Goal: Task Accomplishment & Management: Manage account settings

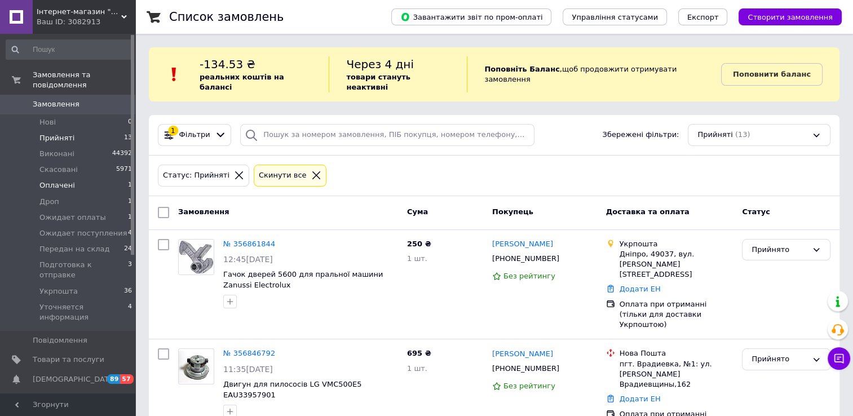
click at [69, 180] on span "Оплачені" at bounding box center [57, 185] width 36 height 10
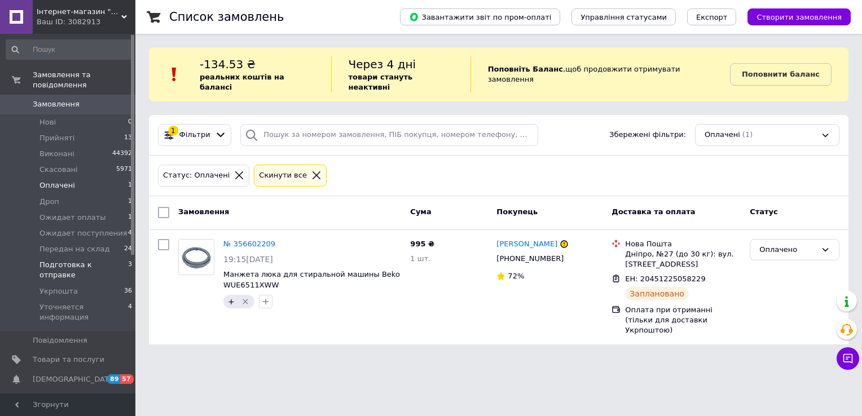
click at [66, 260] on span "Подготовка к отправке" at bounding box center [83, 270] width 89 height 20
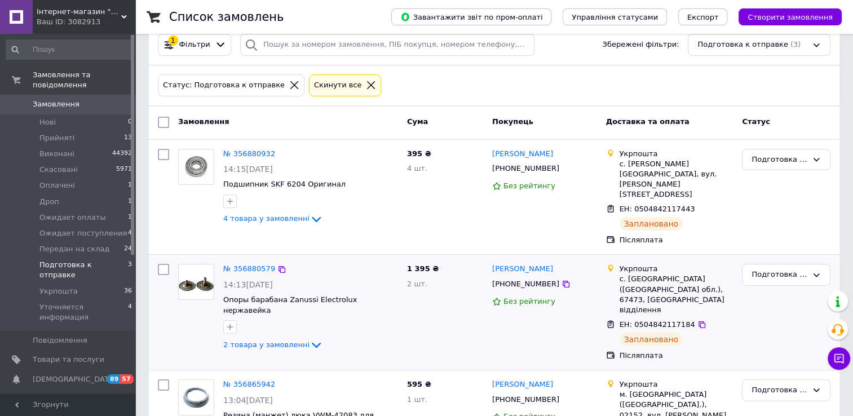
scroll to position [96, 0]
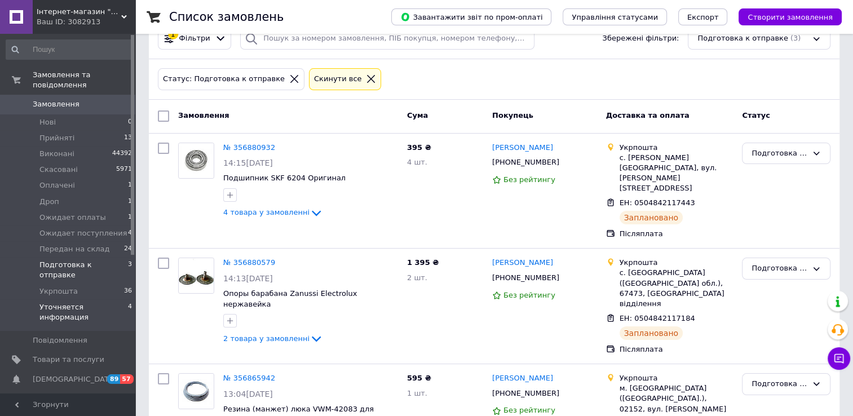
click at [92, 302] on span "Уточняется информация" at bounding box center [83, 312] width 89 height 20
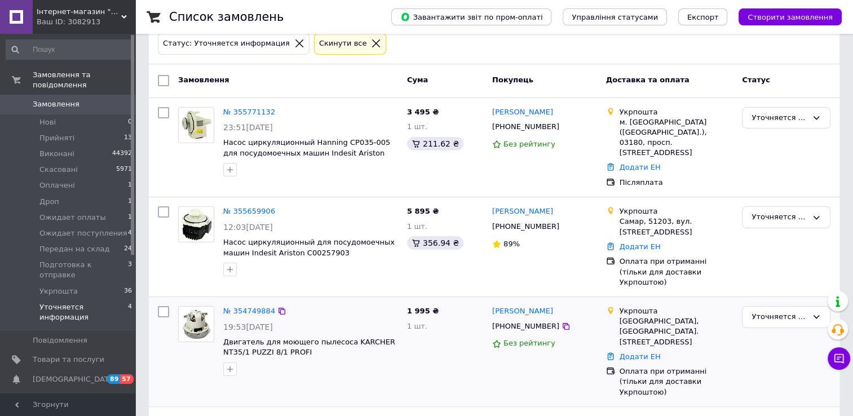
scroll to position [76, 0]
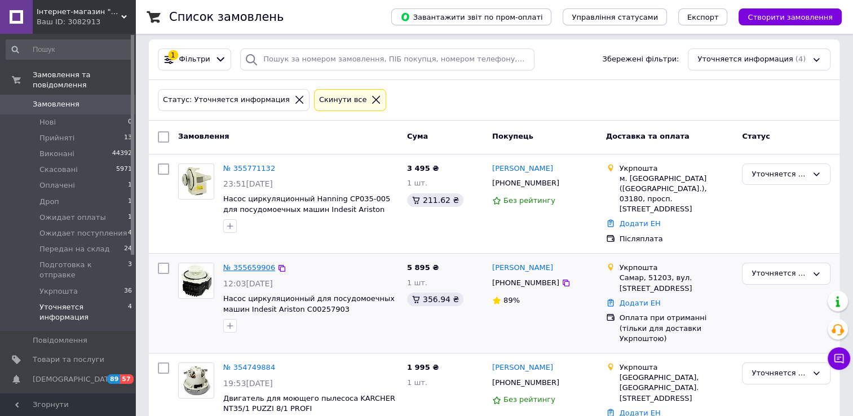
click at [246, 263] on link "№ 355659906" at bounding box center [249, 267] width 52 height 8
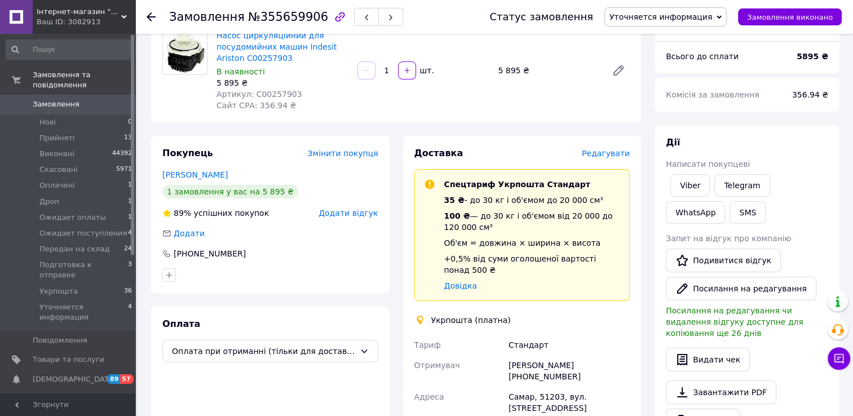
scroll to position [438, 0]
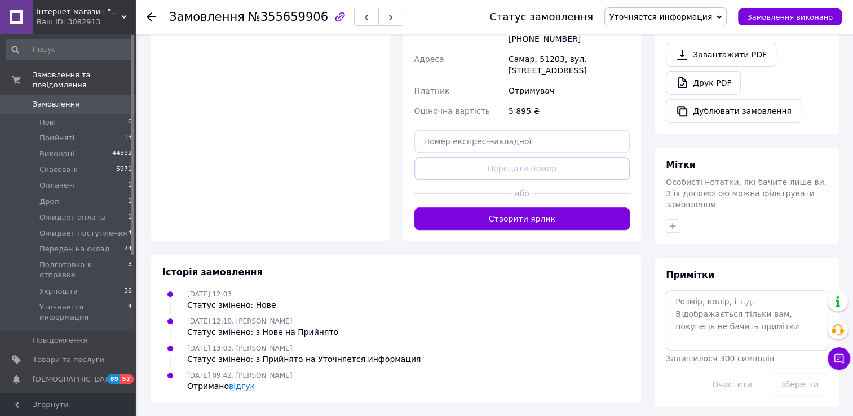
click at [237, 388] on link "відгук" at bounding box center [242, 386] width 26 height 9
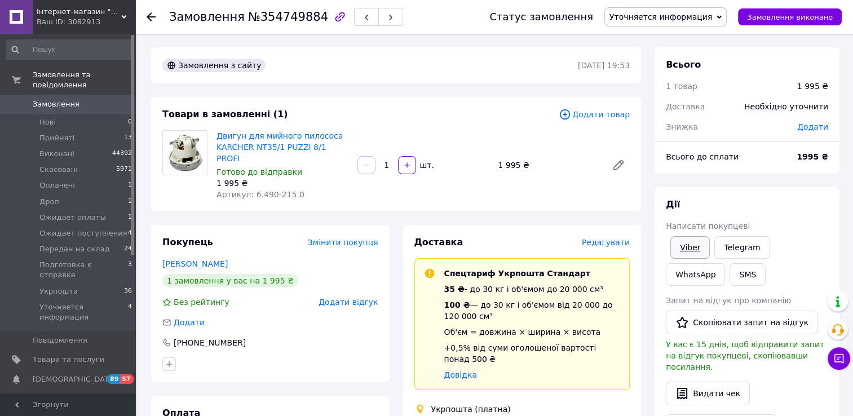
click at [689, 248] on link "Viber" at bounding box center [690, 247] width 39 height 23
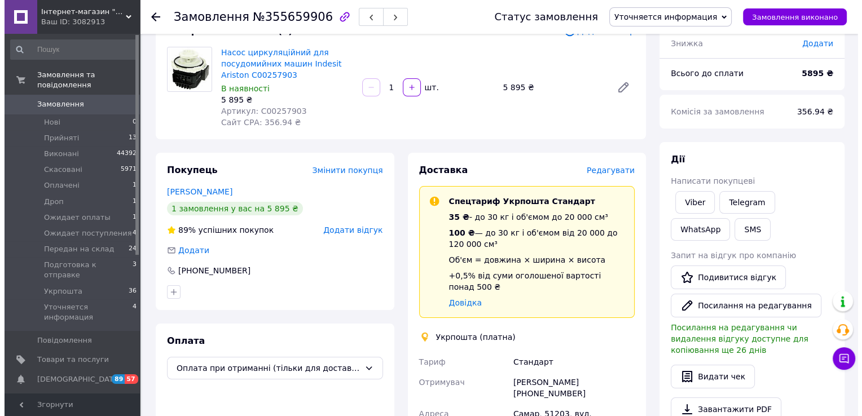
scroll to position [113, 0]
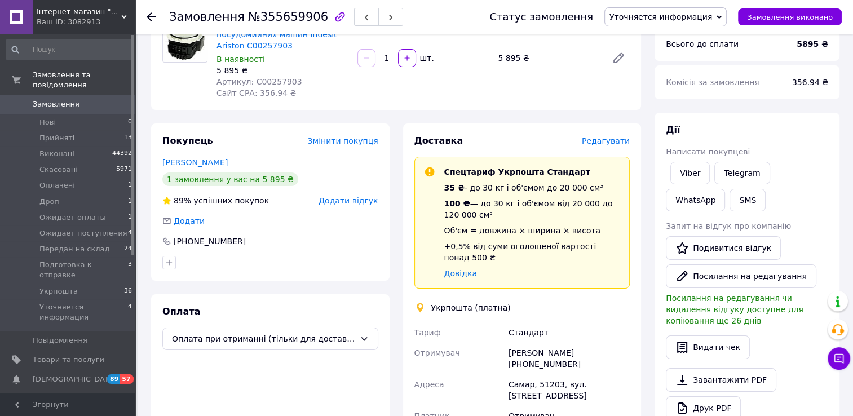
click at [613, 146] on span "Редагувати" at bounding box center [606, 140] width 48 height 9
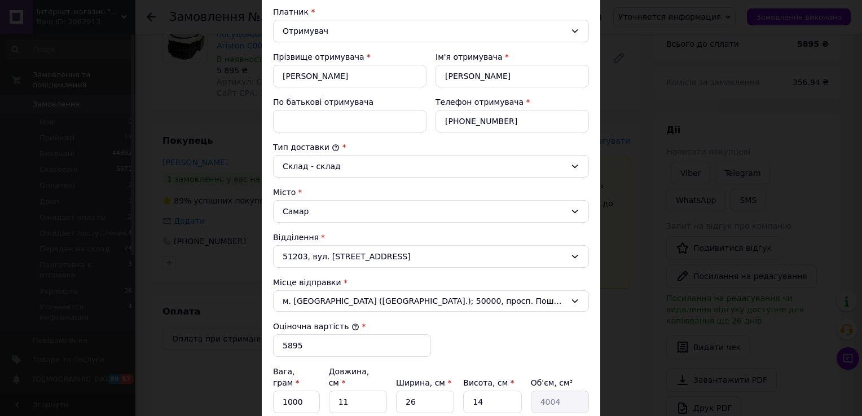
scroll to position [0, 0]
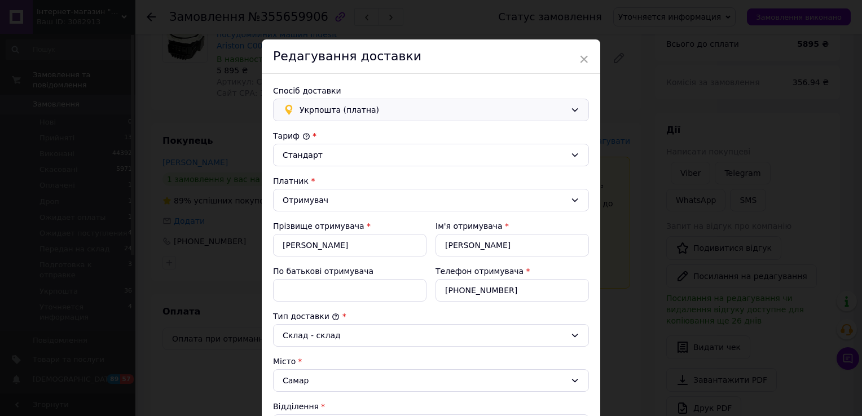
click at [385, 118] on div "Укрпошта (платна)" at bounding box center [431, 110] width 316 height 23
click at [377, 135] on span "Нова Пошта (платна)" at bounding box center [439, 134] width 280 height 11
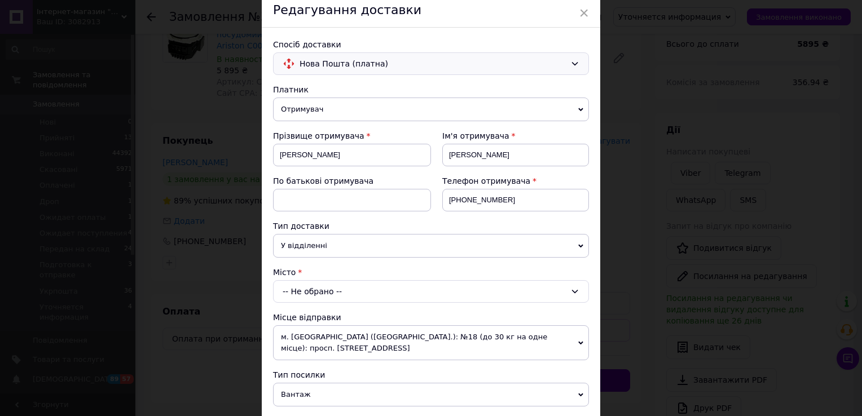
scroll to position [169, 0]
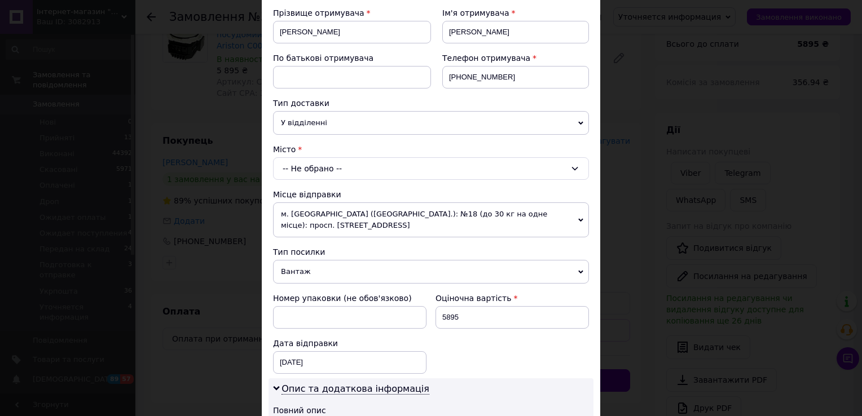
click at [347, 168] on div "-- Не обрано --" at bounding box center [431, 168] width 316 height 23
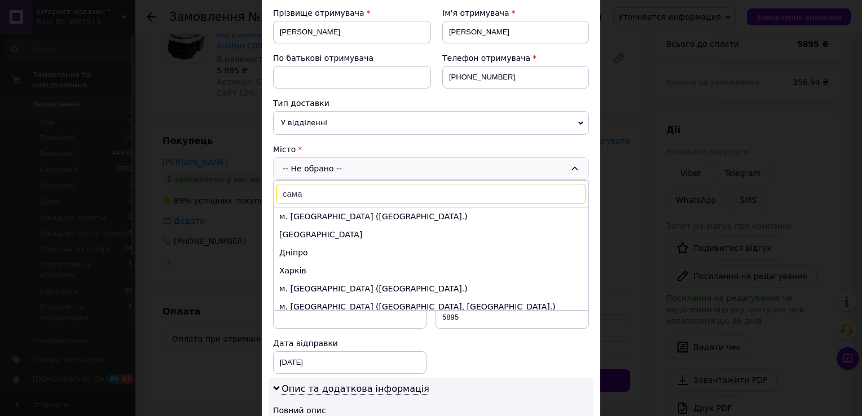
type input "самар"
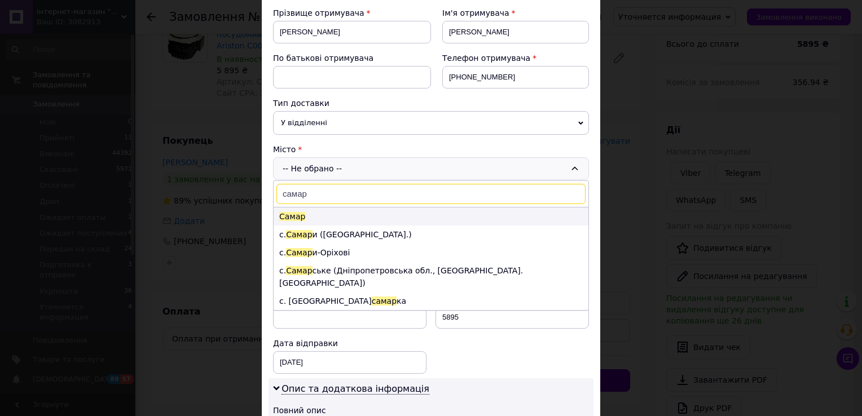
click at [336, 214] on li "Самар" at bounding box center [431, 217] width 315 height 18
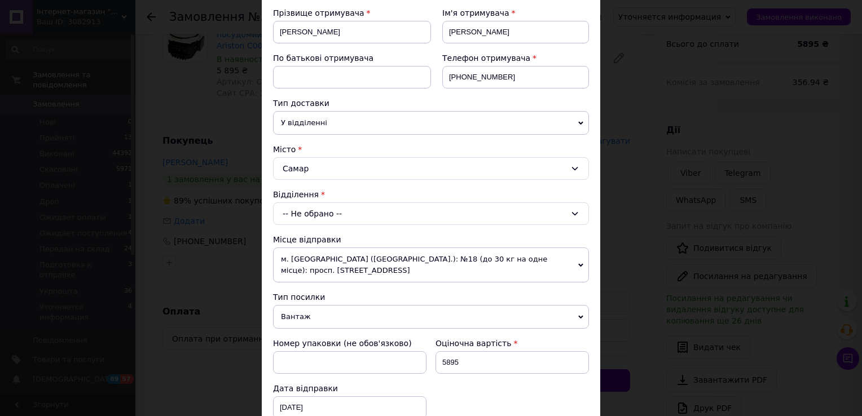
click at [341, 213] on div "-- Не обрано --" at bounding box center [431, 213] width 316 height 23
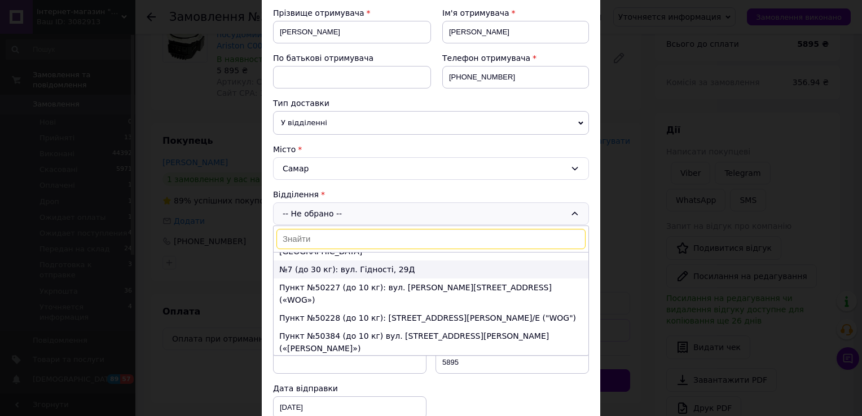
scroll to position [0, 0]
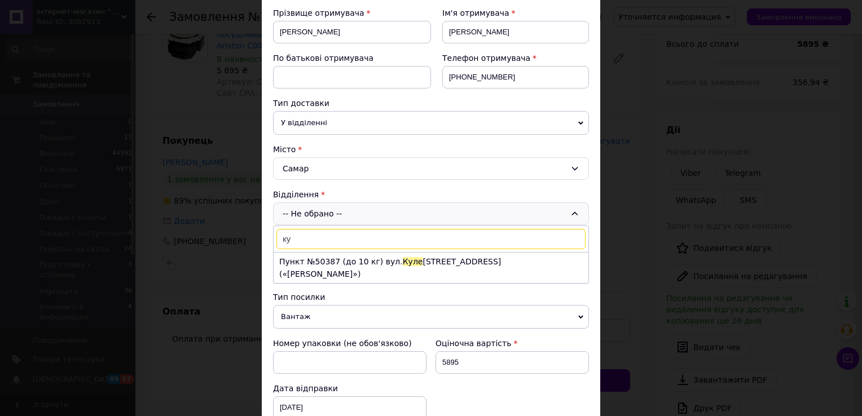
type input "к"
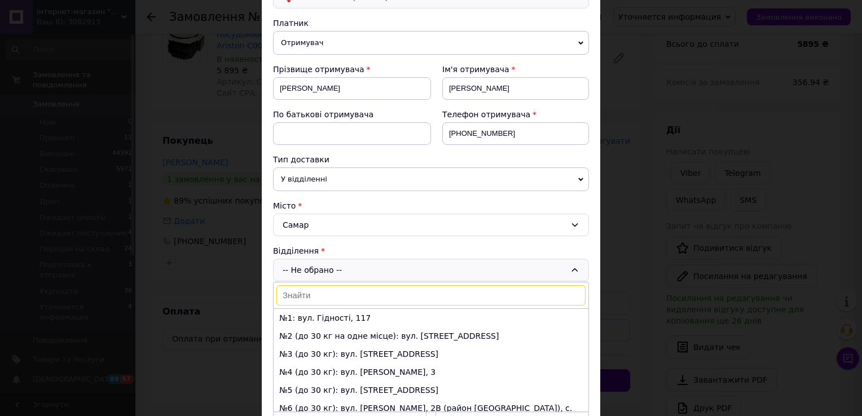
scroll to position [226, 0]
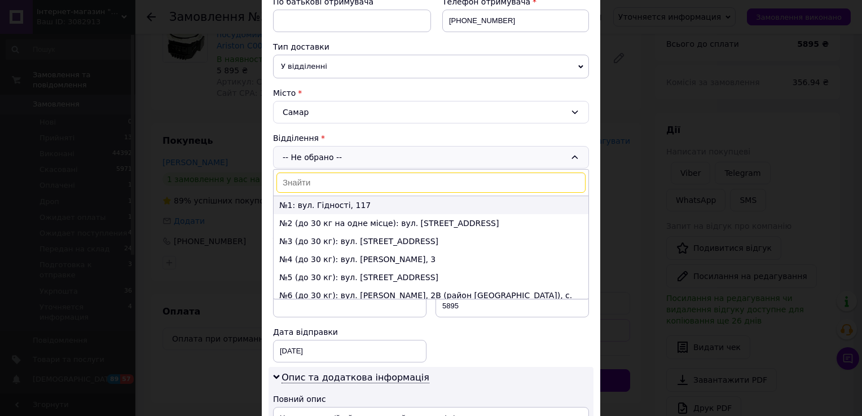
click at [419, 203] on li "№1: вул. Гідності, 117" at bounding box center [431, 205] width 315 height 18
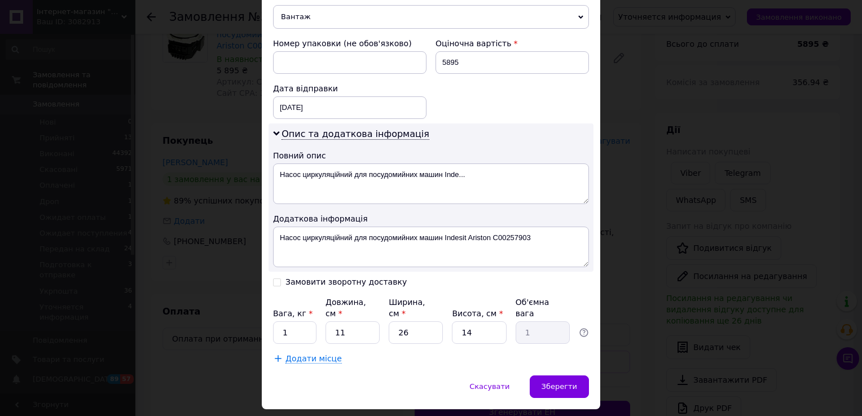
scroll to position [487, 0]
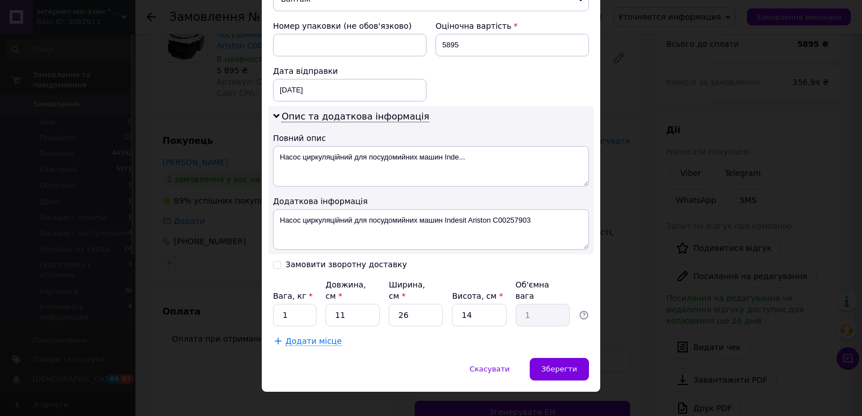
click at [275, 261] on input "Замовити зворотну доставку" at bounding box center [277, 264] width 8 height 8
checkbox input "true"
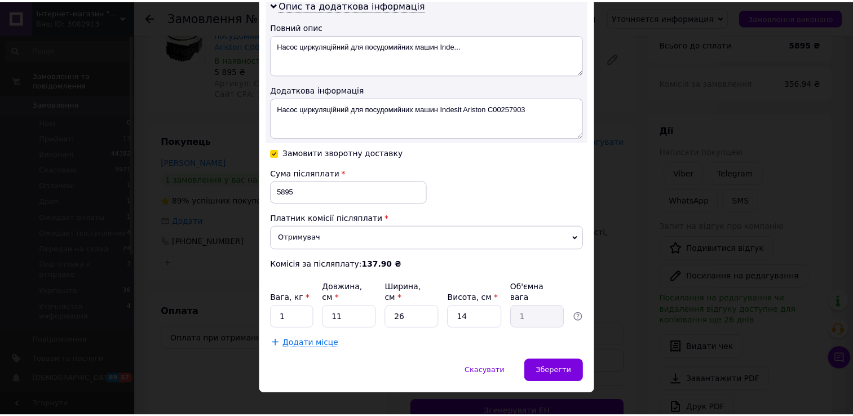
scroll to position [600, 0]
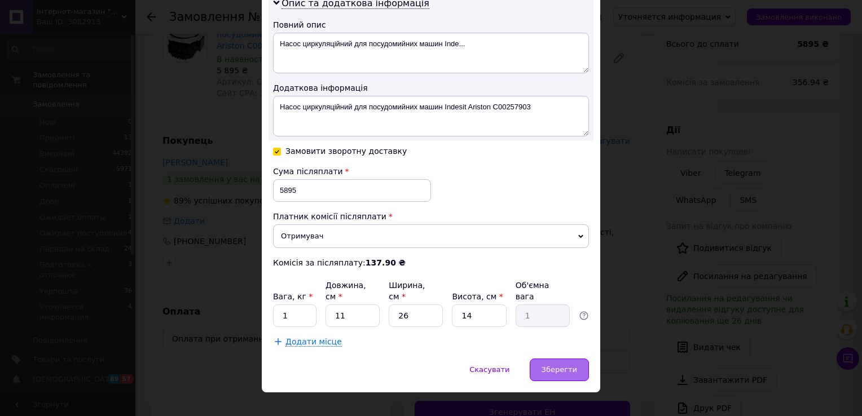
click at [552, 365] on span "Зберегти" at bounding box center [559, 369] width 36 height 8
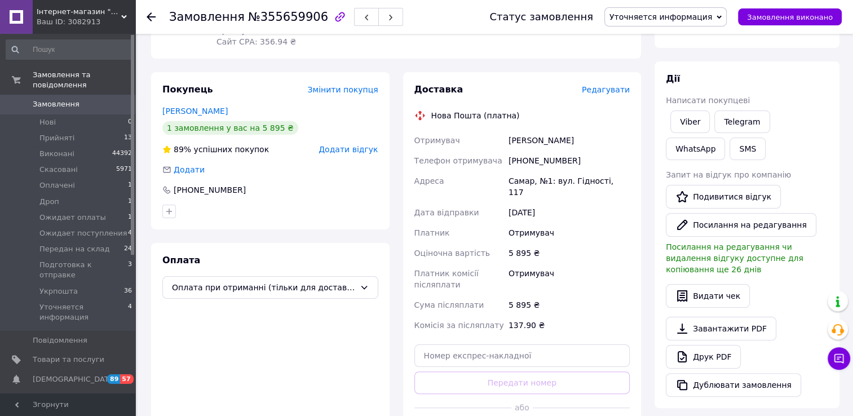
scroll to position [338, 0]
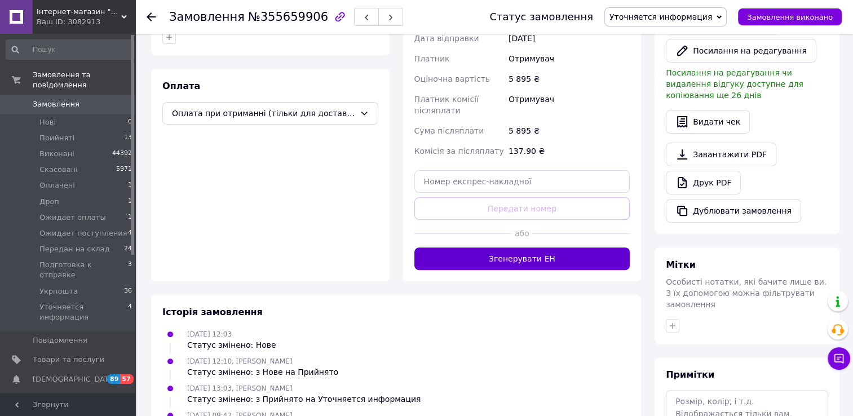
click at [534, 248] on button "Згенерувати ЕН" at bounding box center [523, 259] width 216 height 23
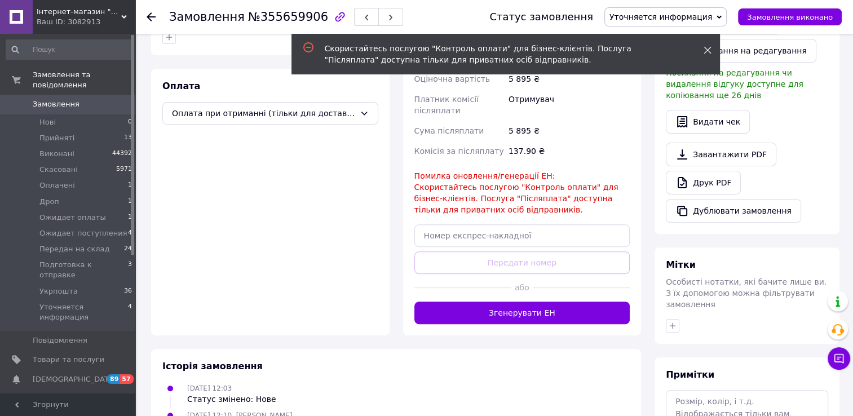
click at [706, 50] on icon at bounding box center [708, 50] width 8 height 8
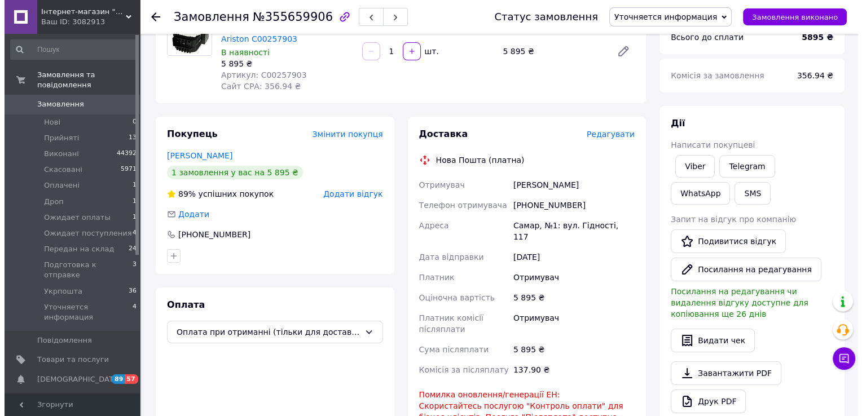
scroll to position [113, 0]
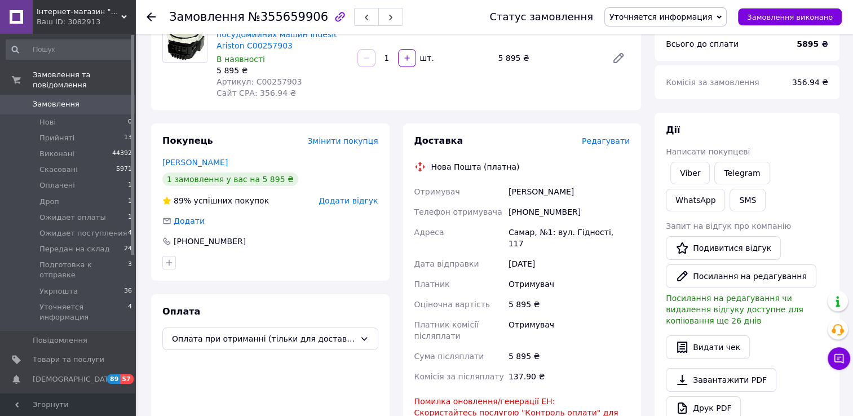
click at [609, 143] on span "Редагувати" at bounding box center [606, 140] width 48 height 9
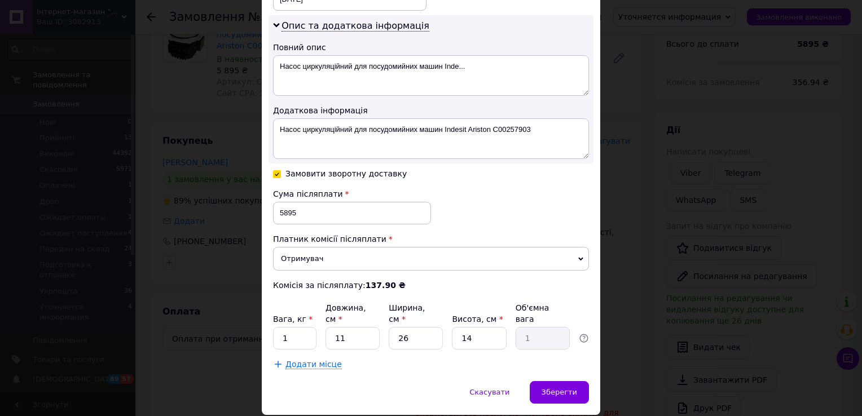
scroll to position [600, 0]
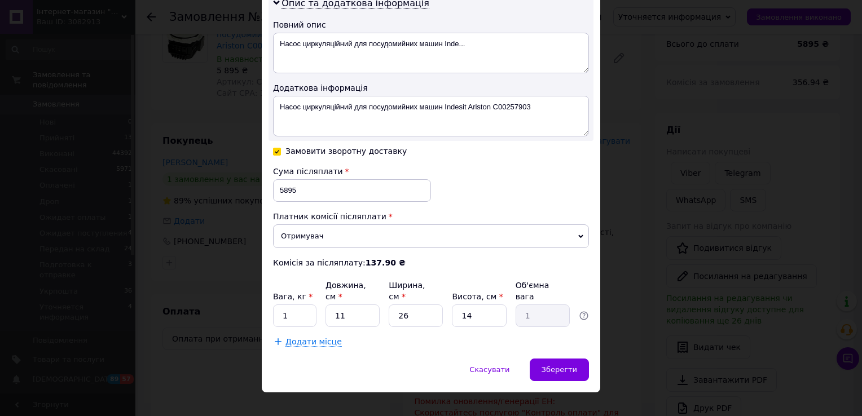
click at [274, 149] on input "Замовити зворотну доставку" at bounding box center [277, 151] width 8 height 8
checkbox input "false"
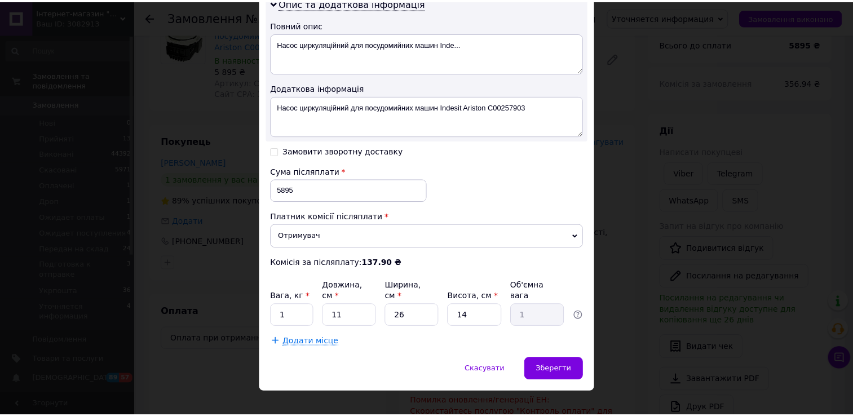
scroll to position [487, 0]
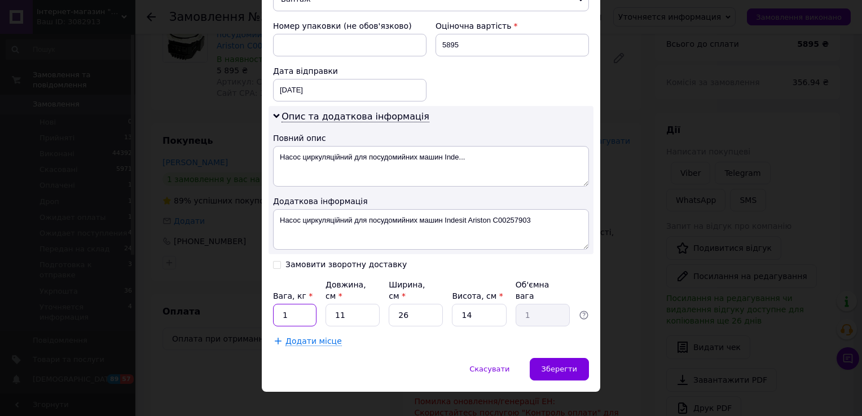
click at [288, 304] on input "1" at bounding box center [294, 315] width 43 height 23
type input "1.5"
click at [556, 365] on span "Зберегти" at bounding box center [559, 369] width 36 height 8
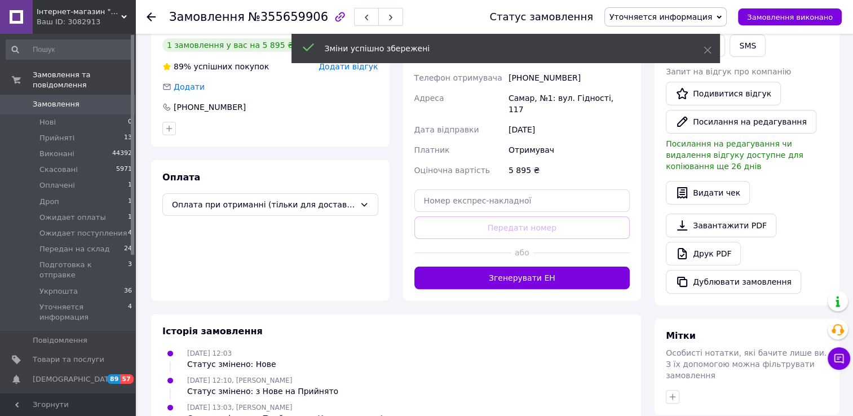
scroll to position [282, 0]
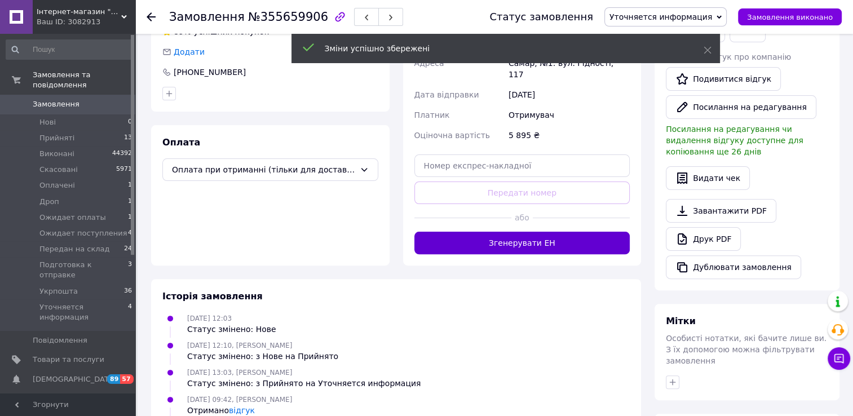
click at [537, 232] on button "Згенерувати ЕН" at bounding box center [523, 243] width 216 height 23
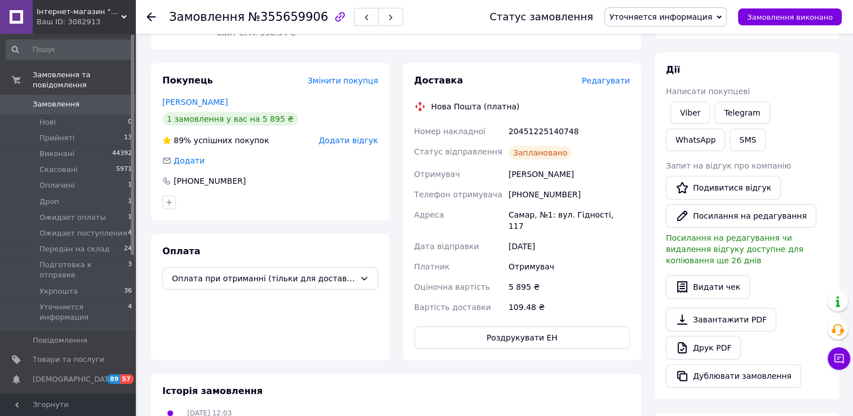
scroll to position [169, 0]
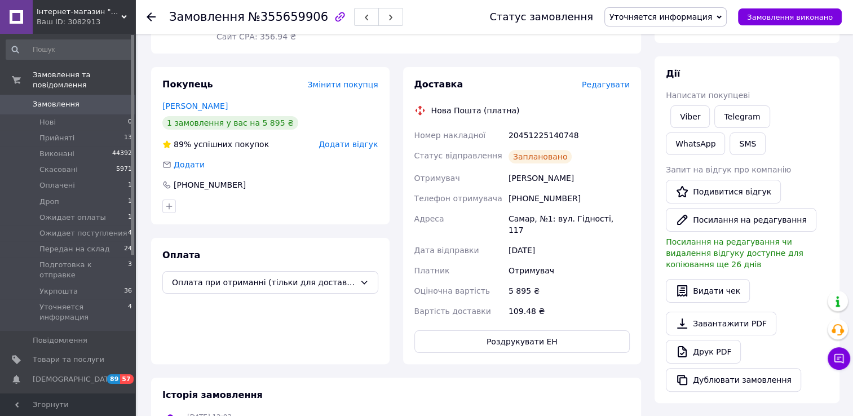
click at [539, 197] on div "+380955503880" at bounding box center [569, 198] width 126 height 20
copy div "+380955503880"
click at [515, 178] on div "Гришин Олександр" at bounding box center [569, 178] width 126 height 20
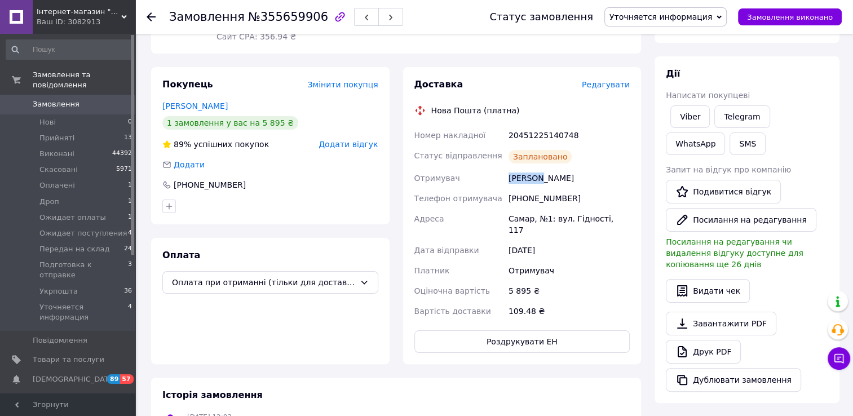
click at [515, 178] on div "Гришин Олександр" at bounding box center [569, 178] width 126 height 20
copy div "Гришин"
click at [548, 174] on div "Гришин Олександр" at bounding box center [569, 178] width 126 height 20
copy div "[PERSON_NAME]"
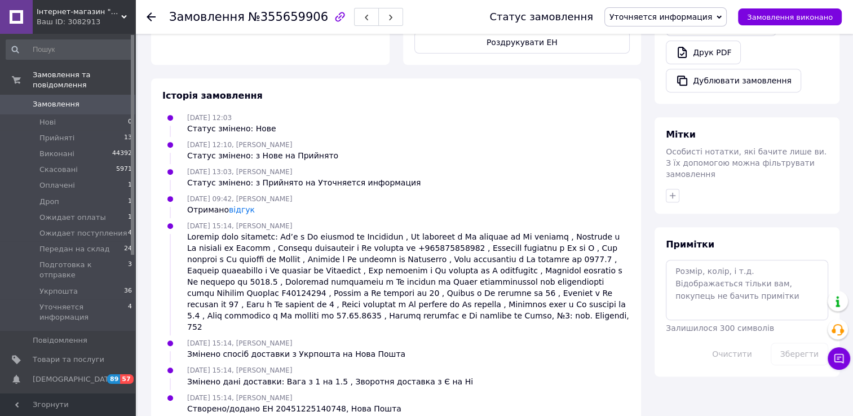
scroll to position [470, 0]
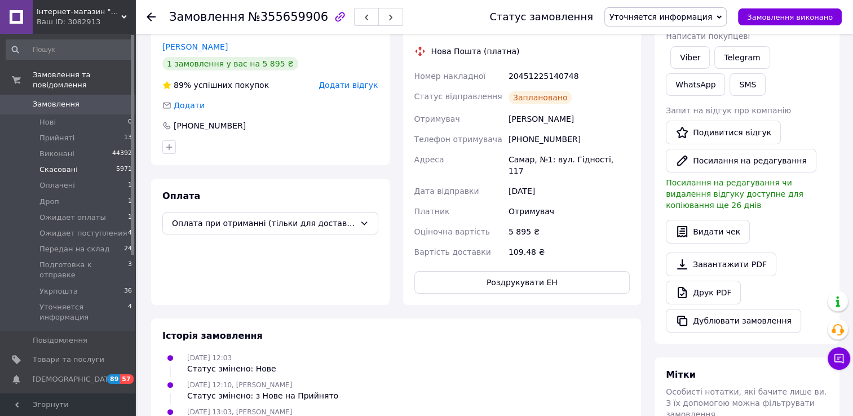
scroll to position [75, 0]
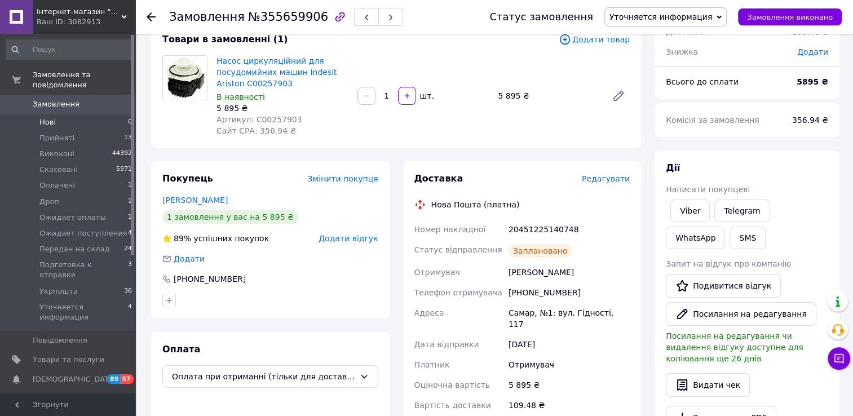
click at [47, 117] on span "Нові" at bounding box center [47, 122] width 16 height 10
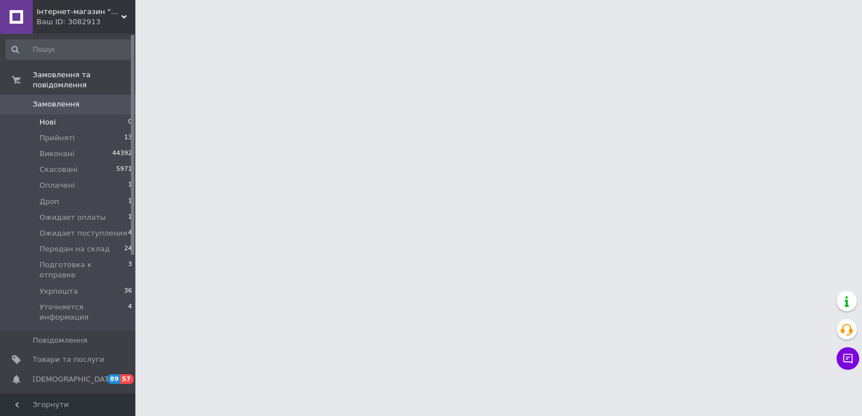
click at [46, 117] on span "Нові" at bounding box center [47, 122] width 16 height 10
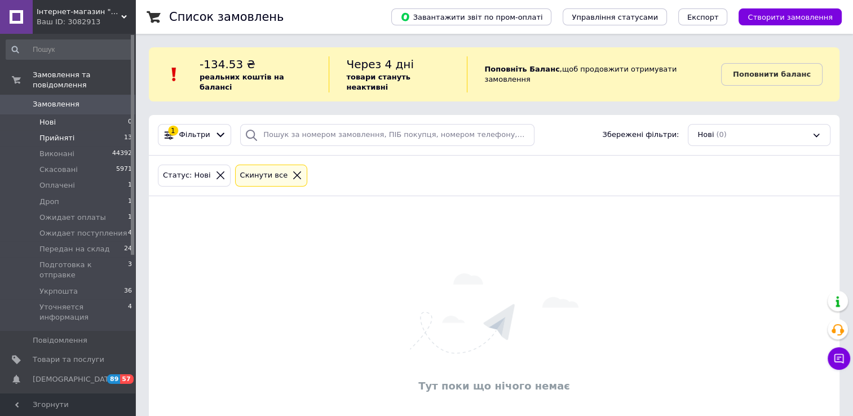
click at [45, 133] on span "Прийняті" at bounding box center [56, 138] width 35 height 10
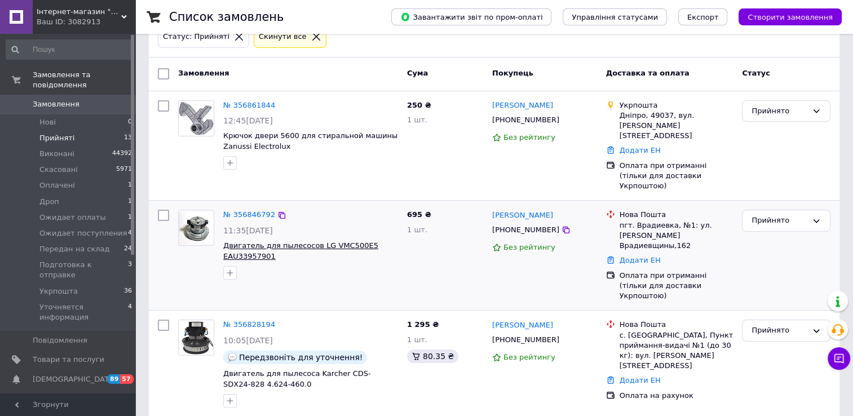
scroll to position [169, 0]
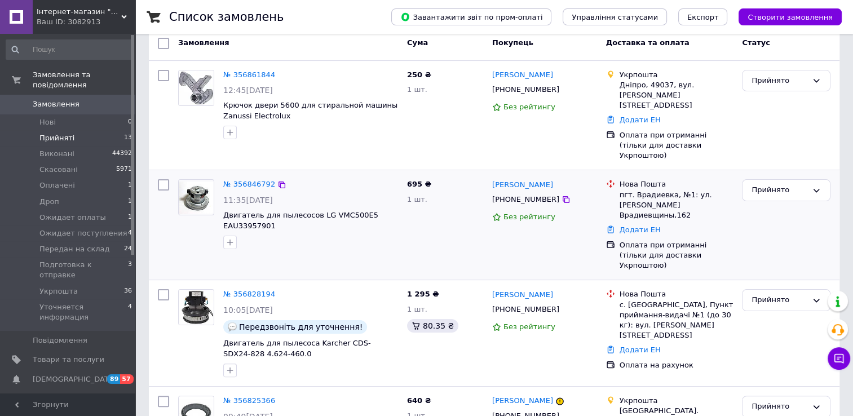
drag, startPoint x: 265, startPoint y: 174, endPoint x: 585, endPoint y: 147, distance: 322.1
click at [585, 175] on div "Евгеній Рожко +380688847510 Без рейтингу" at bounding box center [545, 225] width 114 height 100
click at [258, 180] on link "№ 356846792" at bounding box center [249, 184] width 52 height 8
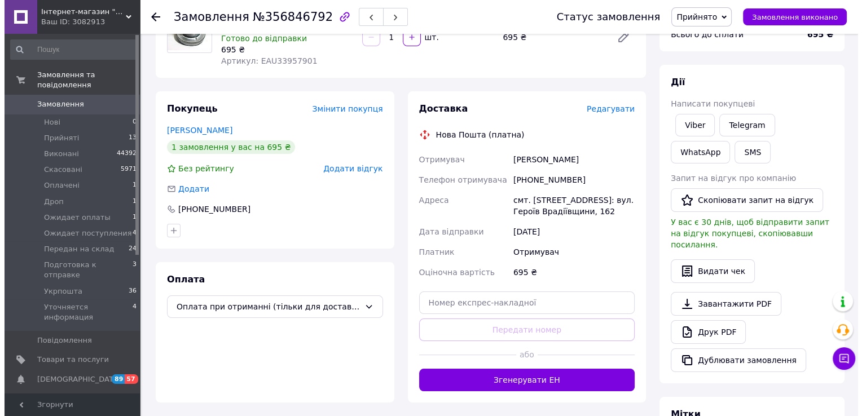
scroll to position [113, 0]
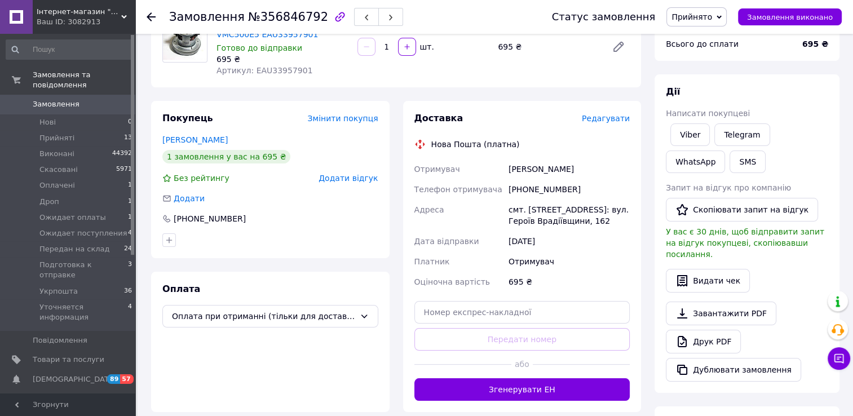
click at [600, 119] on span "Редагувати" at bounding box center [606, 118] width 48 height 9
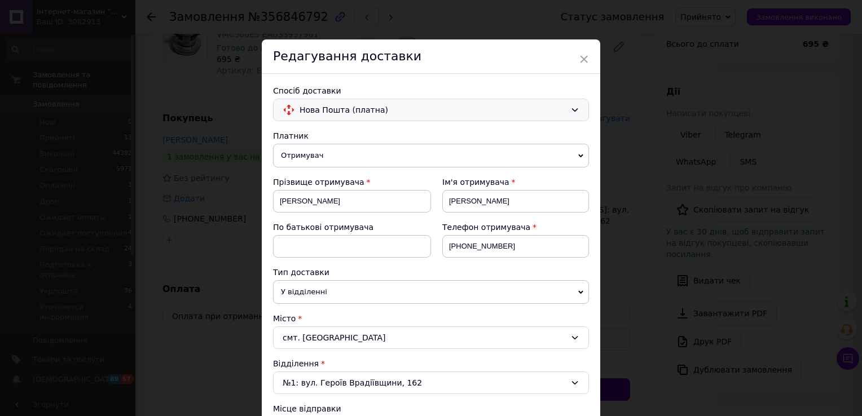
click at [301, 107] on span "Нова Пошта (платна)" at bounding box center [432, 110] width 266 height 12
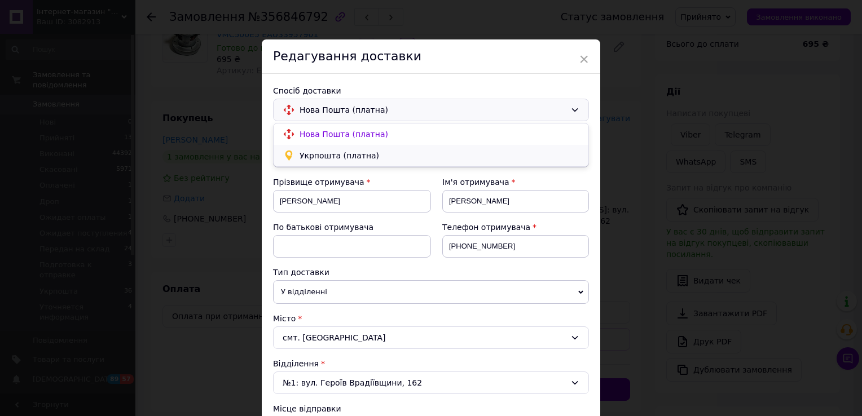
click at [334, 156] on span "Укрпошта (платна)" at bounding box center [439, 155] width 280 height 11
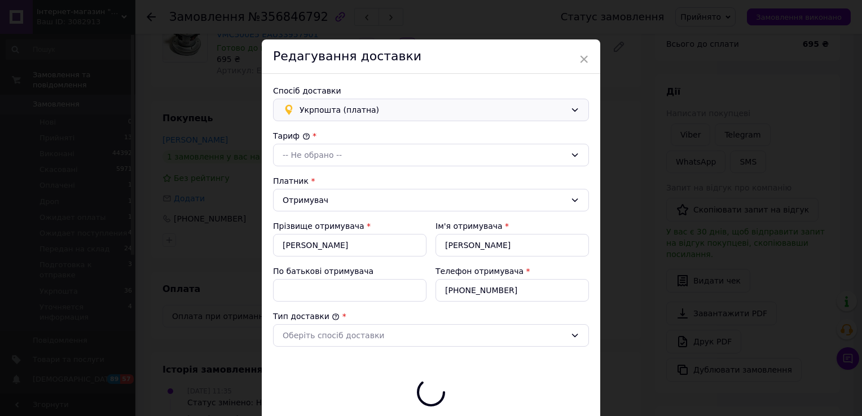
type input "695"
click at [329, 150] on div "-- Не обрано --" at bounding box center [424, 155] width 283 height 12
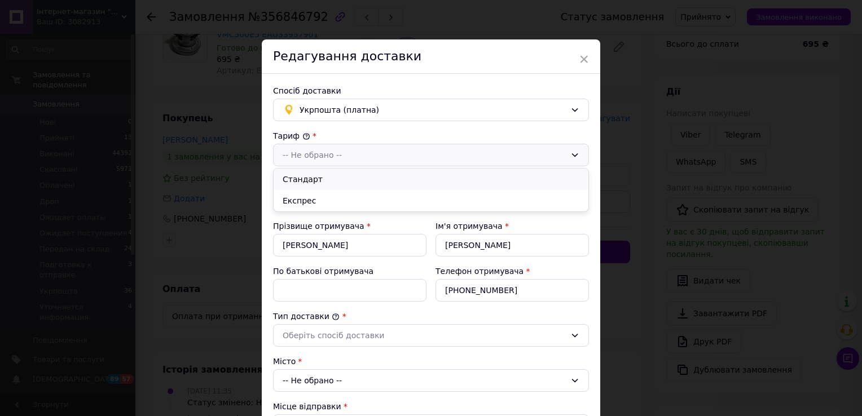
click at [332, 175] on li "Стандарт" at bounding box center [431, 179] width 315 height 21
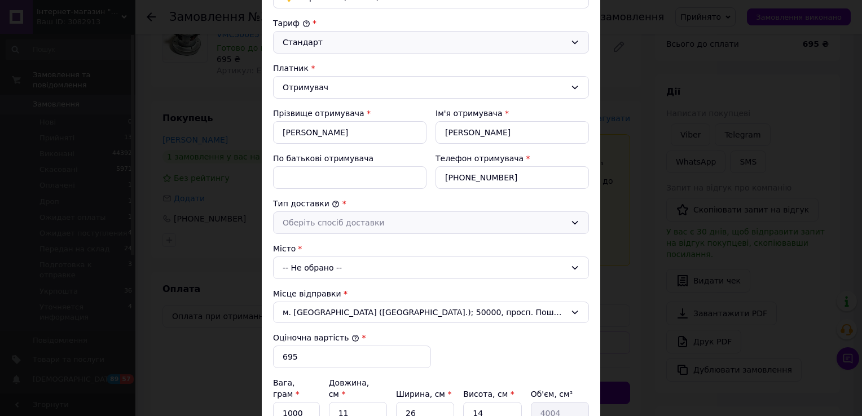
drag, startPoint x: 335, startPoint y: 221, endPoint x: 337, endPoint y: 226, distance: 6.1
click at [336, 221] on div "Оберіть спосіб доставки" at bounding box center [424, 223] width 283 height 12
click at [336, 243] on li "Склад - склад" at bounding box center [431, 246] width 315 height 21
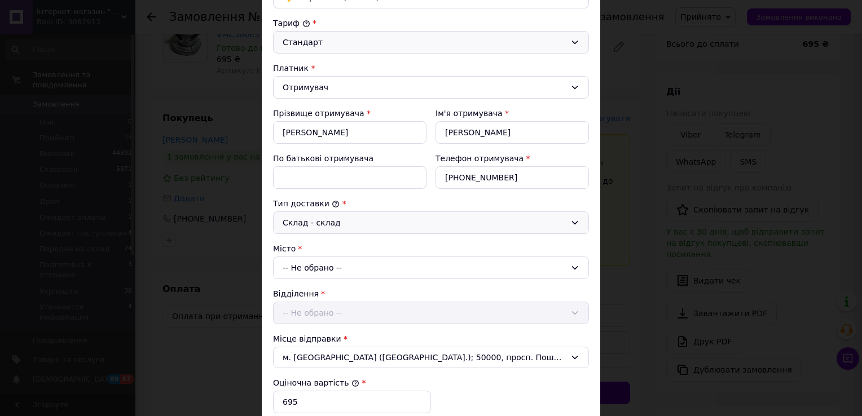
click at [341, 267] on div "-- Не обрано --" at bounding box center [431, 268] width 316 height 23
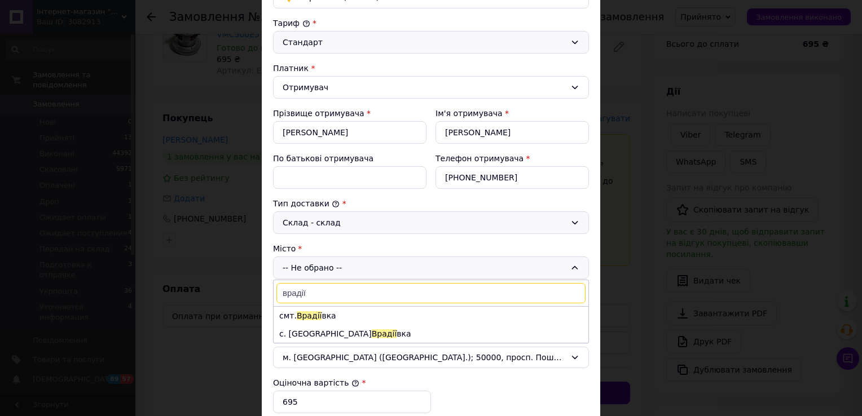
click at [295, 292] on input "врадії" at bounding box center [430, 293] width 309 height 20
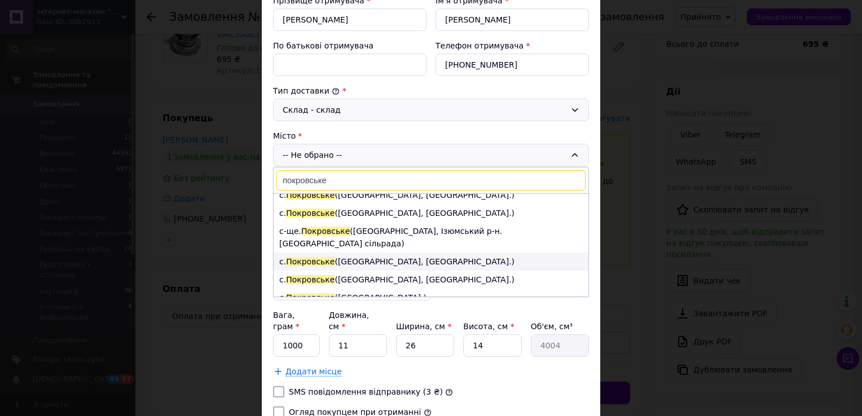
scroll to position [0, 0]
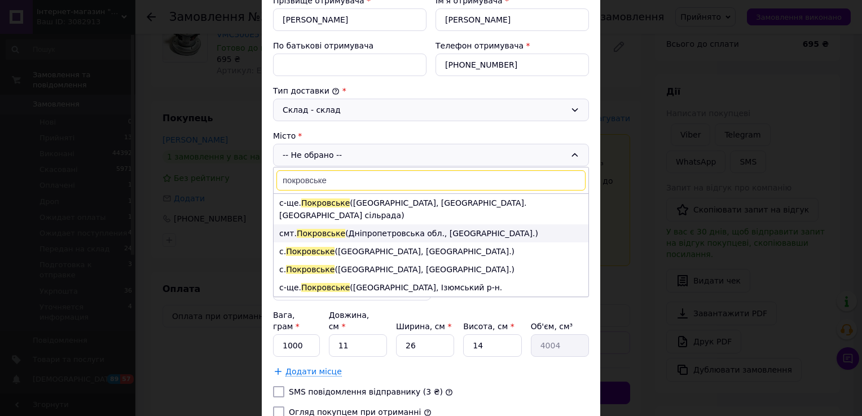
type input "покровське"
click at [422, 243] on li "с. Покровське (Миколаївська обл., Первомайський р-н.)" at bounding box center [431, 252] width 315 height 18
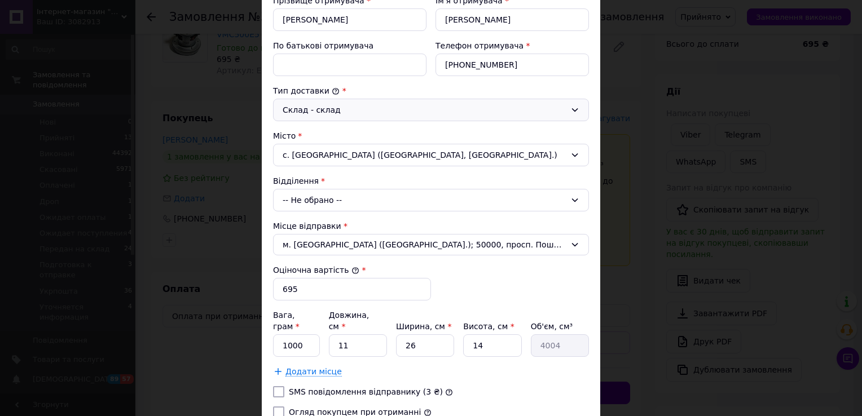
click at [393, 189] on div "-- Не обрано --" at bounding box center [431, 200] width 316 height 23
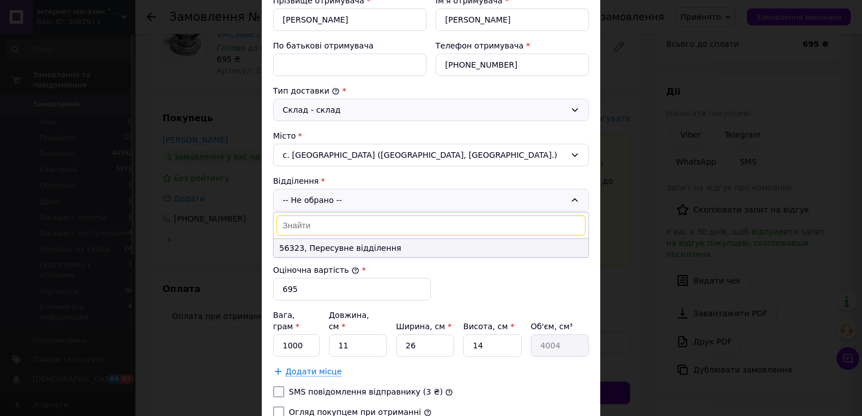
click at [376, 244] on li "56323, Пересувне відділення" at bounding box center [431, 248] width 315 height 18
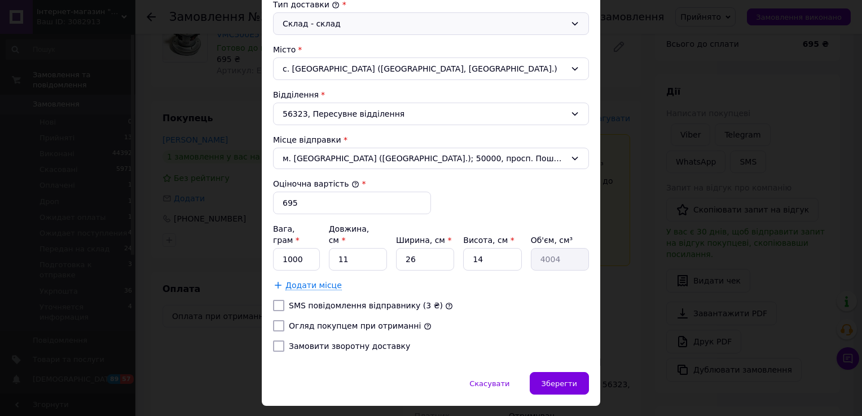
scroll to position [327, 0]
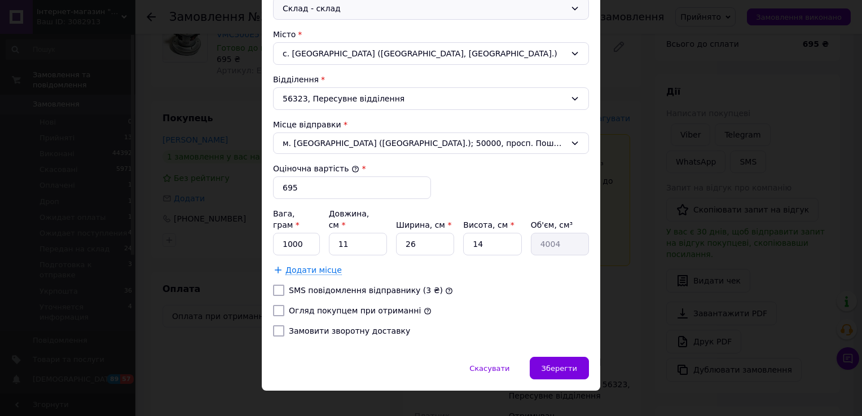
click at [279, 305] on input "Огляд покупцем при отриманні" at bounding box center [278, 310] width 11 height 11
checkbox input "true"
click at [278, 325] on input "Замовити зворотну доставку" at bounding box center [278, 330] width 11 height 11
checkbox input "true"
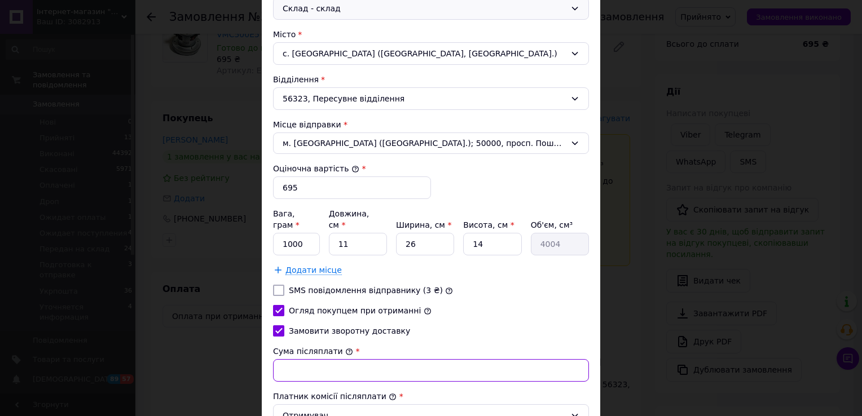
click at [334, 360] on input "Сума післяплати" at bounding box center [431, 370] width 316 height 23
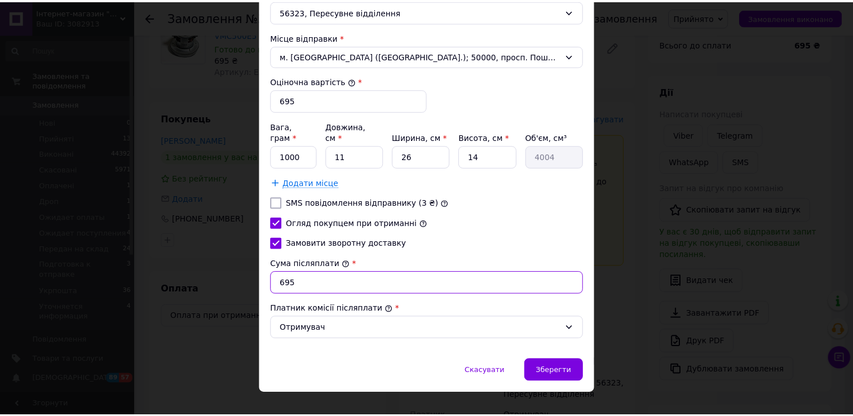
scroll to position [417, 0]
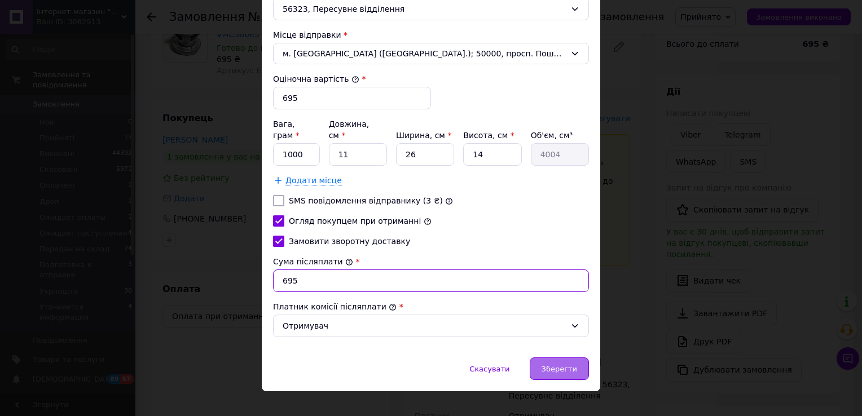
type input "695"
click at [562, 365] on span "Зберегти" at bounding box center [559, 369] width 36 height 8
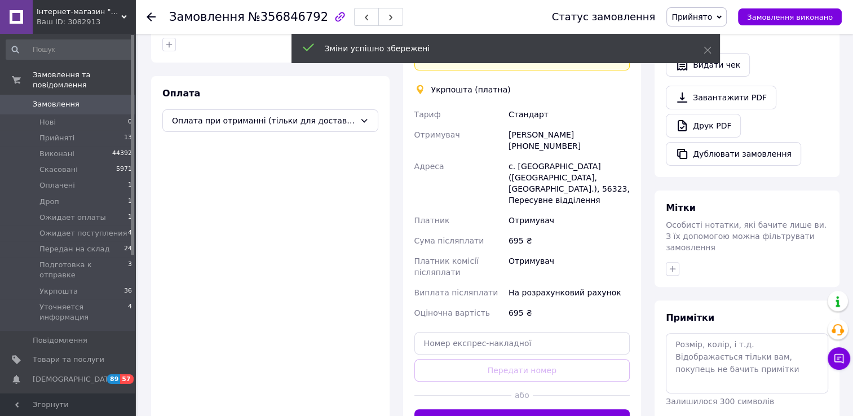
scroll to position [338, 0]
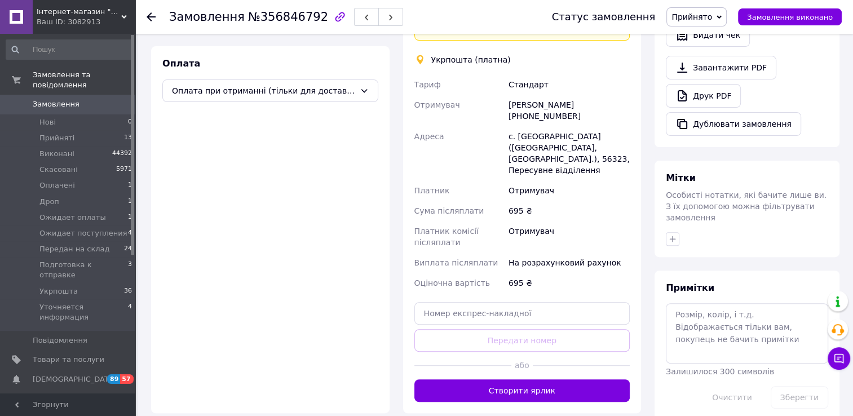
click at [563, 380] on button "Створити ярлик" at bounding box center [523, 391] width 216 height 23
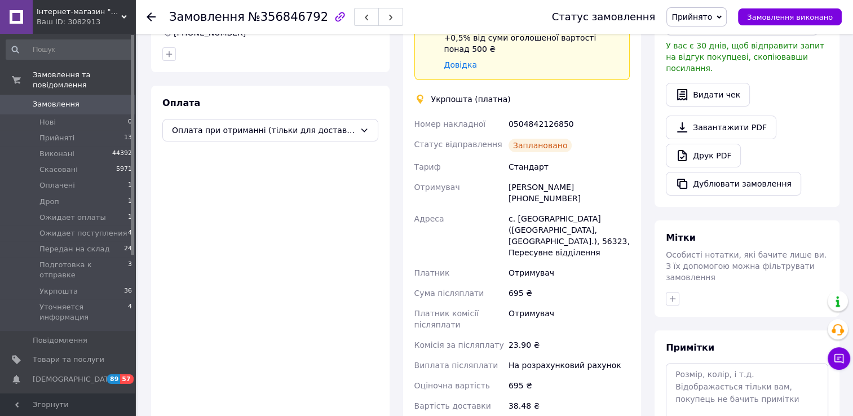
scroll to position [282, 0]
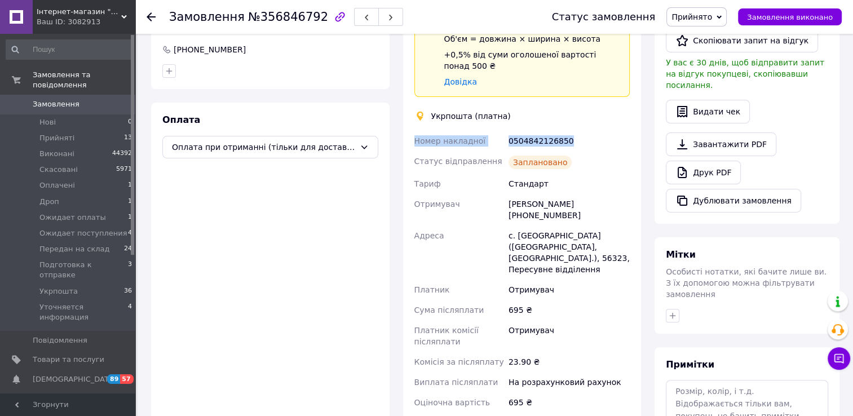
drag, startPoint x: 565, startPoint y: 139, endPoint x: 416, endPoint y: 139, distance: 148.9
click at [416, 139] on div "Номер накладної 0504842126850 Статус відправлення Заплановано Тариф Стандарт От…" at bounding box center [522, 282] width 221 height 302
copy div "Номер накладної 0504842126850"
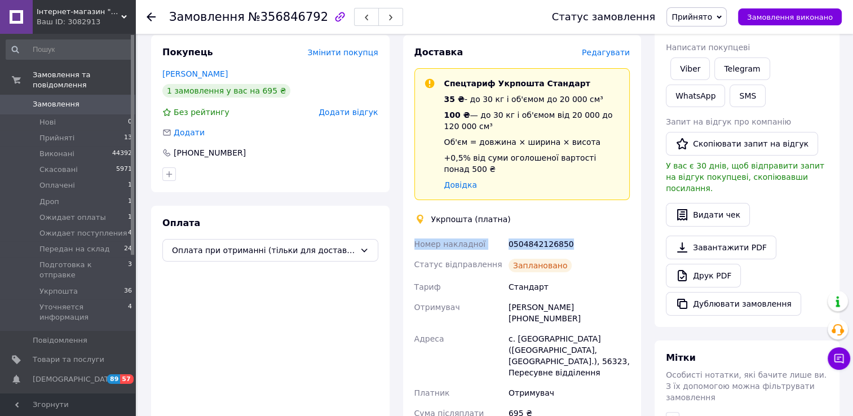
scroll to position [56, 0]
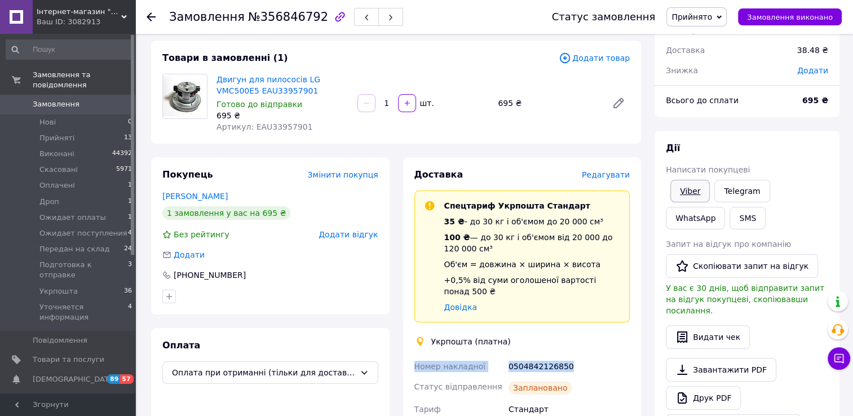
click at [684, 191] on link "Viber" at bounding box center [690, 191] width 39 height 23
drag, startPoint x: 707, startPoint y: 24, endPoint x: 717, endPoint y: 46, distance: 24.7
click at [707, 24] on span "Прийнято" at bounding box center [697, 16] width 60 height 19
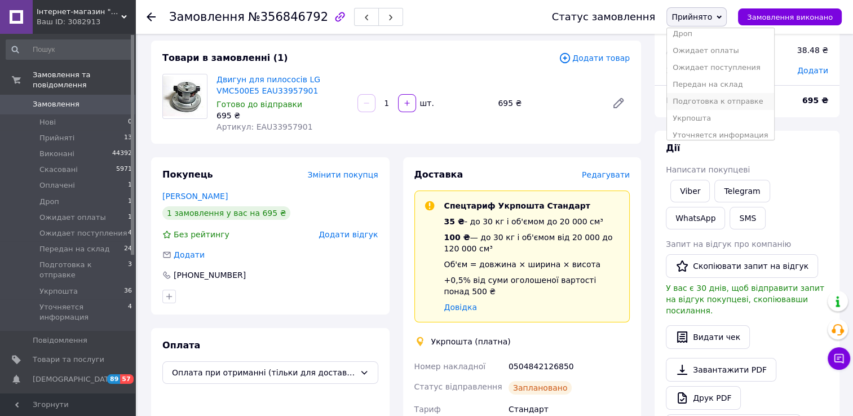
click at [722, 100] on li "Подготовка к отправке" at bounding box center [720, 101] width 107 height 17
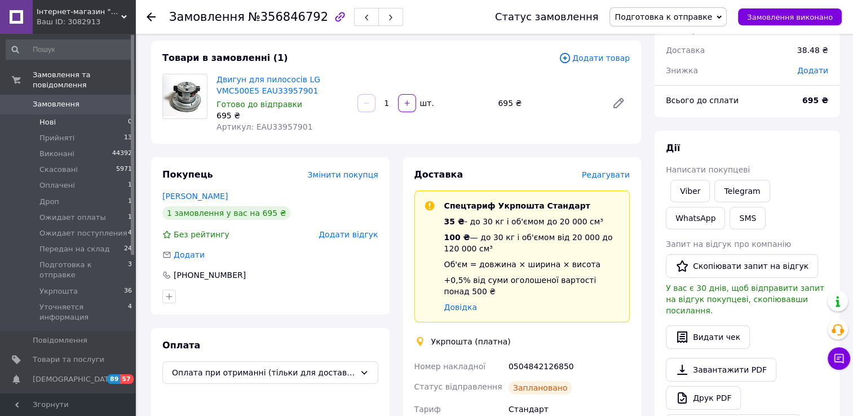
click at [52, 117] on span "Нові" at bounding box center [47, 122] width 16 height 10
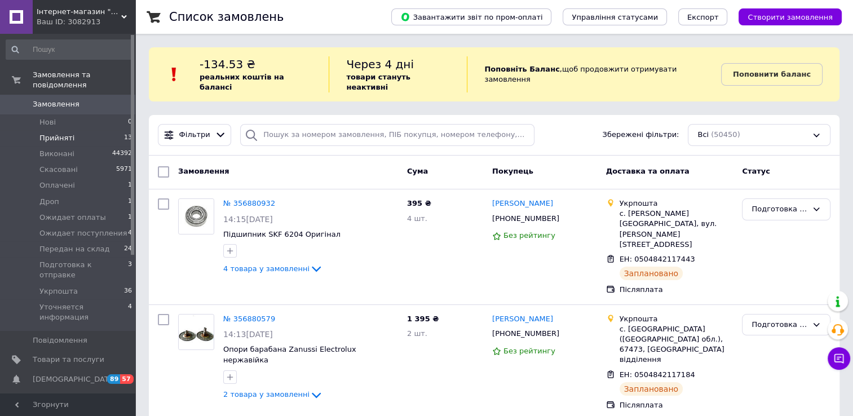
click at [56, 133] on span "Прийняті" at bounding box center [56, 138] width 35 height 10
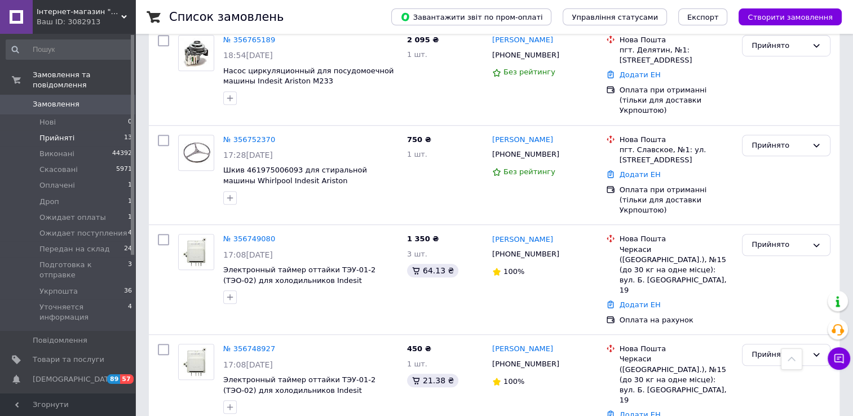
scroll to position [927, 0]
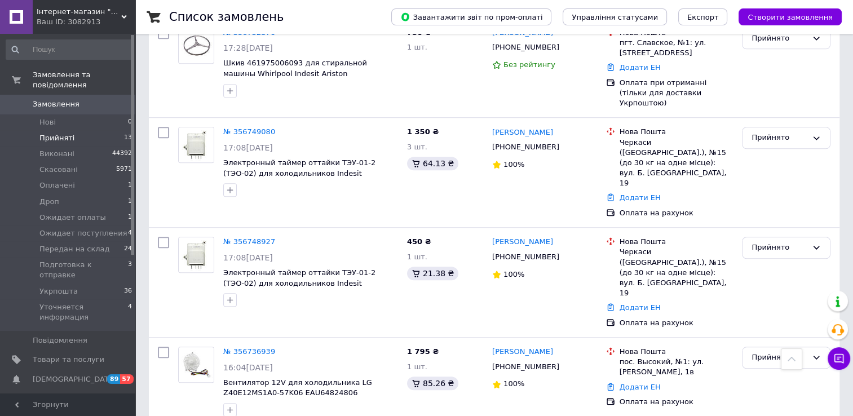
scroll to position [0, 0]
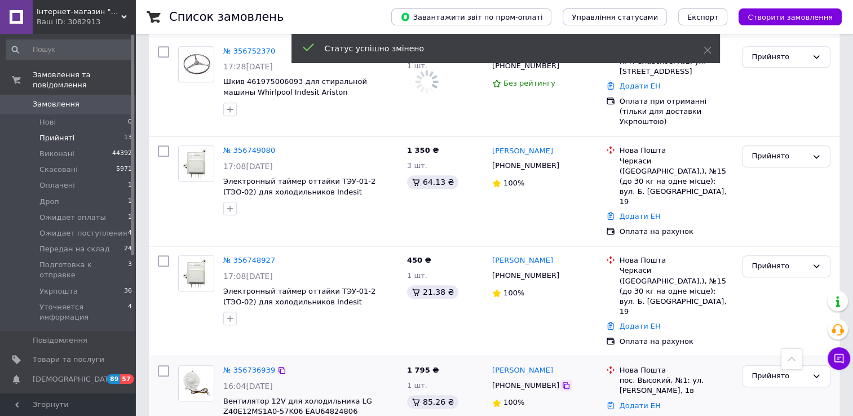
click at [563, 382] on icon at bounding box center [566, 385] width 7 height 7
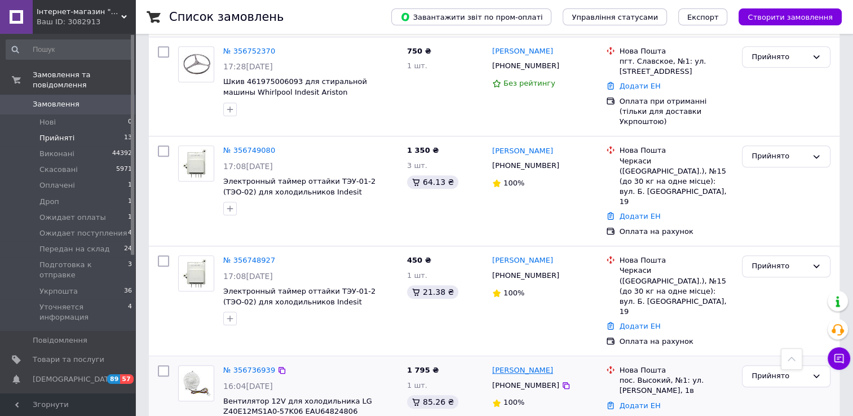
click at [512, 365] on link "[PERSON_NAME]" at bounding box center [522, 370] width 61 height 11
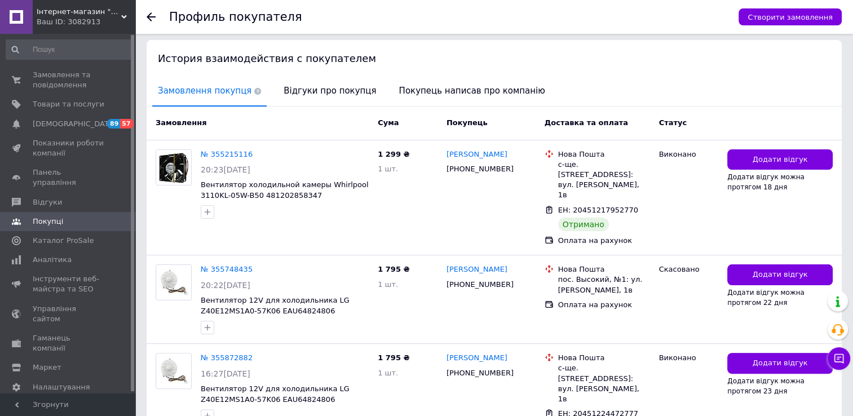
scroll to position [361, 0]
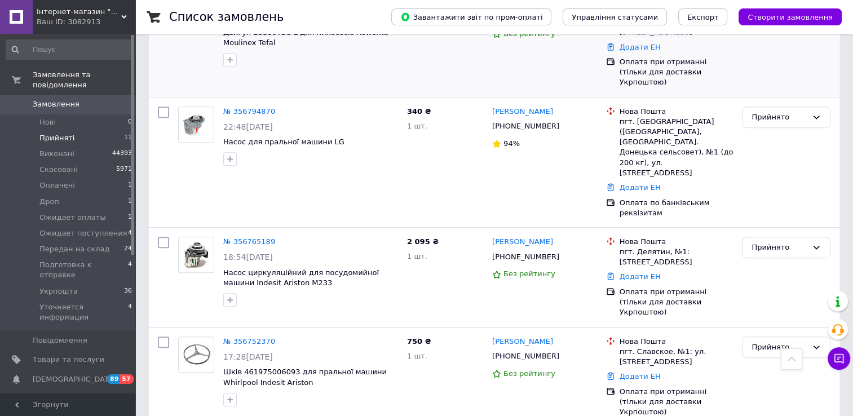
scroll to position [832, 0]
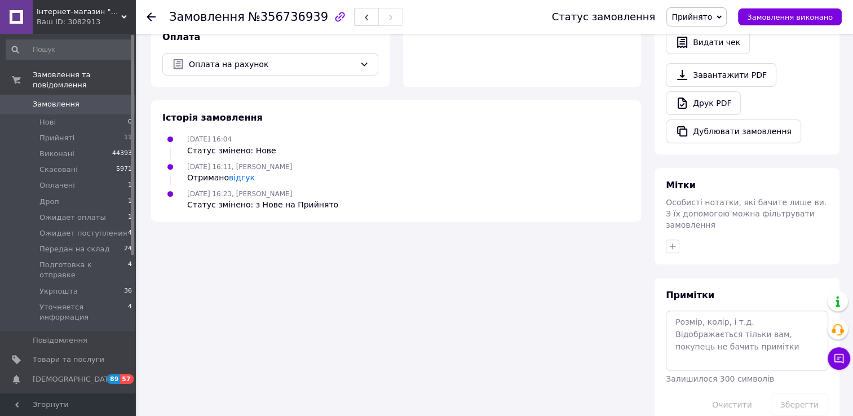
scroll to position [419, 0]
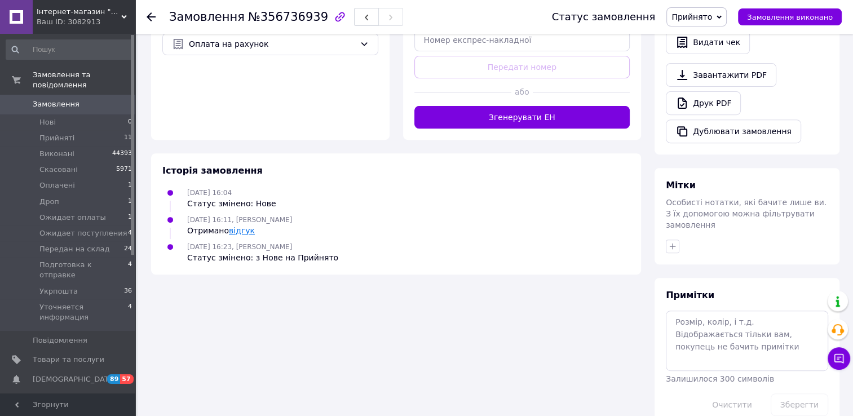
click at [235, 226] on link "відгук" at bounding box center [242, 230] width 26 height 9
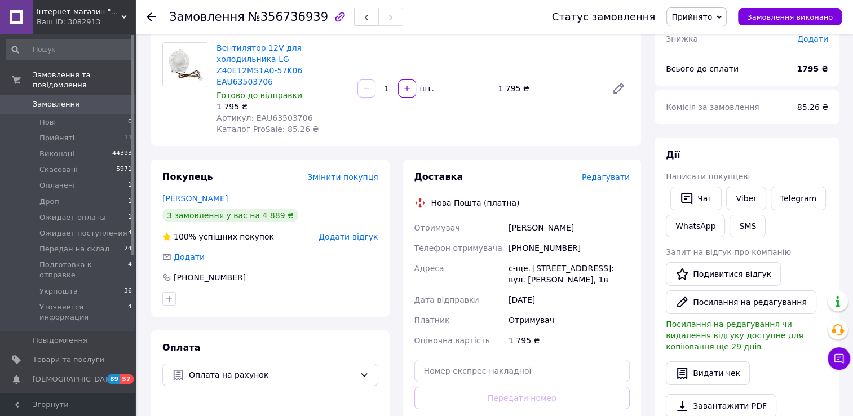
scroll to position [81, 0]
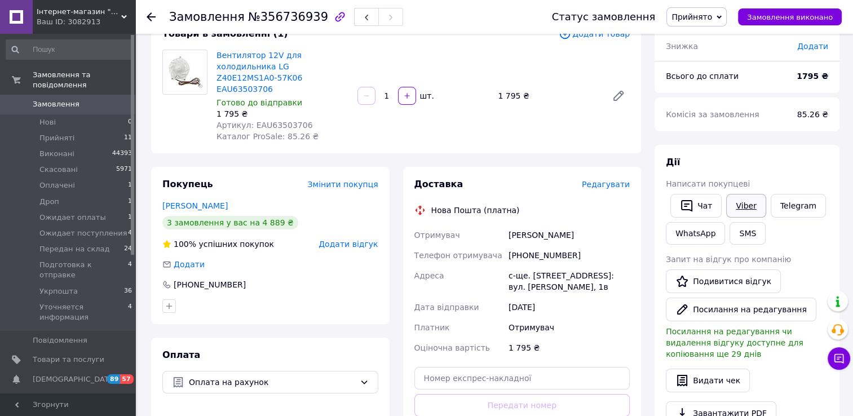
click at [748, 204] on link "Viber" at bounding box center [745, 206] width 39 height 24
drag, startPoint x: 169, startPoint y: 19, endPoint x: 306, endPoint y: 24, distance: 137.1
click at [306, 24] on div "Замовлення №356736939" at bounding box center [286, 16] width 234 height 19
copy h1 "Замовлення №356736939"
drag, startPoint x: 276, startPoint y: 79, endPoint x: 217, endPoint y: 59, distance: 61.9
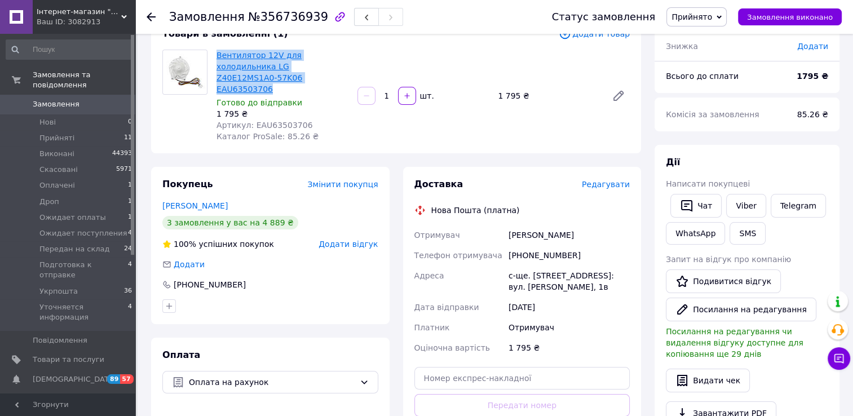
click at [217, 59] on span "Вентилятор 12V для холодильника LG Z40E12MS1A0-57K06 EAU63503706" at bounding box center [283, 72] width 132 height 45
copy link "Вентилятор 12V для холодильника LG Z40E12MS1A0-57K06 EAU63503706"
click at [697, 21] on span "Прийнято" at bounding box center [692, 16] width 41 height 9
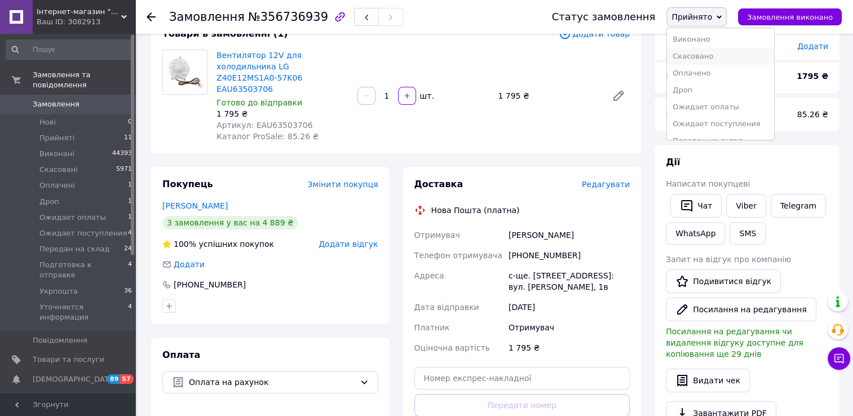
click at [718, 58] on li "Скасовано" at bounding box center [720, 56] width 107 height 17
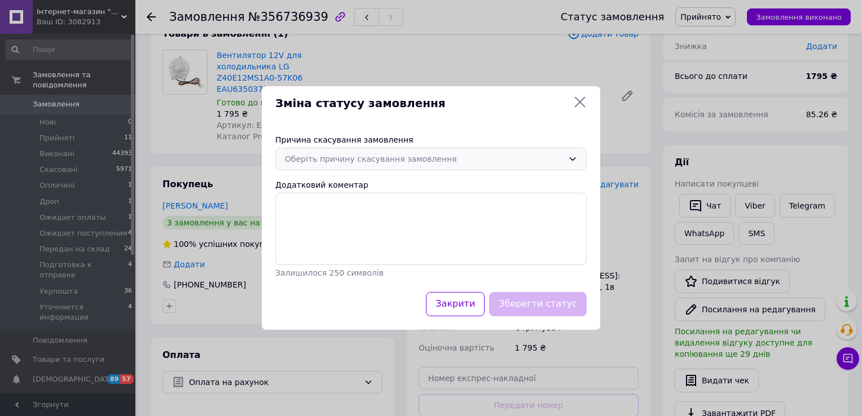
click at [541, 161] on div "Оберіть причину скасування замовлення" at bounding box center [424, 159] width 279 height 12
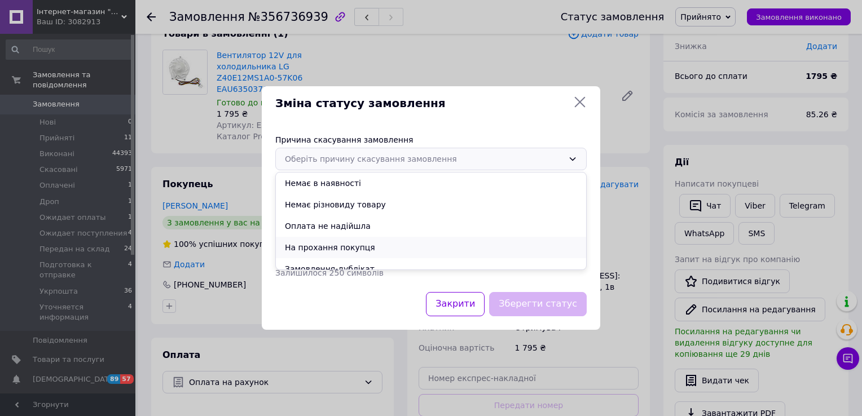
click at [361, 253] on li "На прохання покупця" at bounding box center [431, 247] width 310 height 21
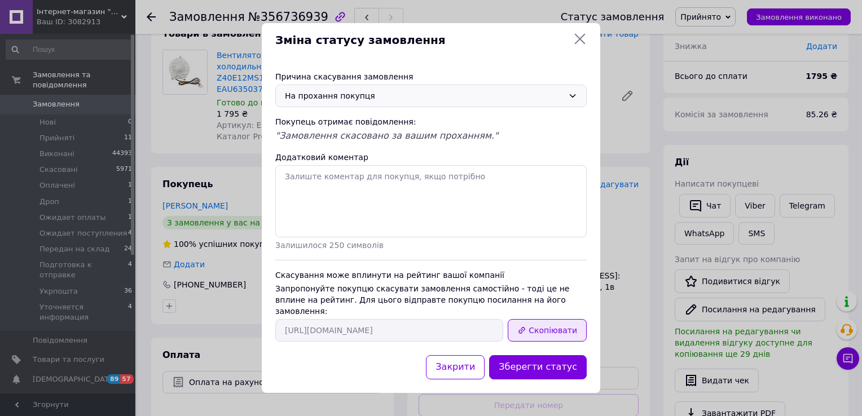
click at [532, 322] on button "Скопіювати" at bounding box center [547, 330] width 79 height 23
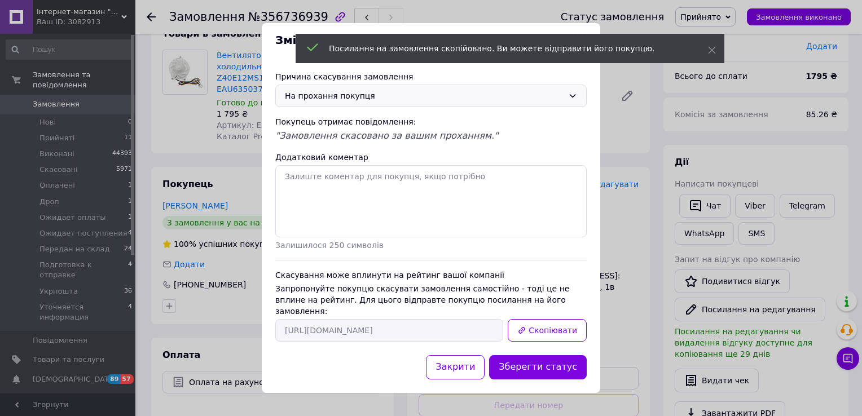
drag, startPoint x: 712, startPoint y: 49, endPoint x: 668, endPoint y: 42, distance: 44.0
click at [712, 48] on icon at bounding box center [712, 50] width 8 height 8
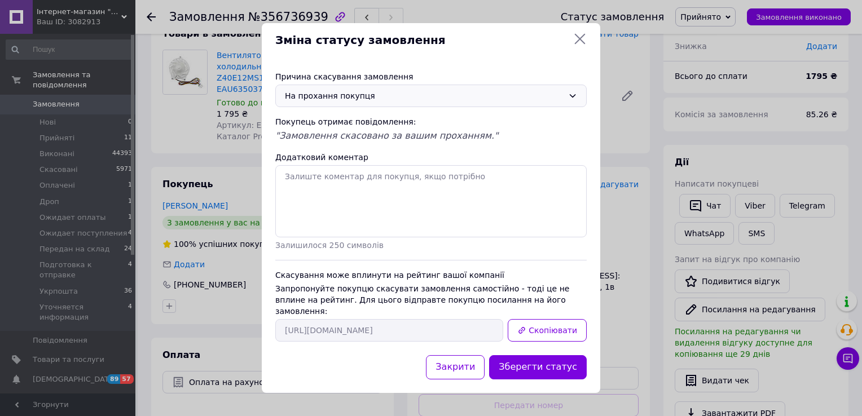
click at [578, 43] on icon at bounding box center [580, 39] width 14 height 14
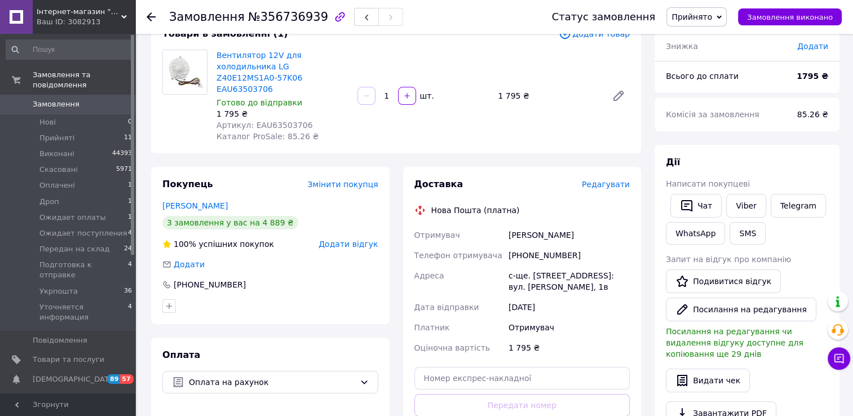
click at [54, 99] on span "Замовлення" at bounding box center [56, 104] width 47 height 10
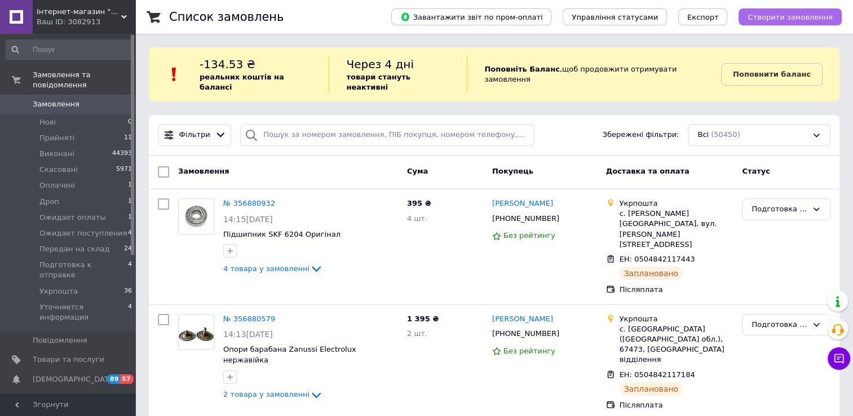
click at [791, 16] on span "Створити замовлення" at bounding box center [790, 17] width 85 height 8
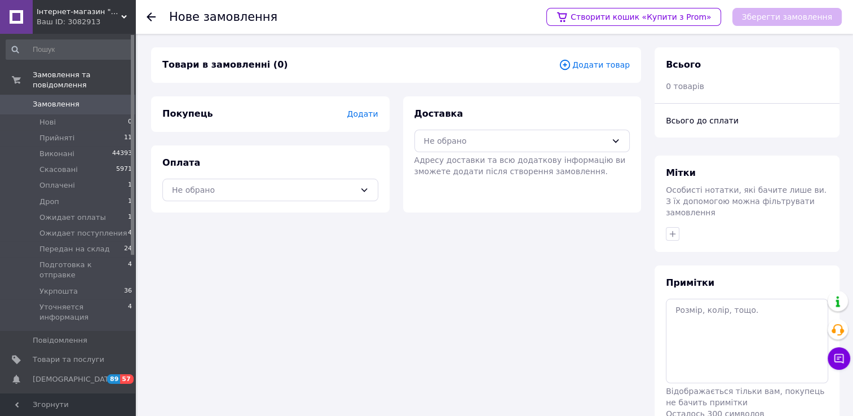
click at [602, 69] on span "Додати товар" at bounding box center [594, 65] width 71 height 12
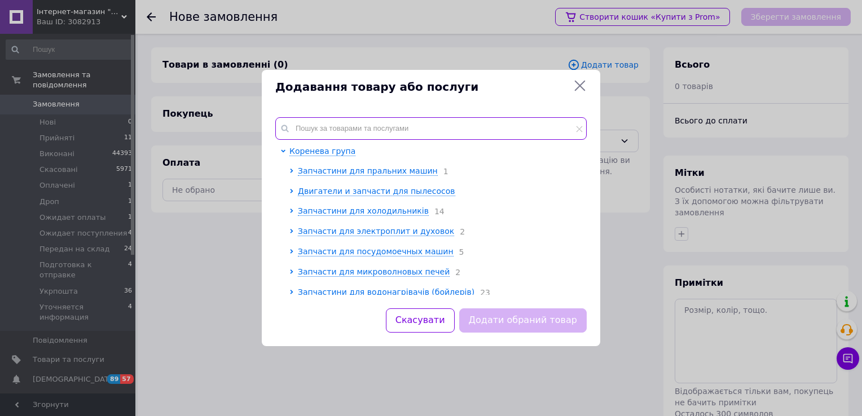
click at [334, 127] on input "text" at bounding box center [430, 128] width 311 height 23
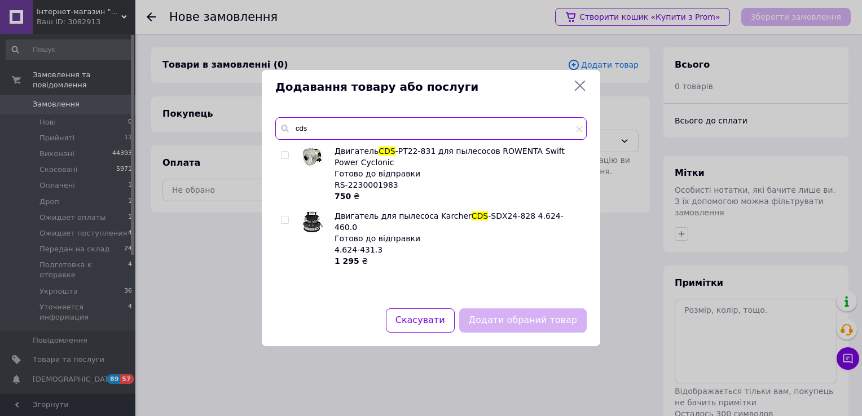
type input "cds"
click at [283, 218] on input "checkbox" at bounding box center [284, 220] width 7 height 7
checkbox input "true"
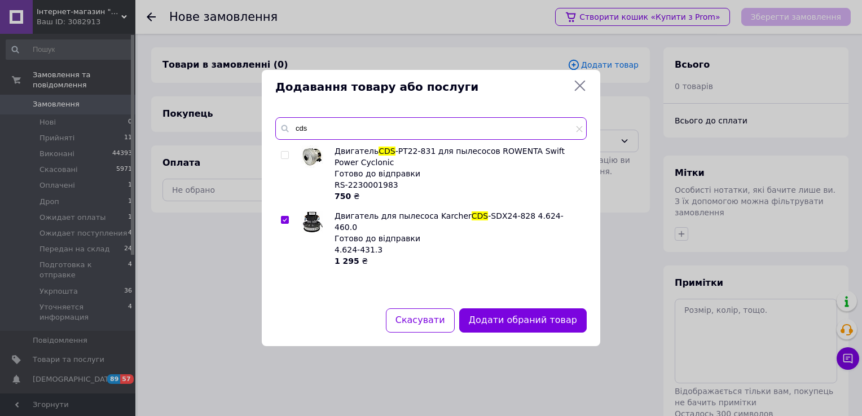
click at [318, 124] on input "cds" at bounding box center [430, 128] width 311 height 23
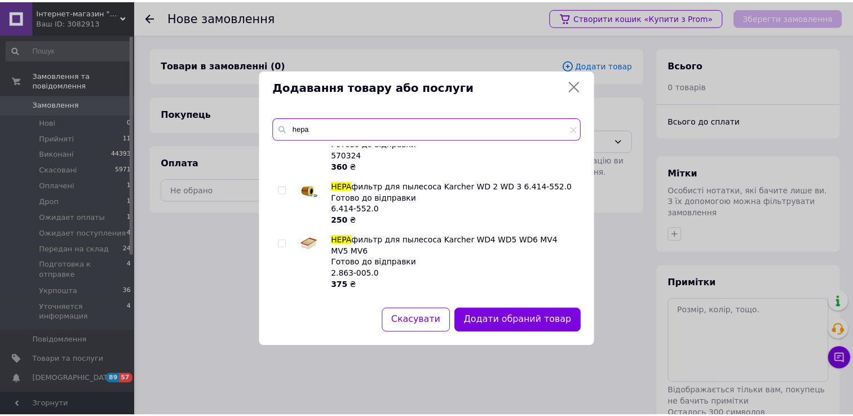
scroll to position [338, 0]
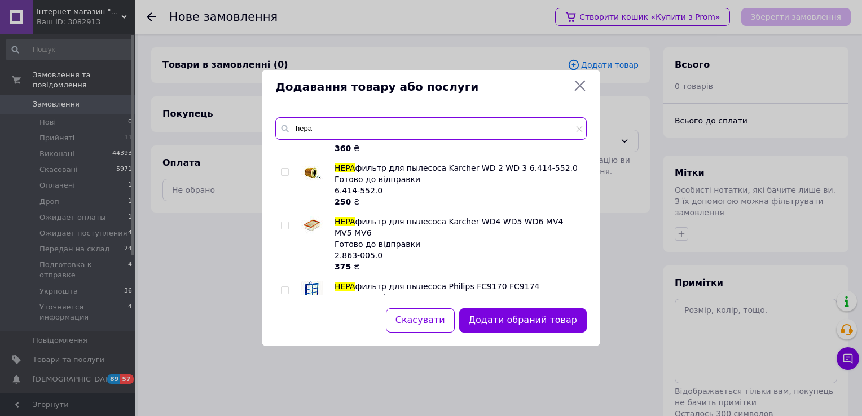
type input "hepa"
click at [282, 169] on input "checkbox" at bounding box center [284, 172] width 7 height 7
checkbox input "true"
click at [508, 319] on button "Додати обрані товари" at bounding box center [524, 320] width 124 height 24
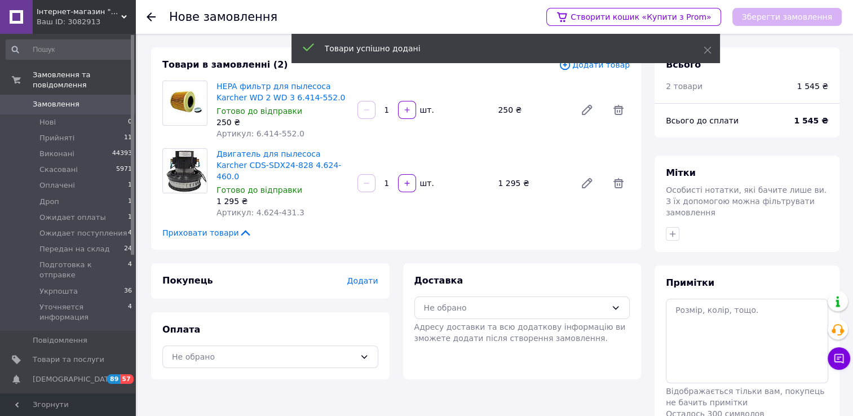
scroll to position [47, 0]
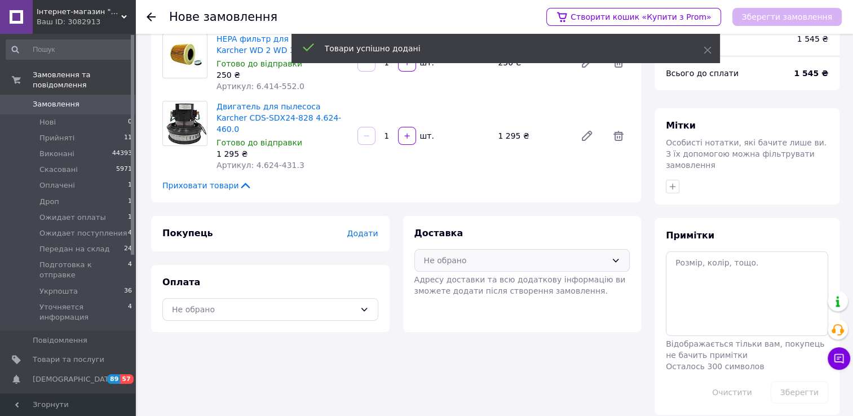
click at [472, 257] on div "Не обрано" at bounding box center [523, 260] width 216 height 23
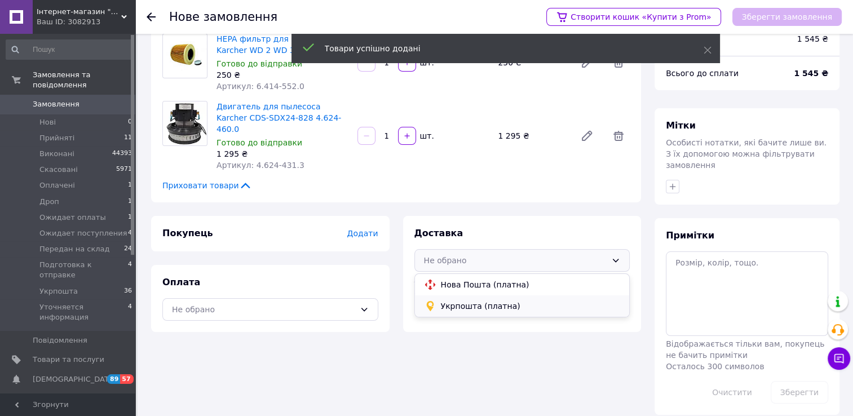
click at [469, 301] on span "Укрпошта (платна)" at bounding box center [531, 306] width 180 height 11
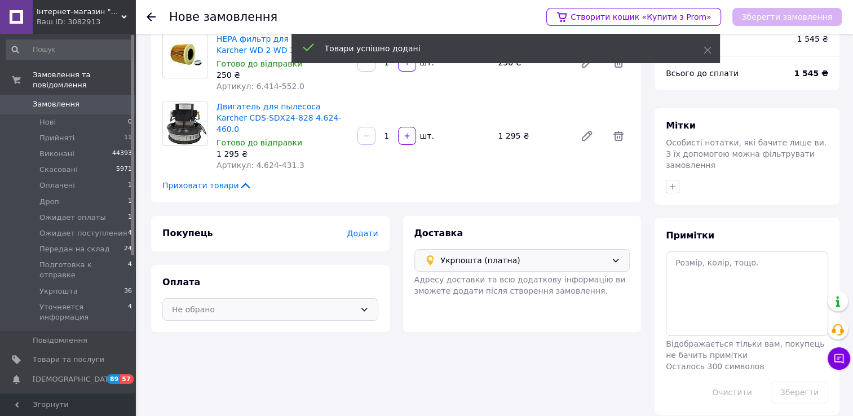
click at [275, 303] on div "Не обрано" at bounding box center [263, 309] width 183 height 12
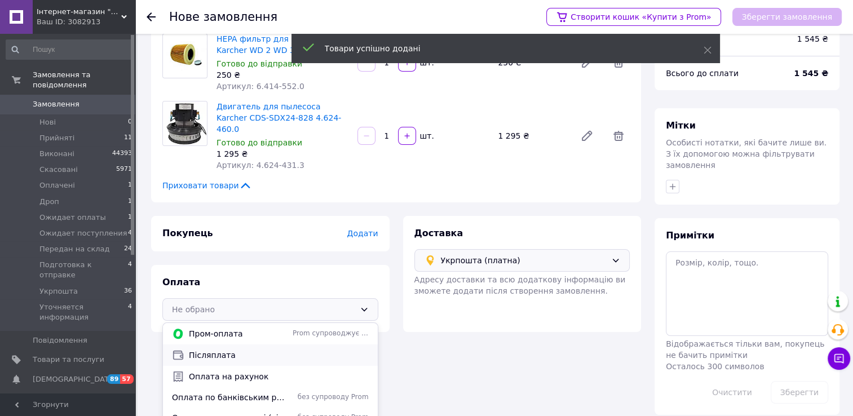
click at [225, 350] on span "Післяплата" at bounding box center [279, 355] width 180 height 11
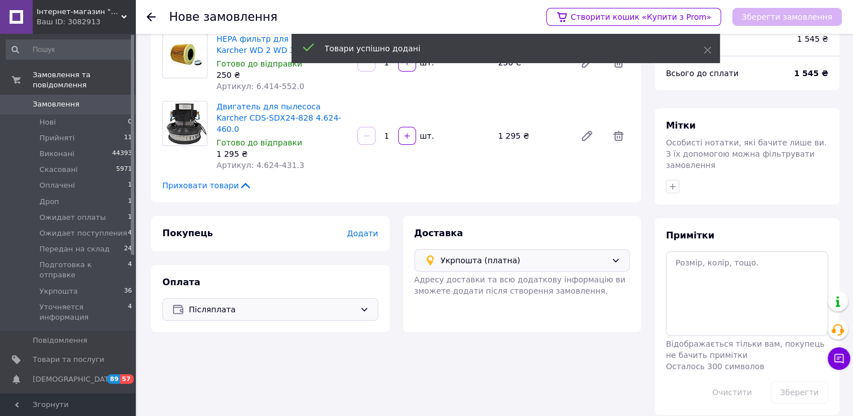
click at [370, 229] on span "Додати" at bounding box center [362, 233] width 31 height 9
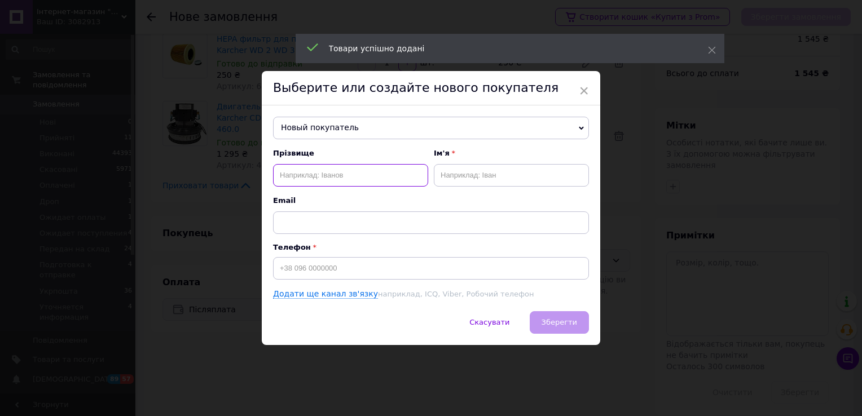
click at [361, 174] on input "text" at bounding box center [350, 175] width 155 height 23
paste input "Чумак"
type input "Чумак"
click at [451, 170] on input "text" at bounding box center [511, 175] width 155 height 23
paste input "Анатолій"
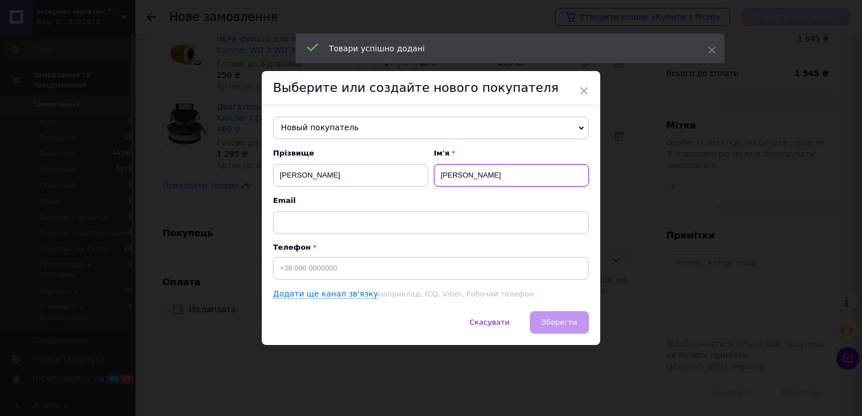
type input "Анатолій"
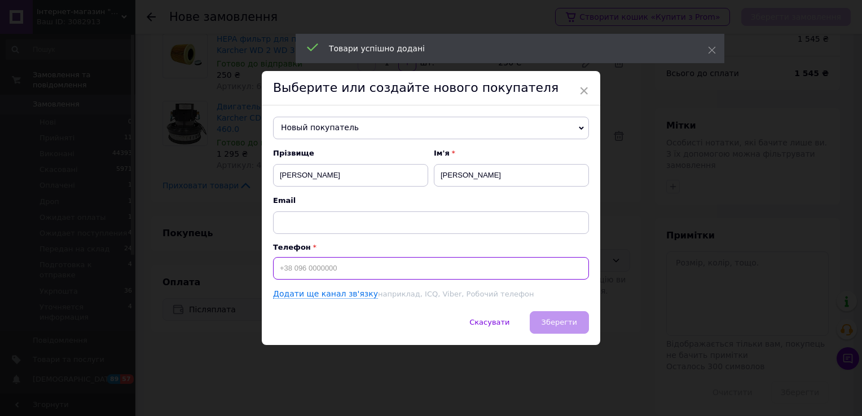
click at [338, 267] on input at bounding box center [431, 268] width 316 height 23
paste input "0985259066"
click at [280, 267] on input "0985259066" at bounding box center [431, 268] width 316 height 23
type input "[PHONE_NUMBER]"
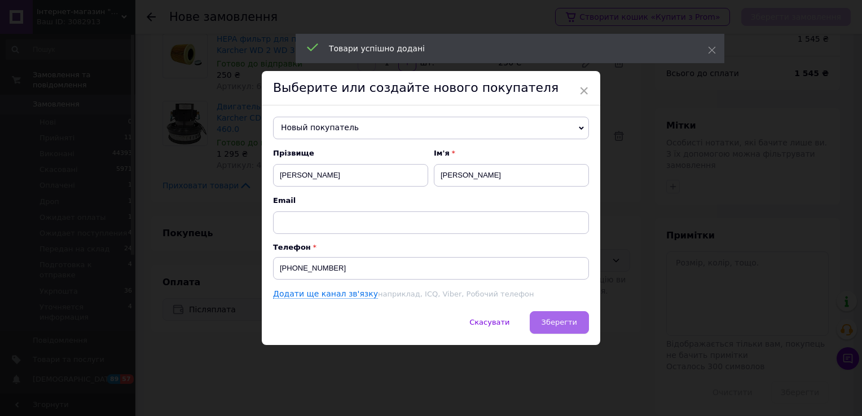
click at [549, 315] on button "Зберегти" at bounding box center [559, 322] width 59 height 23
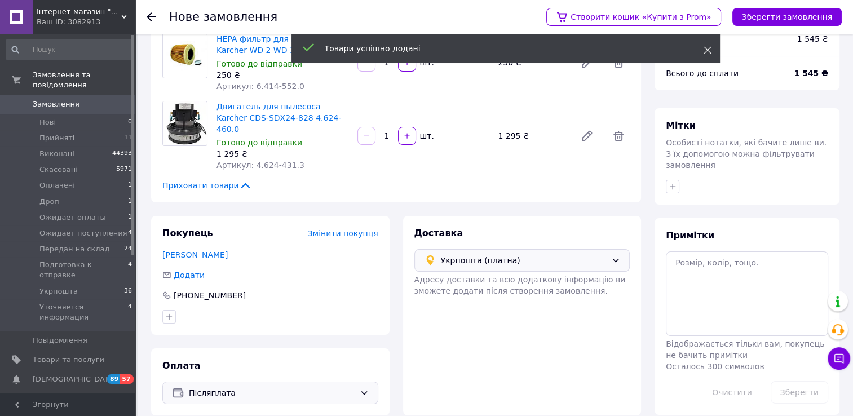
click at [708, 49] on icon at bounding box center [708, 50] width 8 height 8
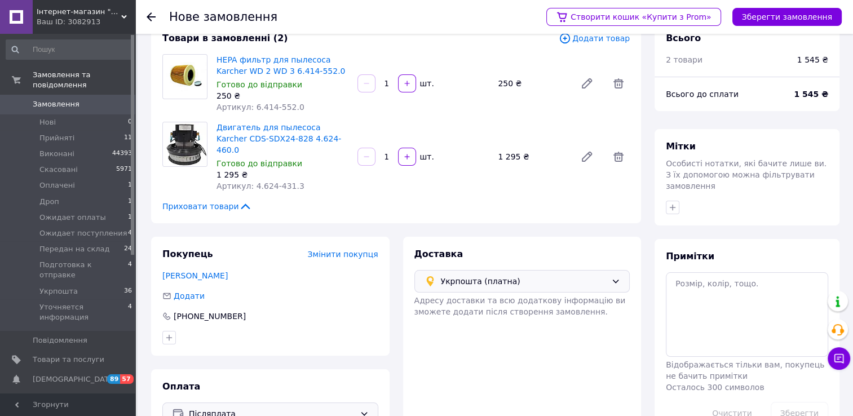
scroll to position [49, 0]
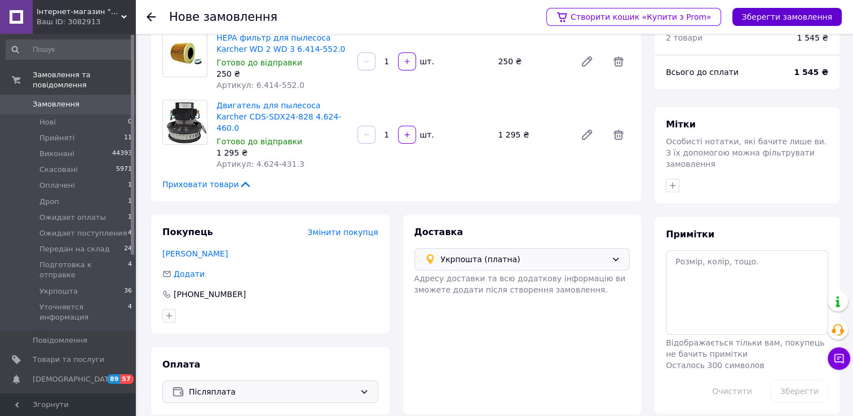
click at [785, 14] on button "Зберегти замовлення" at bounding box center [787, 17] width 109 height 18
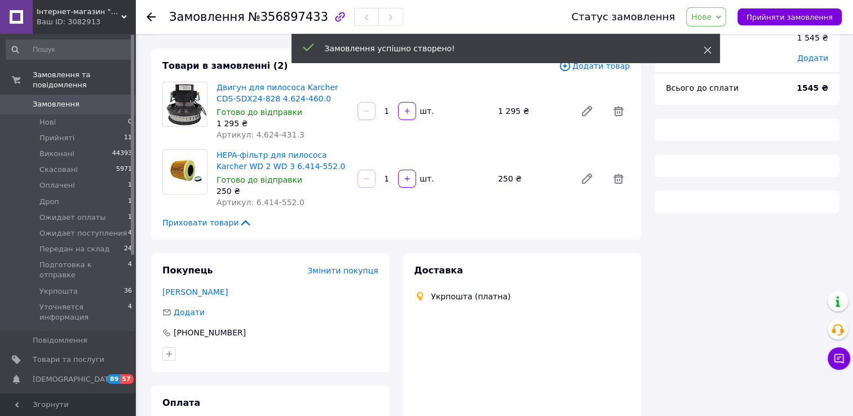
click at [708, 49] on use at bounding box center [707, 50] width 7 height 7
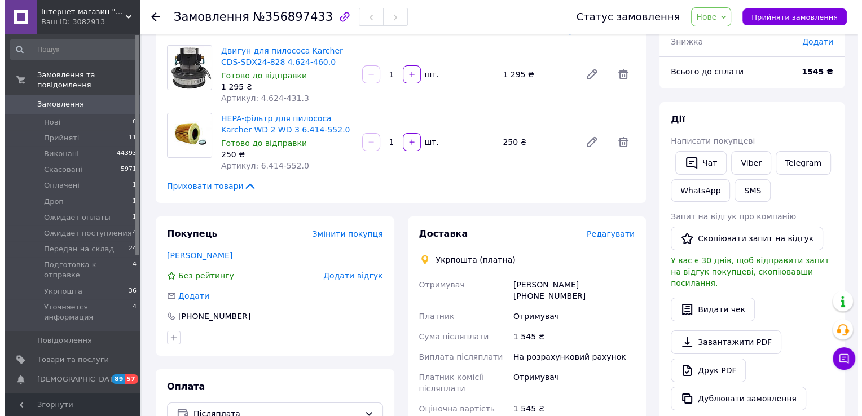
scroll to position [105, 0]
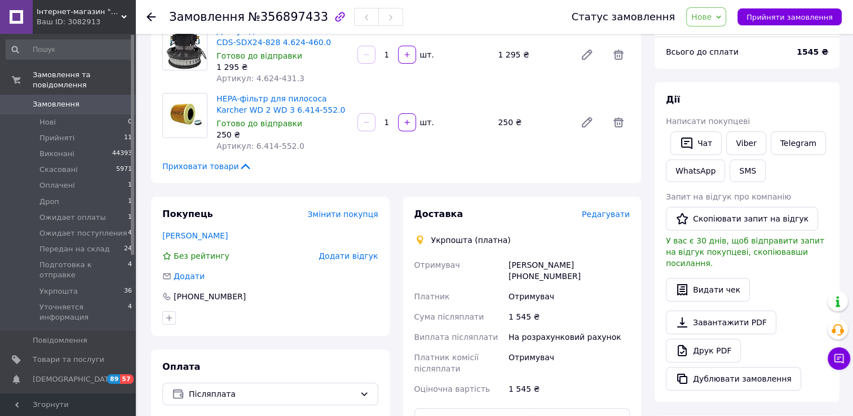
click at [612, 215] on span "Редагувати" at bounding box center [606, 214] width 48 height 9
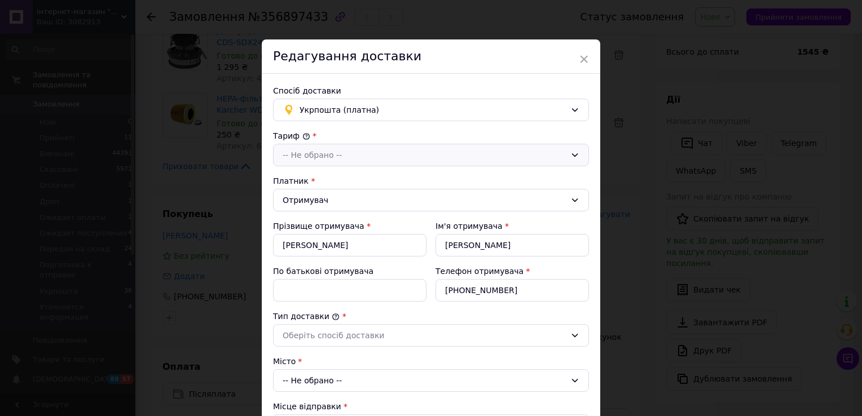
click at [351, 154] on div "-- Не обрано --" at bounding box center [424, 155] width 283 height 12
click at [341, 180] on li "Стандарт" at bounding box center [431, 179] width 315 height 21
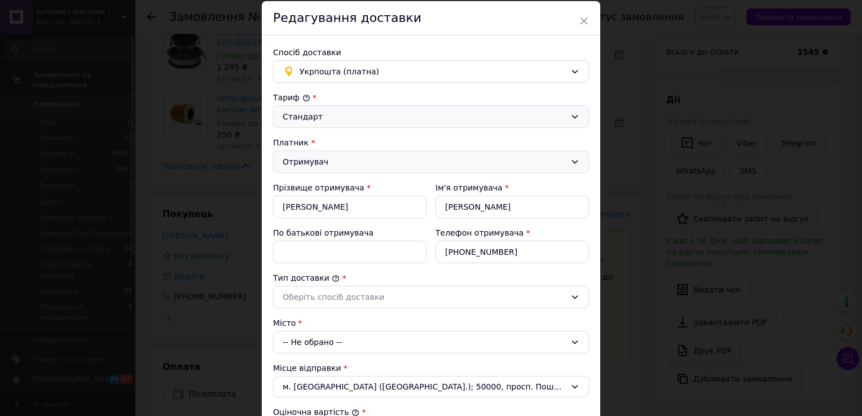
scroll to position [56, 0]
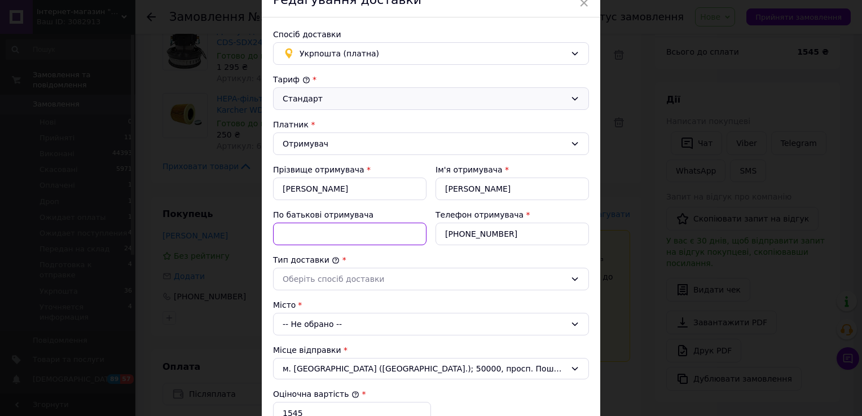
click at [351, 237] on input "По батькові отримувача" at bounding box center [349, 234] width 153 height 23
paste input "Олександрович"
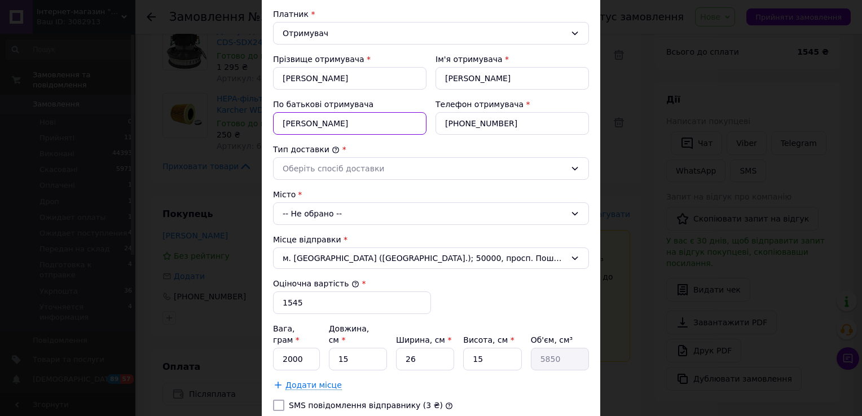
scroll to position [169, 0]
type input "Олександрович"
click at [365, 161] on div "Оберіть спосіб доставки" at bounding box center [424, 166] width 283 height 12
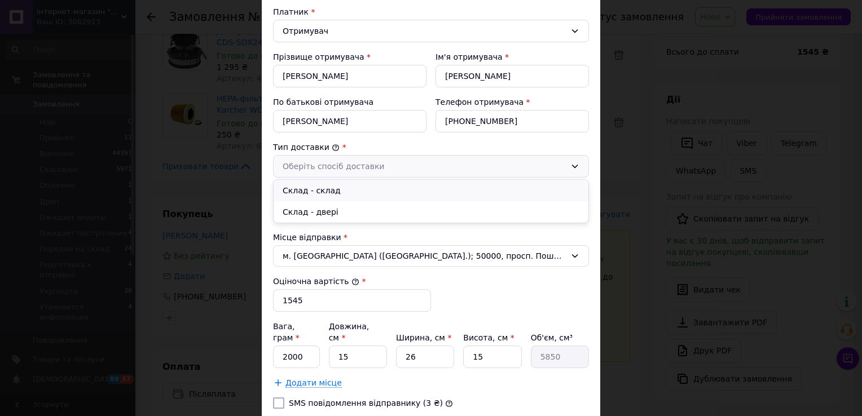
click at [345, 193] on li "Склад - склад" at bounding box center [431, 190] width 315 height 21
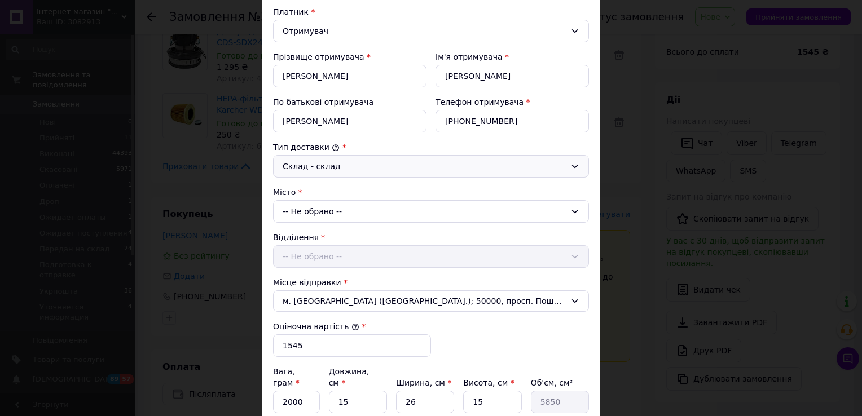
click at [346, 209] on div "-- Не обрано --" at bounding box center [431, 211] width 316 height 23
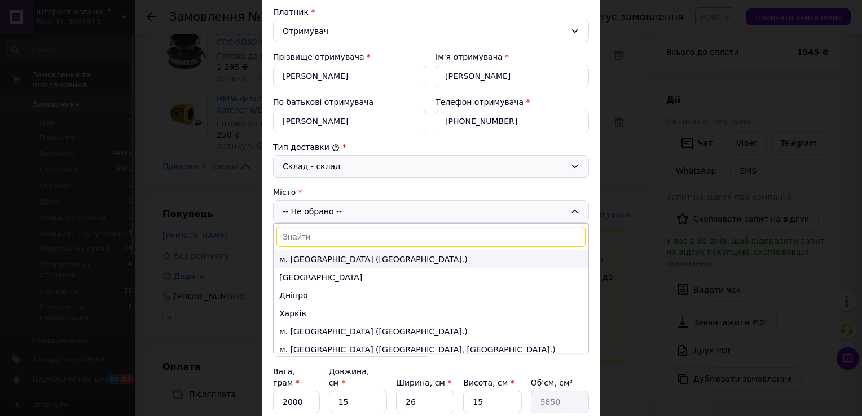
click at [336, 254] on li "м. Київ (Київська обл.)" at bounding box center [431, 259] width 315 height 18
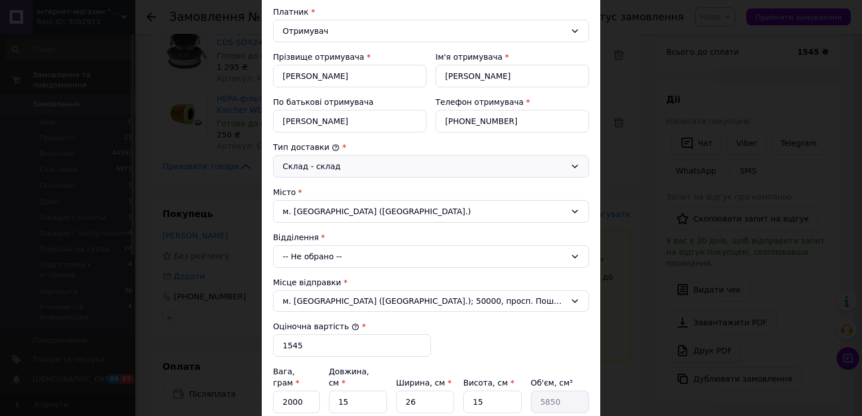
click at [332, 256] on div "-- Не обрано --" at bounding box center [431, 256] width 316 height 23
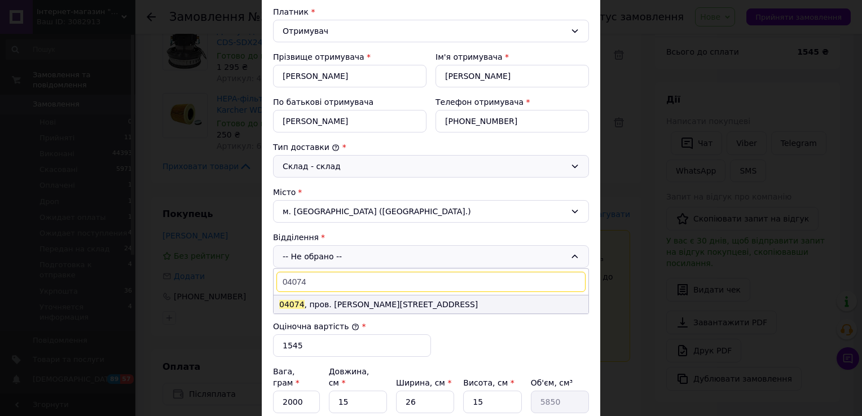
type input "04074"
click at [352, 301] on li "04074 , пров. Червиновський, 2В" at bounding box center [431, 305] width 315 height 18
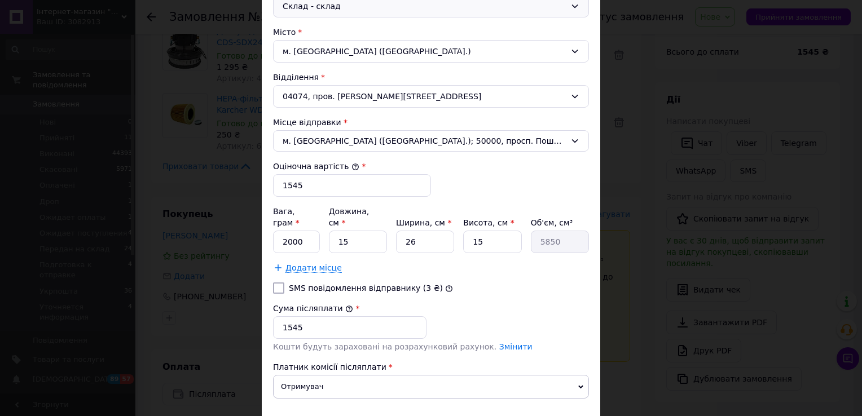
scroll to position [338, 0]
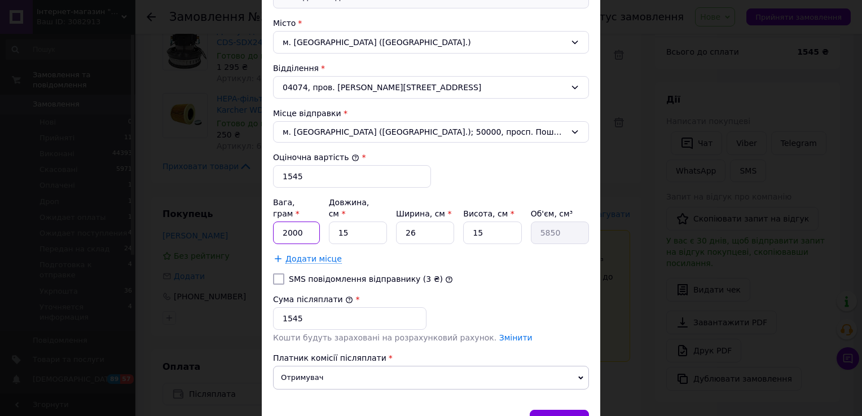
click at [296, 222] on input "2000" at bounding box center [296, 233] width 47 height 23
type input "1500"
click at [348, 222] on input "15" at bounding box center [358, 233] width 58 height 23
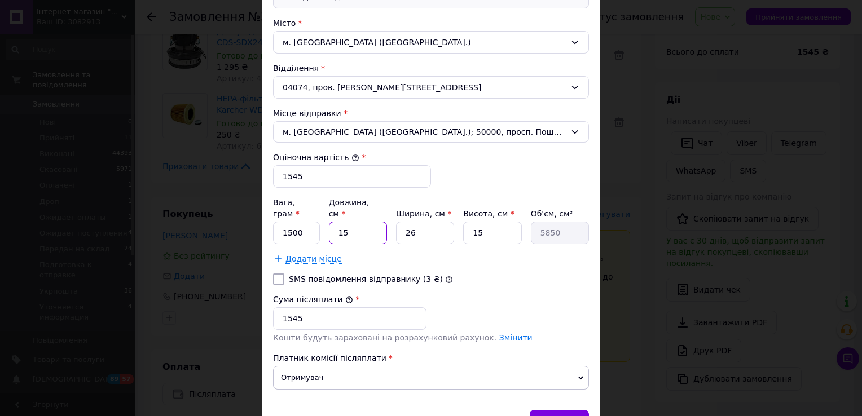
click at [348, 222] on input "15" at bounding box center [358, 233] width 58 height 23
type input "2"
type input "780"
type input "20"
type input "7800"
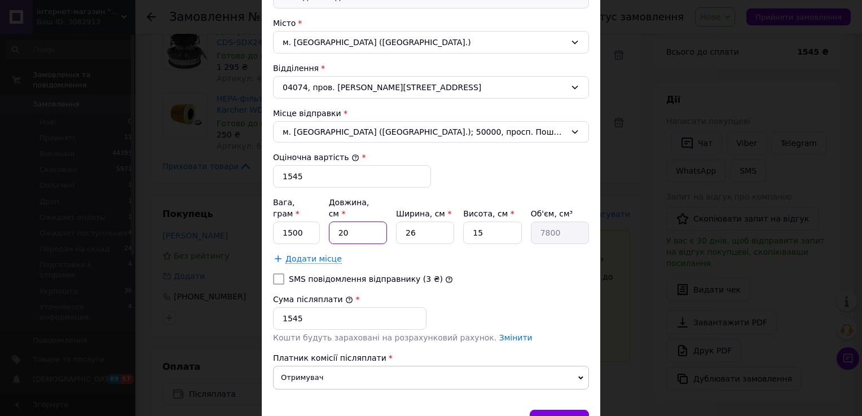
type input "20"
type input "2"
type input "600"
type input "20"
type input "6000"
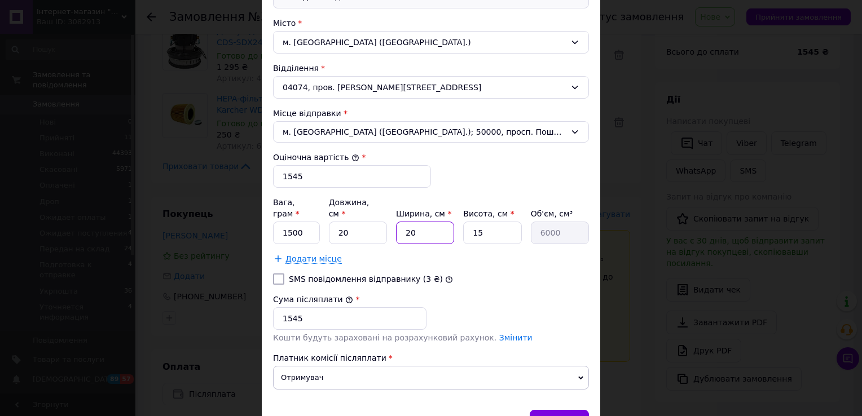
type input "20"
type input "2"
type input "800"
type input "20"
type input "8000"
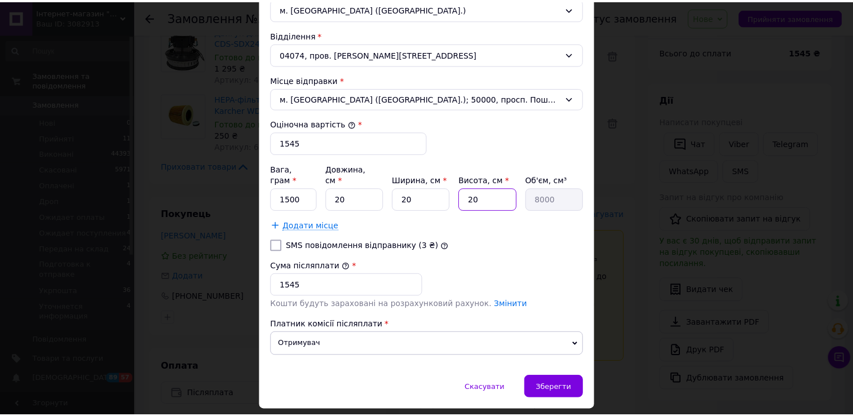
scroll to position [390, 0]
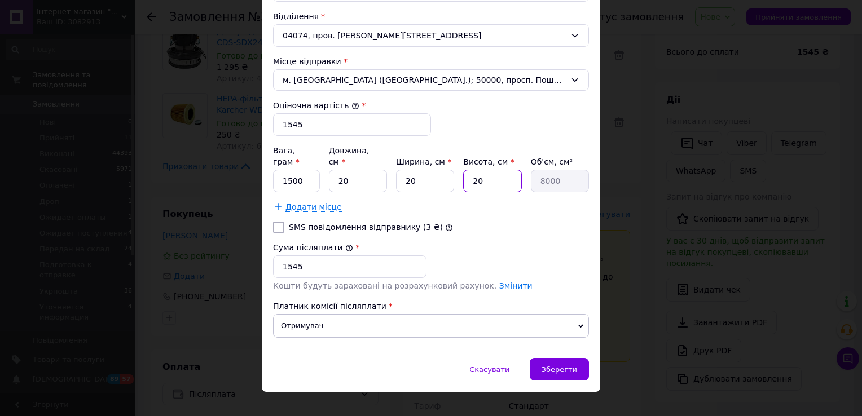
type input "20"
click at [420, 358] on div "Скасувати   Зберегти" at bounding box center [431, 375] width 338 height 34
click at [556, 365] on span "Зберегти" at bounding box center [559, 369] width 36 height 8
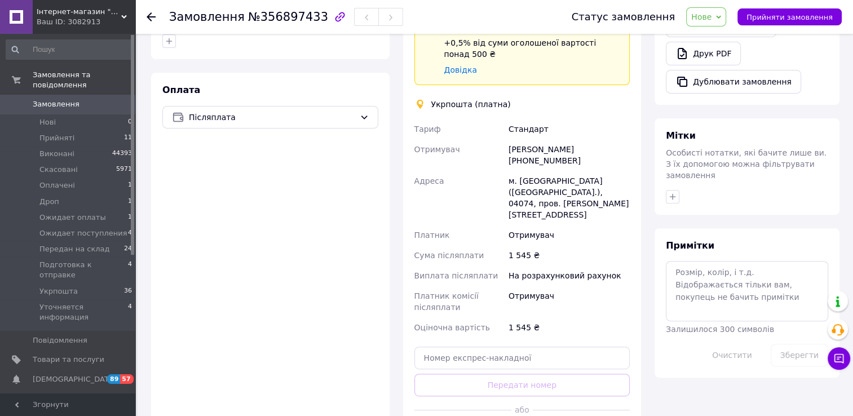
scroll to position [443, 0]
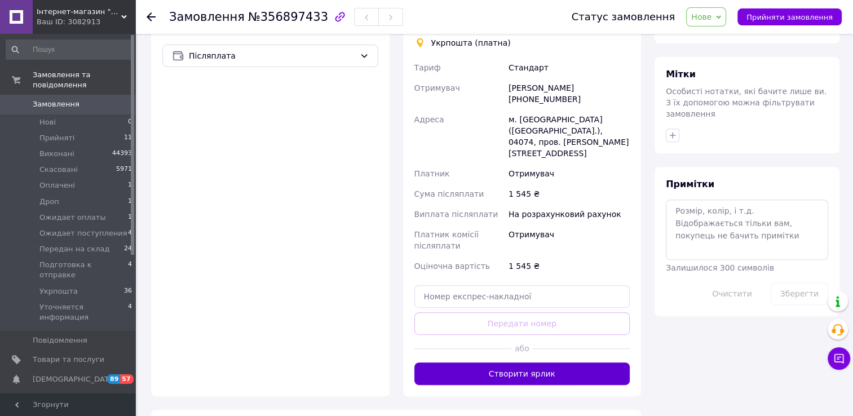
click at [539, 363] on button "Створити ярлик" at bounding box center [523, 374] width 216 height 23
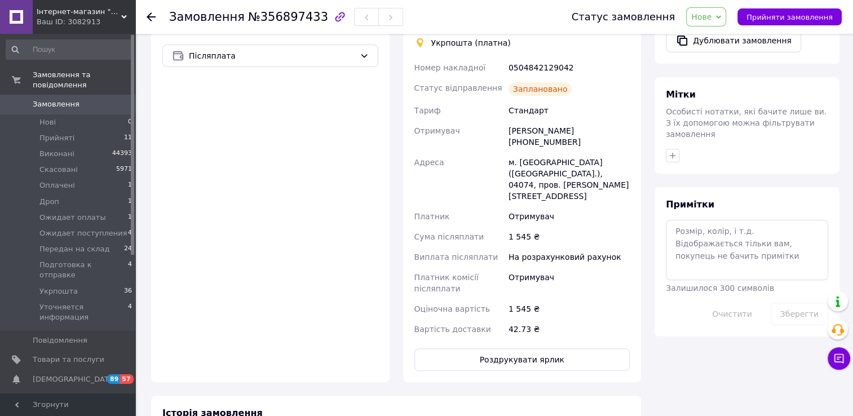
click at [726, 21] on span "Нове" at bounding box center [706, 16] width 40 height 19
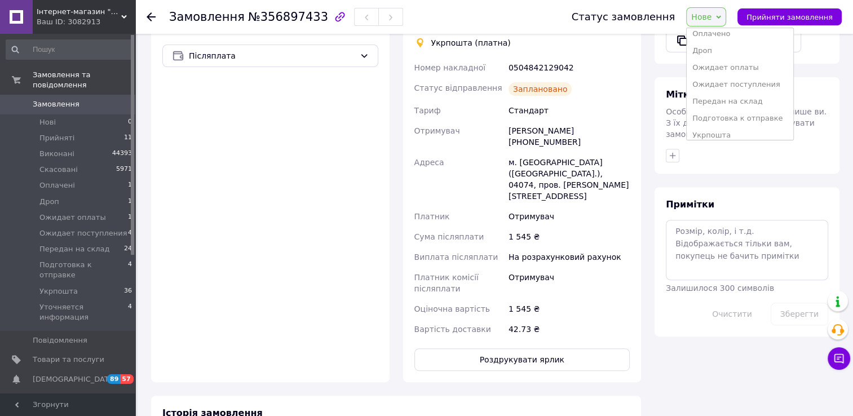
scroll to position [80, 0]
click at [728, 96] on li "Подготовка к отправке" at bounding box center [740, 95] width 107 height 17
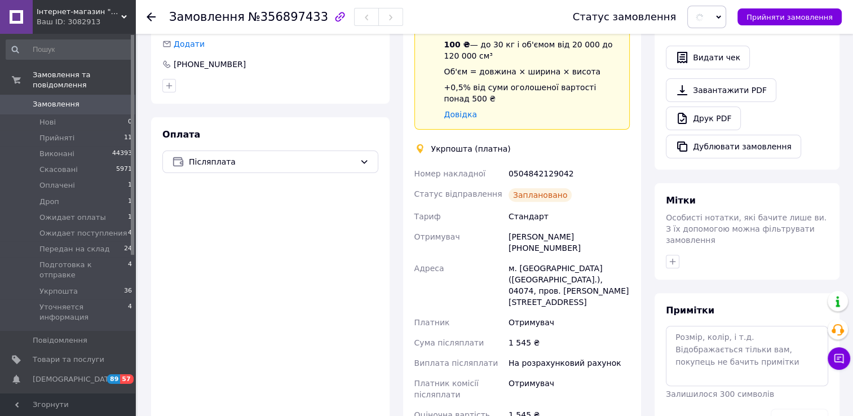
scroll to position [330, 0]
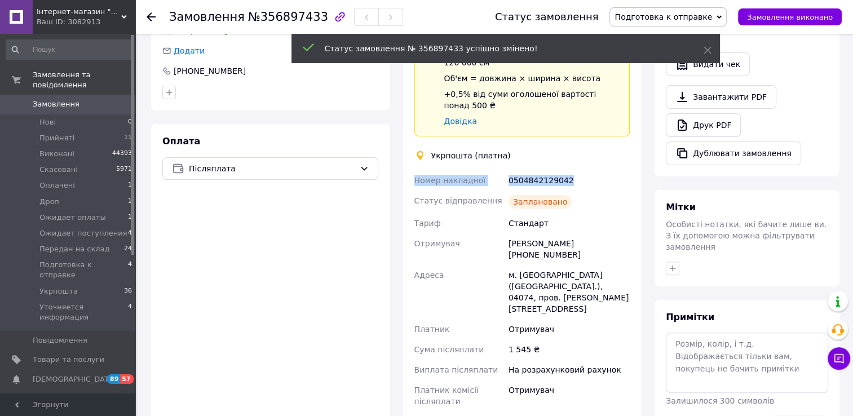
drag, startPoint x: 576, startPoint y: 182, endPoint x: 415, endPoint y: 178, distance: 161.3
click at [415, 178] on div "Номер накладної 0504842129042 Статус відправлення Заплановано Тариф Стандарт От…" at bounding box center [522, 311] width 221 height 282
copy div "Номер накладної 0504842129042"
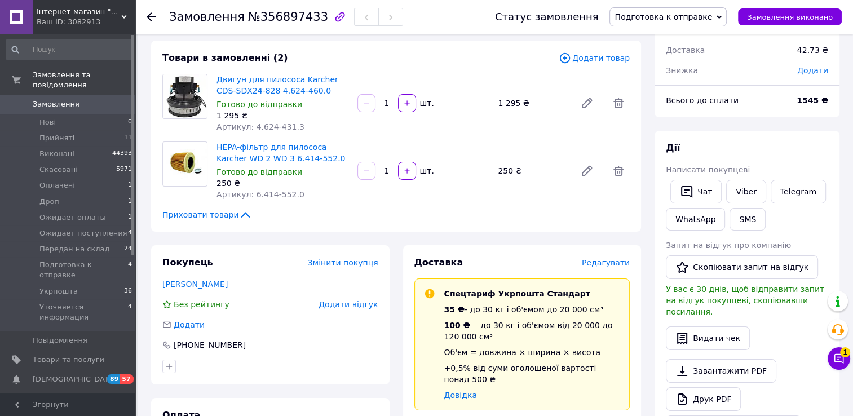
scroll to position [113, 0]
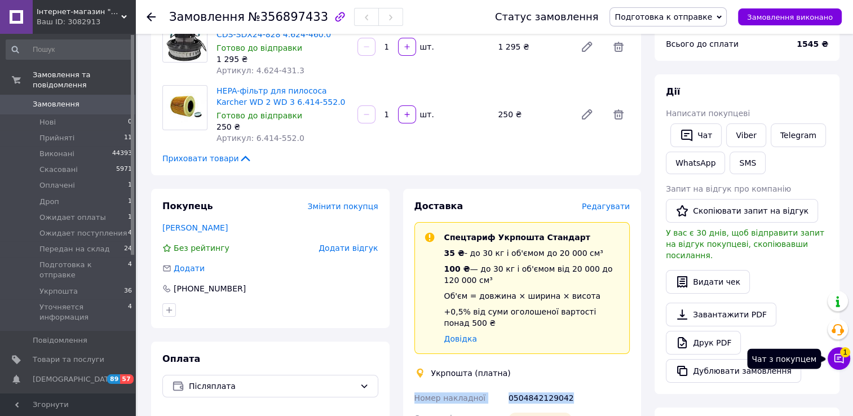
click at [841, 362] on icon at bounding box center [839, 358] width 11 height 11
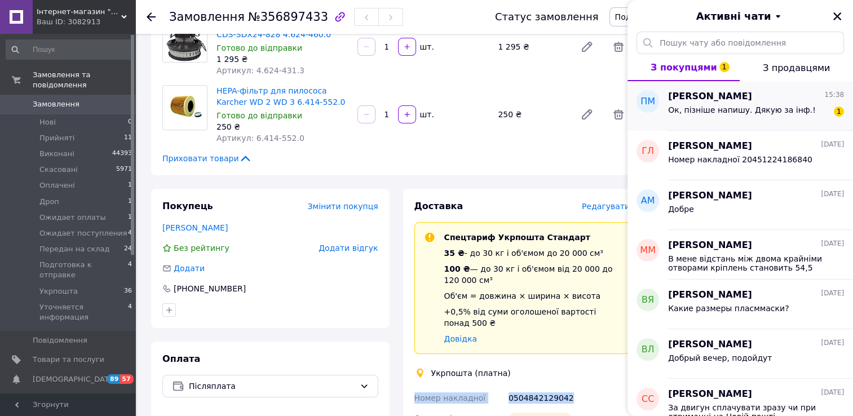
click at [721, 114] on div "Ок, пізніше напишу. Дякую за інф.!" at bounding box center [742, 113] width 148 height 16
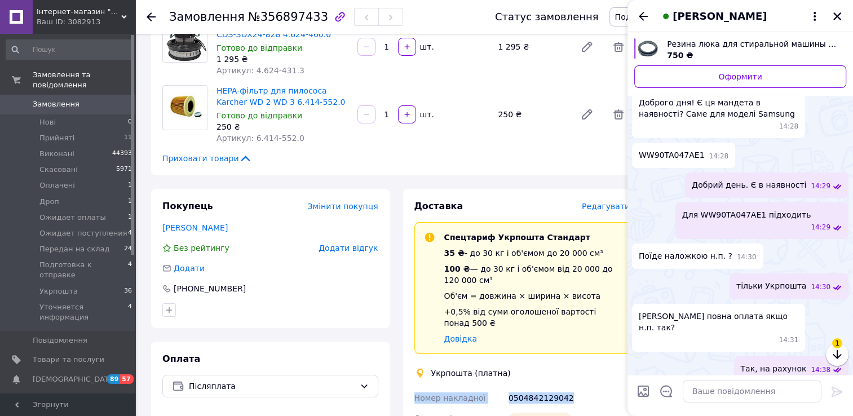
scroll to position [66, 0]
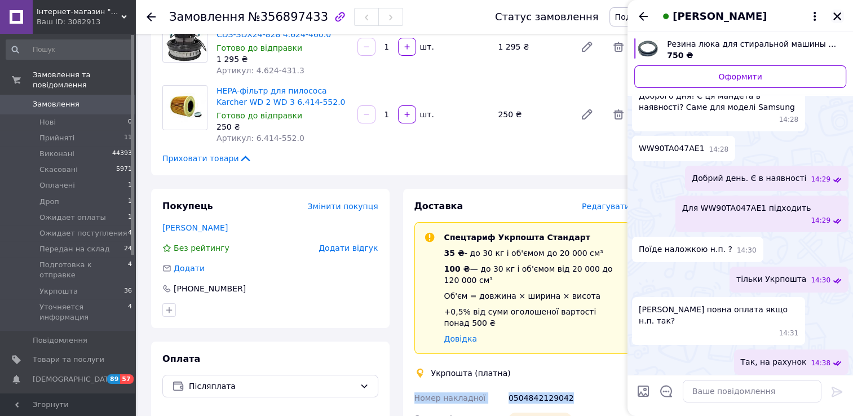
click at [834, 14] on icon "Закрити" at bounding box center [838, 16] width 8 height 8
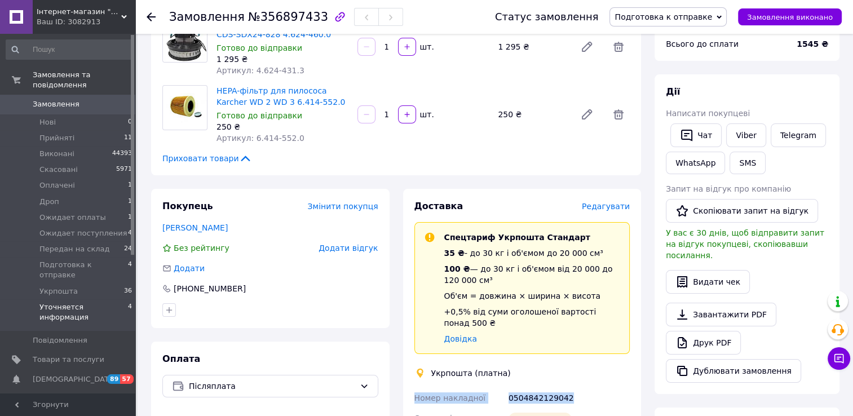
click at [83, 302] on span "Уточняется информация" at bounding box center [83, 312] width 89 height 20
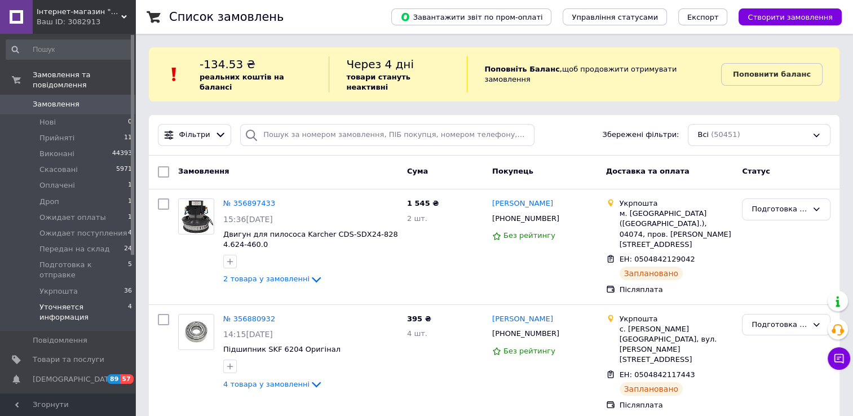
click at [104, 302] on span "Уточняется информация" at bounding box center [83, 312] width 89 height 20
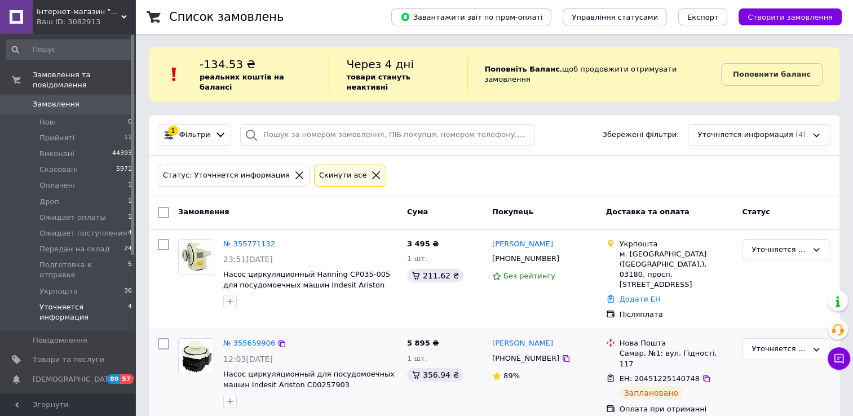
scroll to position [194, 0]
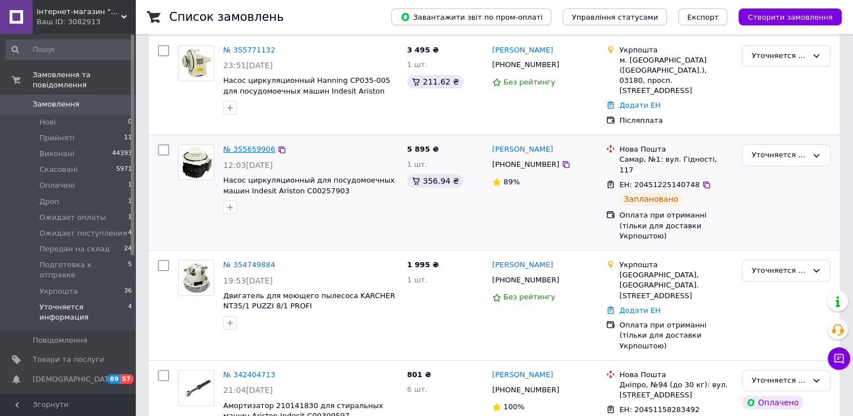
click at [249, 145] on link "№ 355659906" at bounding box center [249, 149] width 52 height 8
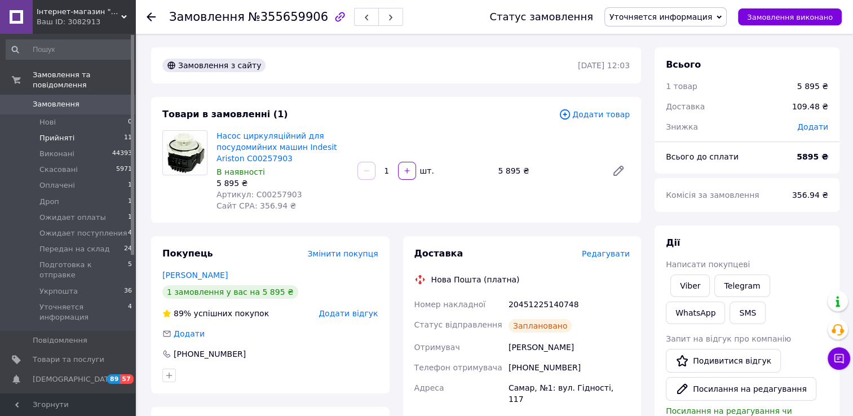
click at [64, 133] on span "Прийняті" at bounding box center [56, 138] width 35 height 10
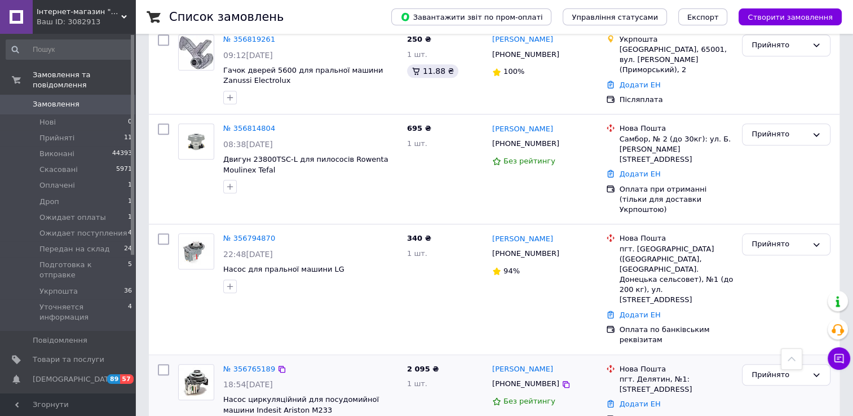
scroll to position [1297, 0]
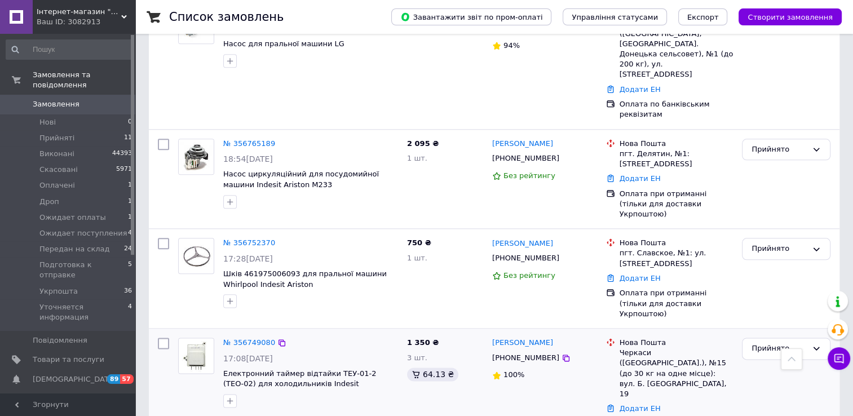
drag, startPoint x: 552, startPoint y: 162, endPoint x: 534, endPoint y: 213, distance: 53.5
click at [562, 354] on icon at bounding box center [566, 358] width 9 height 9
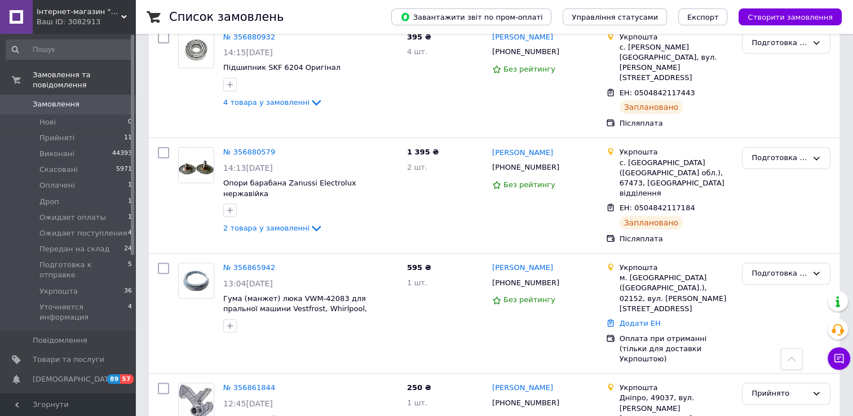
scroll to position [0, 0]
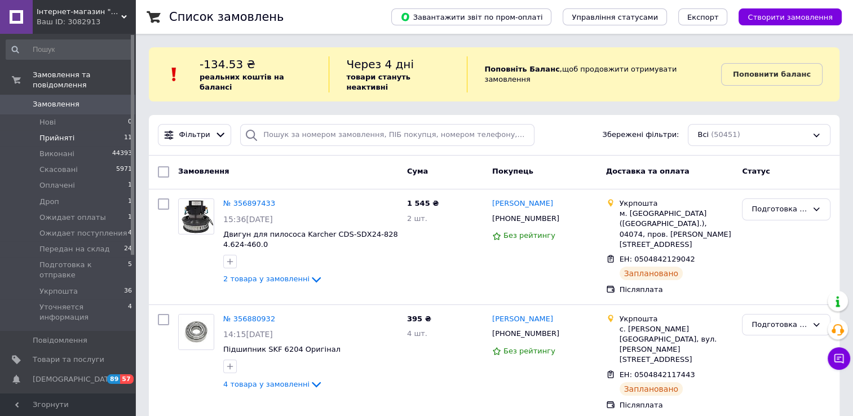
drag, startPoint x: 52, startPoint y: 111, endPoint x: 54, endPoint y: 124, distance: 13.2
click at [52, 117] on span "Нові" at bounding box center [47, 122] width 16 height 10
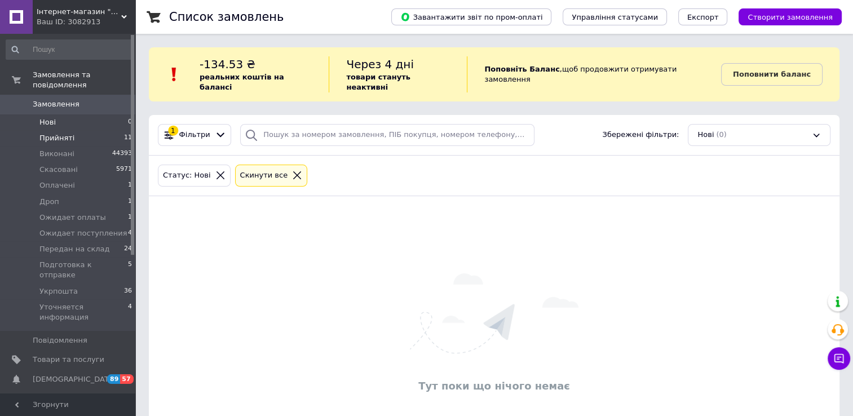
click at [55, 133] on span "Прийняті" at bounding box center [56, 138] width 35 height 10
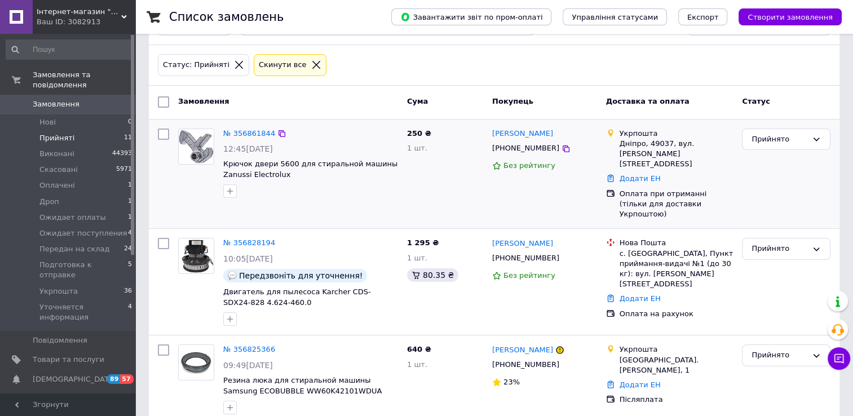
scroll to position [113, 0]
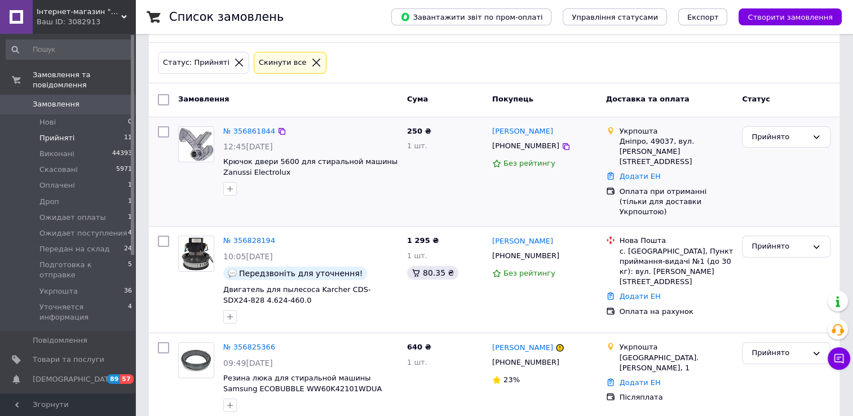
click at [161, 126] on input "checkbox" at bounding box center [163, 131] width 11 height 11
checkbox input "true"
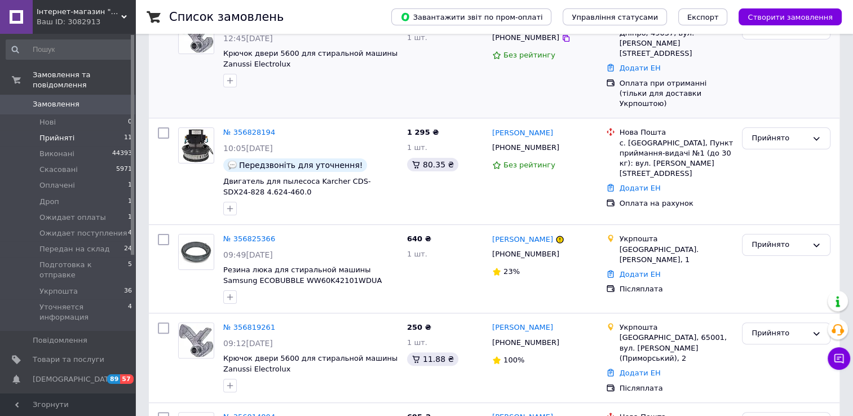
scroll to position [226, 0]
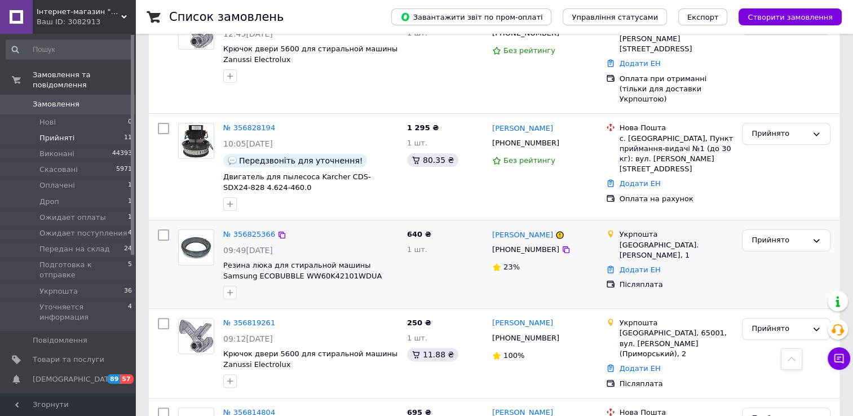
click at [165, 230] on input "checkbox" at bounding box center [163, 235] width 11 height 11
checkbox input "true"
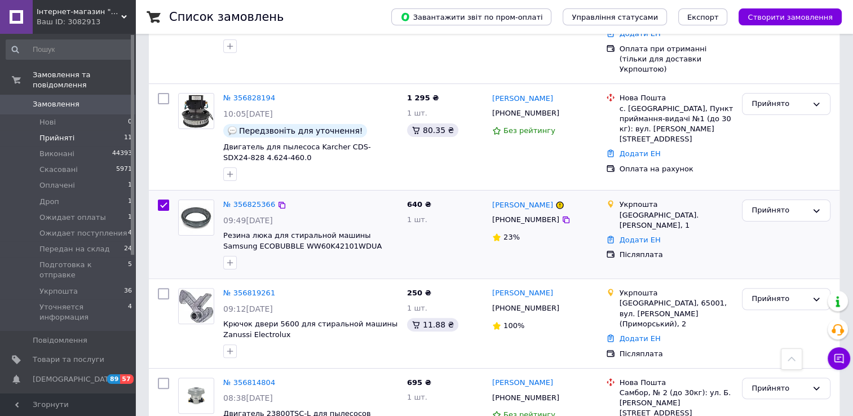
scroll to position [282, 0]
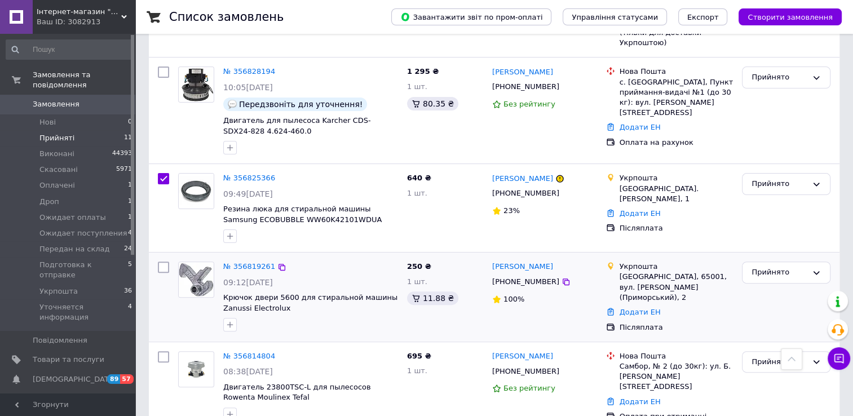
click at [164, 262] on input "checkbox" at bounding box center [163, 267] width 11 height 11
checkbox input "true"
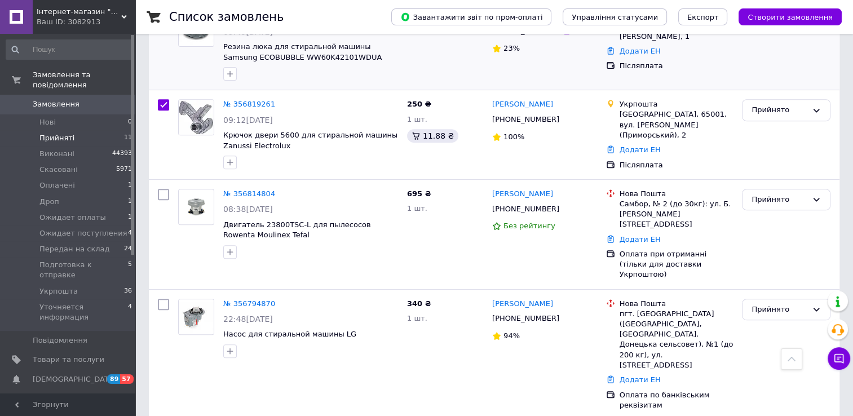
scroll to position [451, 0]
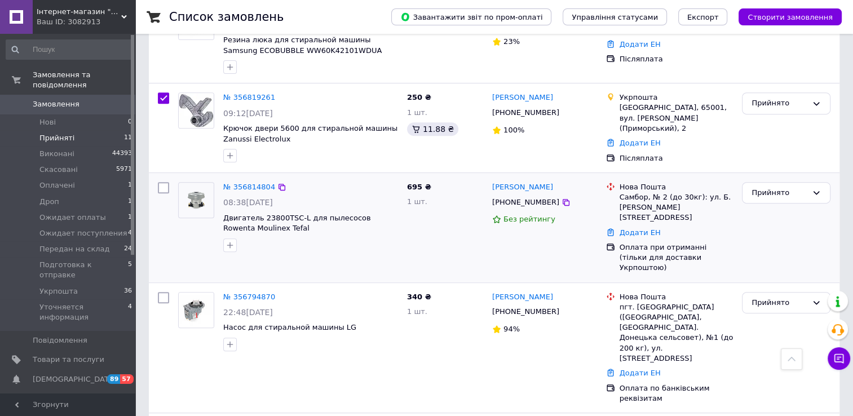
click at [162, 182] on input "checkbox" at bounding box center [163, 187] width 11 height 11
checkbox input "true"
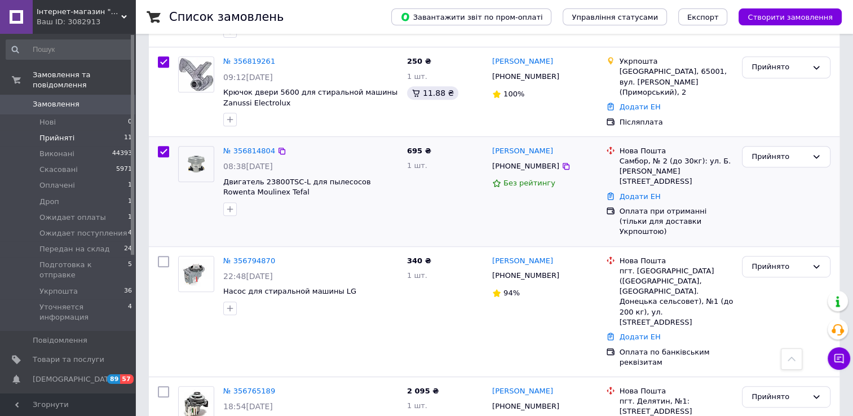
scroll to position [508, 0]
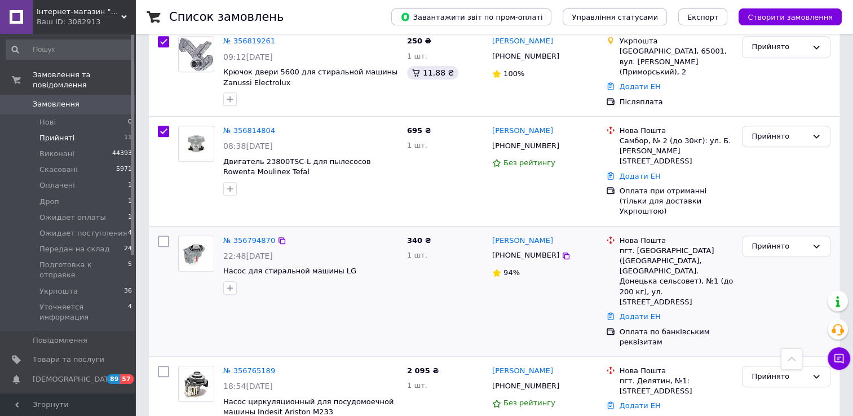
click at [164, 236] on input "checkbox" at bounding box center [163, 241] width 11 height 11
checkbox input "true"
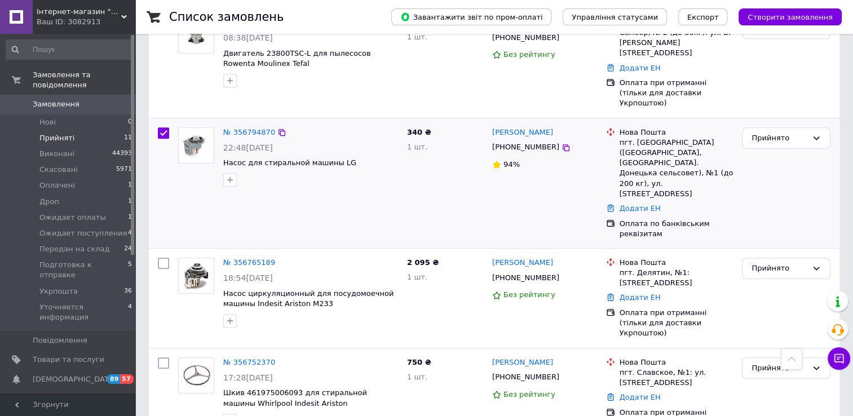
scroll to position [620, 0]
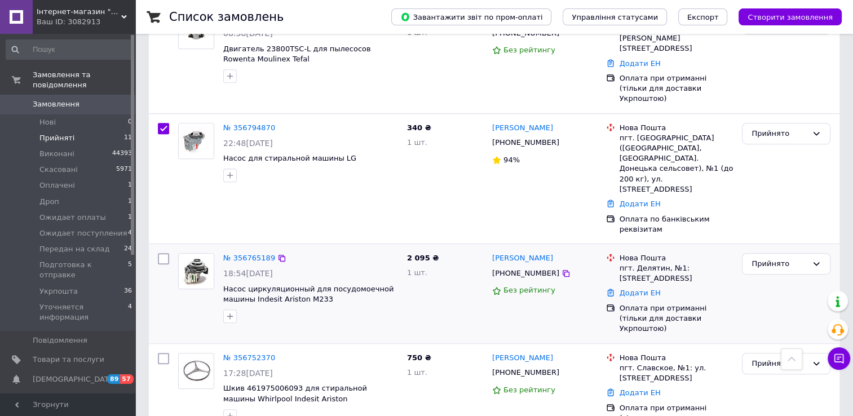
click at [169, 244] on div "№ 356765189 18:54, 11.08.2025 Насос циркуляционный для посудомоечной машины Ind…" at bounding box center [494, 293] width 691 height 99
checkbox input "true"
click at [162, 253] on input "checkbox" at bounding box center [163, 258] width 11 height 11
checkbox input "true"
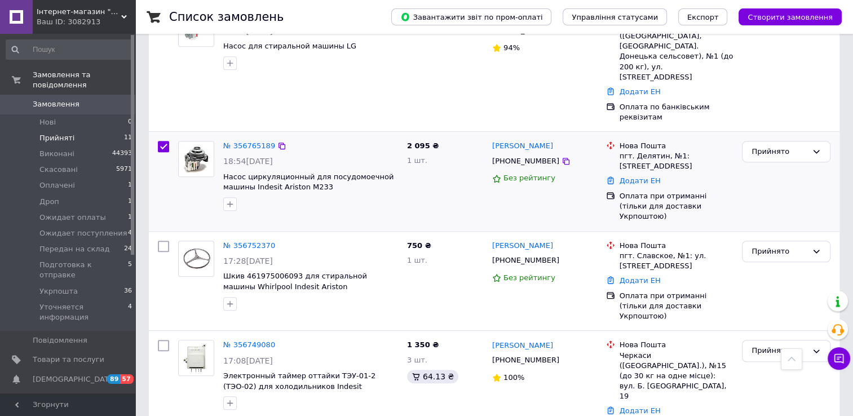
scroll to position [733, 0]
click at [162, 240] on input "checkbox" at bounding box center [163, 245] width 11 height 11
checkbox input "true"
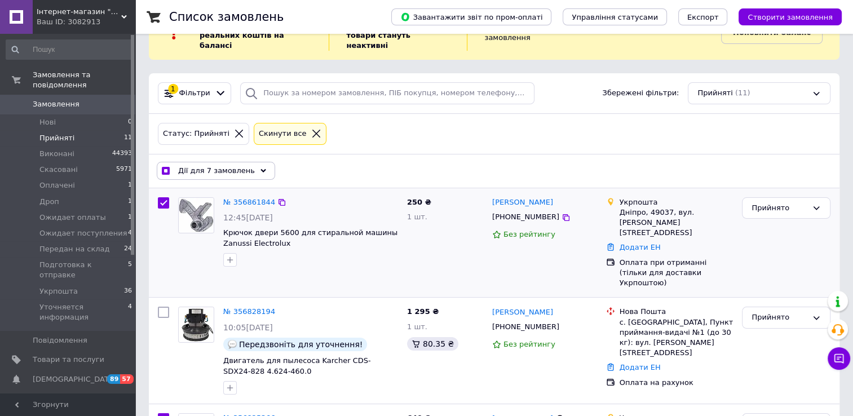
scroll to position [0, 0]
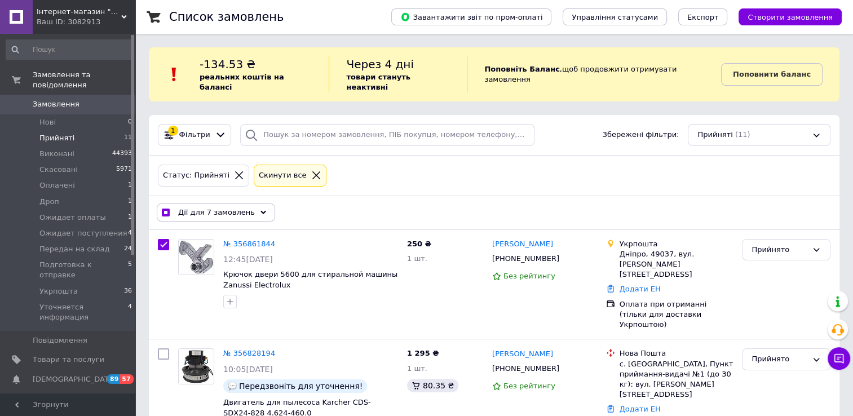
click at [208, 208] on span "Дії для 7 замовлень" at bounding box center [216, 213] width 77 height 10
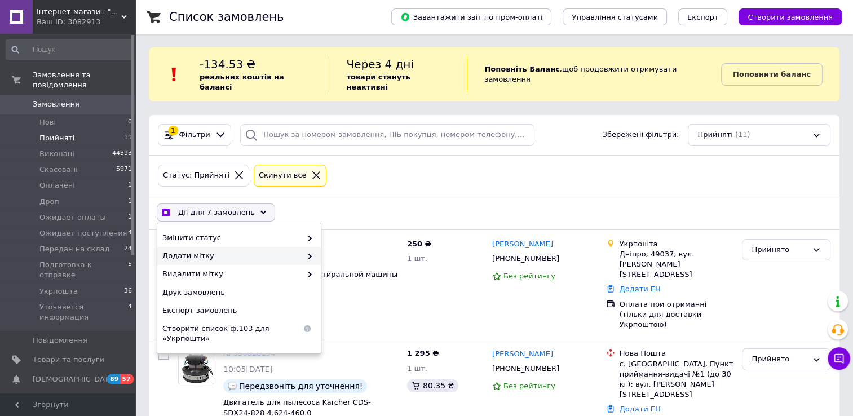
checkbox input "true"
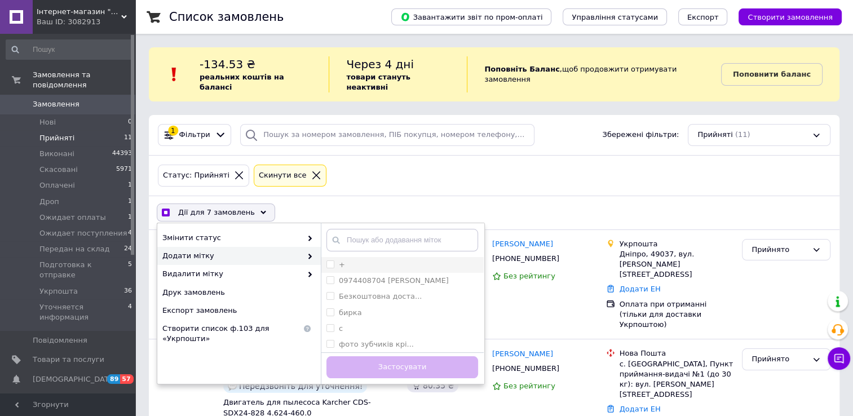
click at [329, 261] on input "+" at bounding box center [330, 264] width 7 height 7
checkbox input "true"
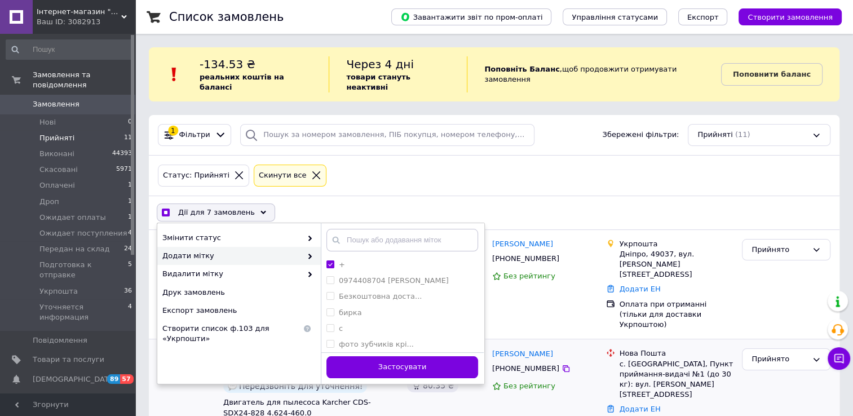
click at [410, 358] on button "Застосувати" at bounding box center [403, 367] width 152 height 22
checkbox input "false"
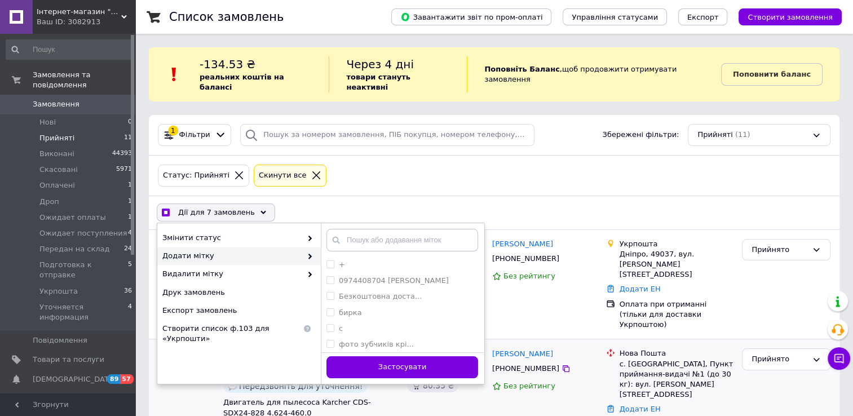
checkbox input "false"
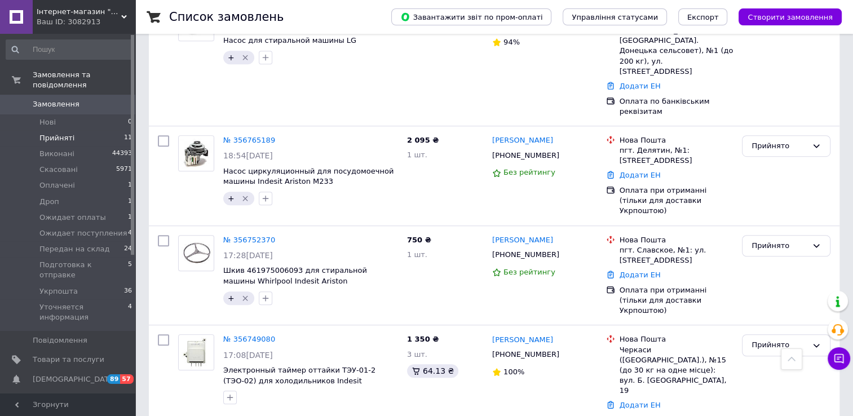
scroll to position [790, 0]
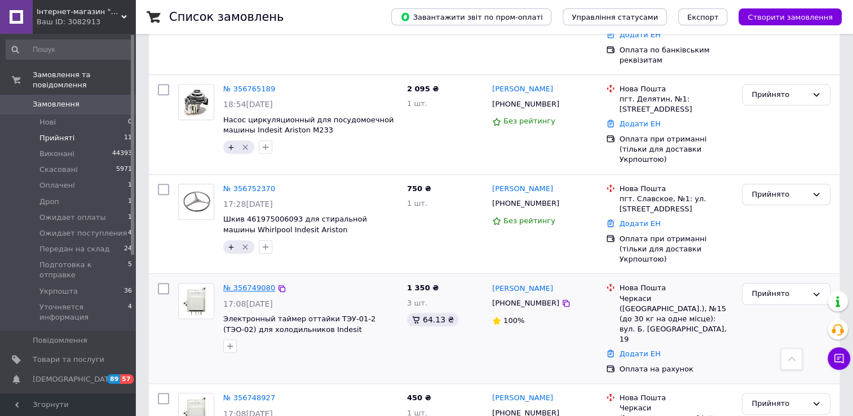
click at [258, 284] on link "№ 356749080" at bounding box center [249, 288] width 52 height 8
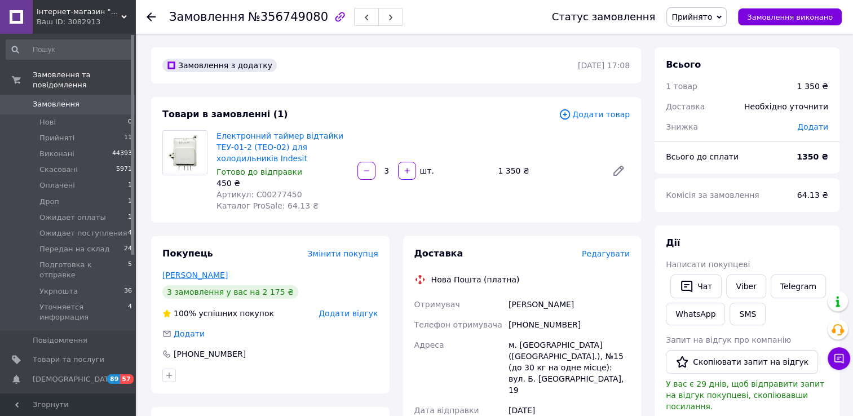
click at [211, 272] on link "[PERSON_NAME]" at bounding box center [194, 275] width 65 height 9
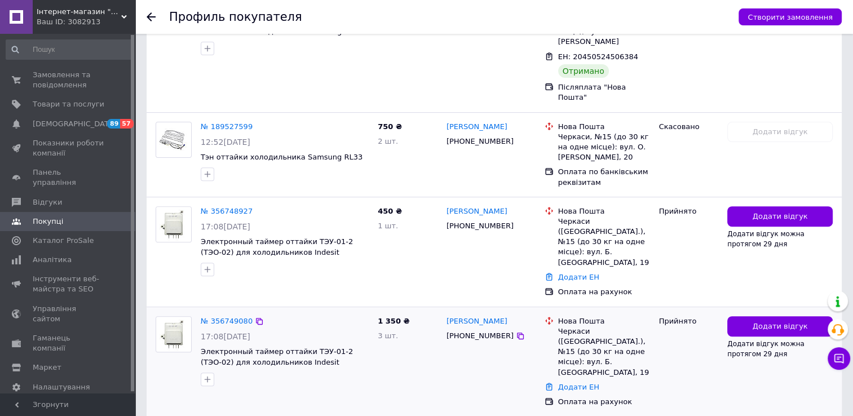
scroll to position [378, 0]
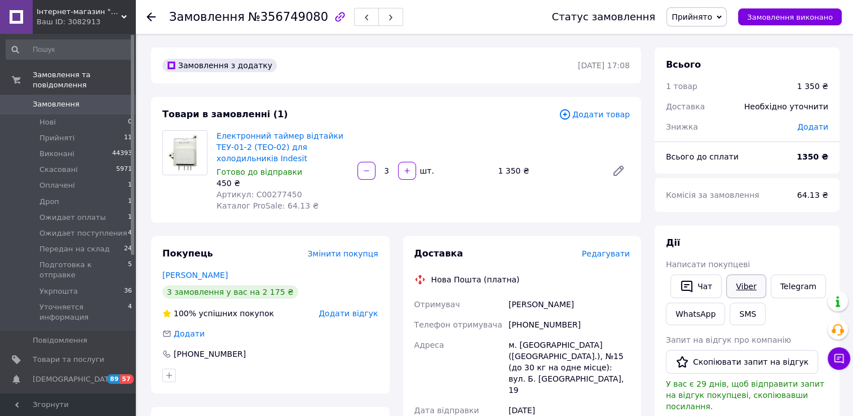
click at [748, 288] on link "Viber" at bounding box center [745, 287] width 39 height 24
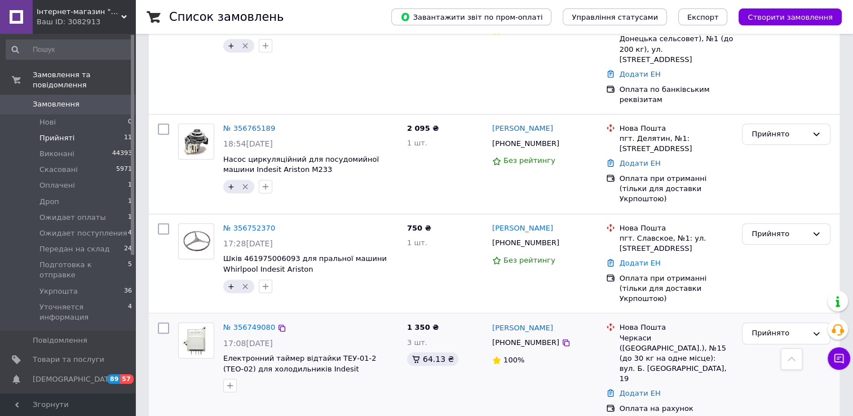
scroll to position [776, 0]
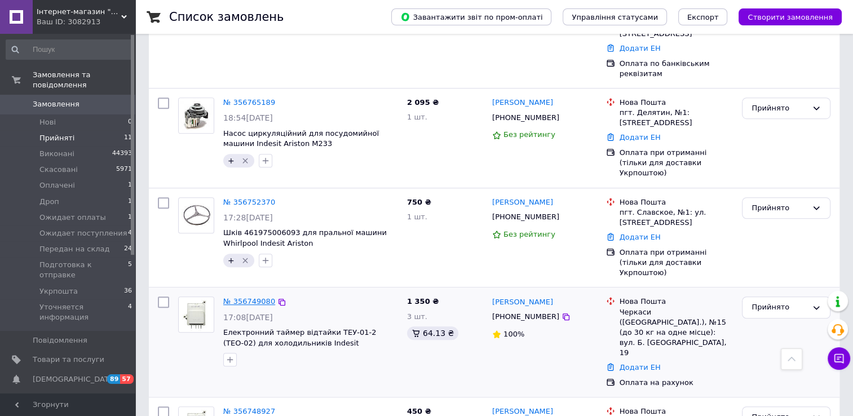
click at [263, 297] on link "№ 356749080" at bounding box center [249, 301] width 52 height 8
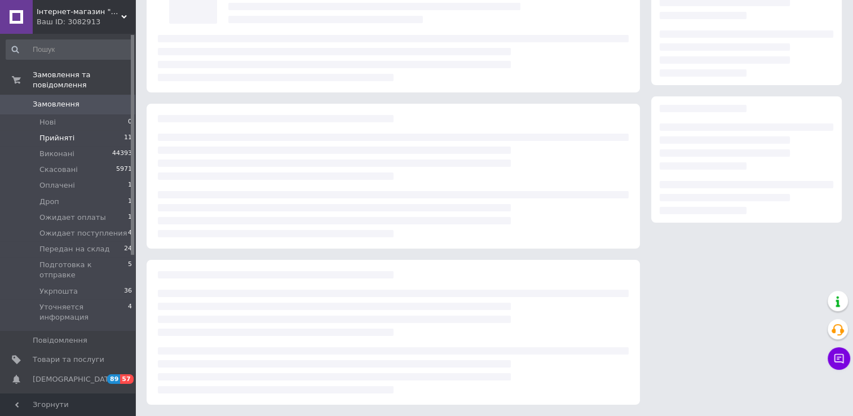
scroll to position [99, 0]
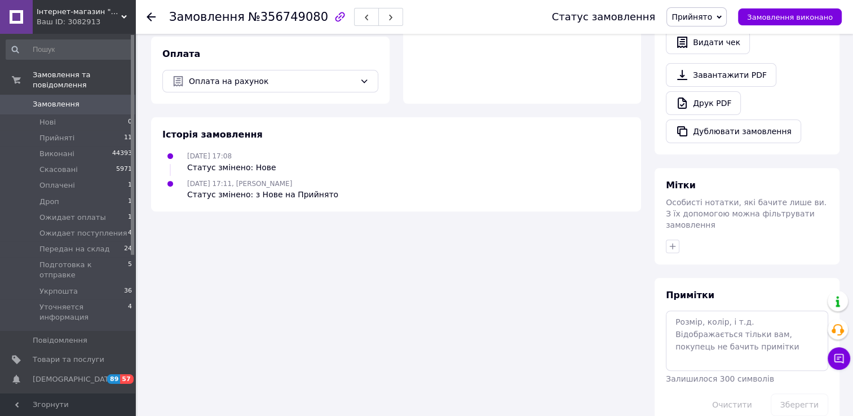
click at [712, 14] on span "Прийнято" at bounding box center [692, 16] width 41 height 9
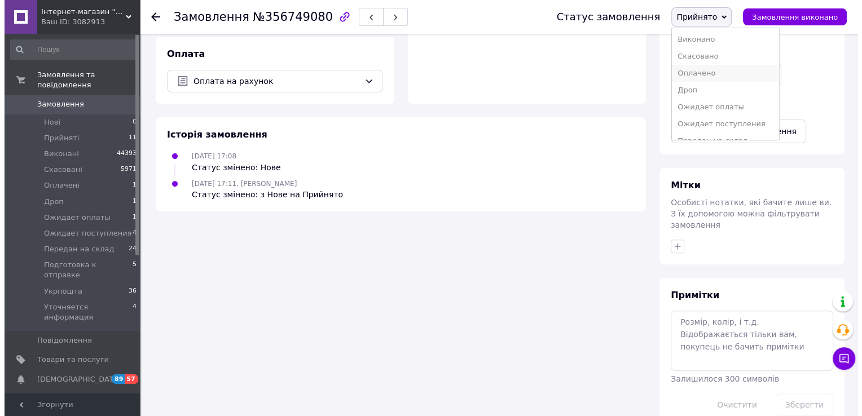
scroll to position [391, 0]
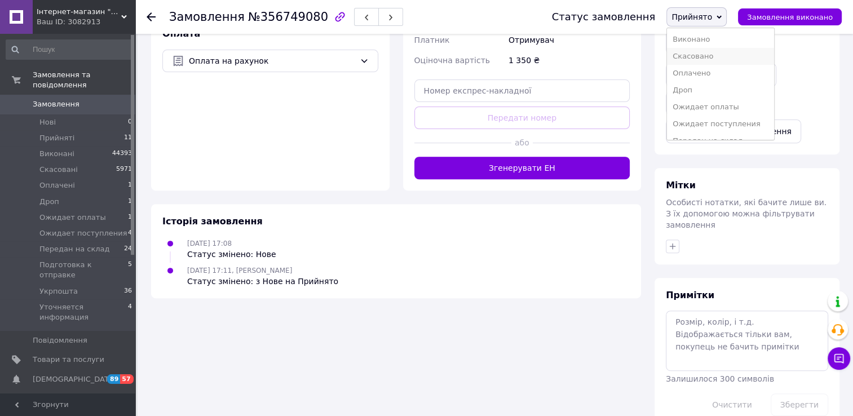
click at [706, 56] on li "Скасовано" at bounding box center [720, 56] width 107 height 17
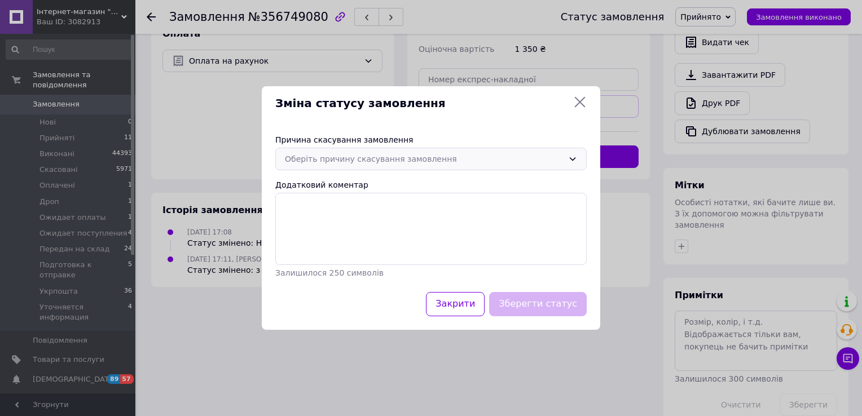
click at [384, 160] on div "Оберіть причину скасування замовлення" at bounding box center [424, 159] width 279 height 12
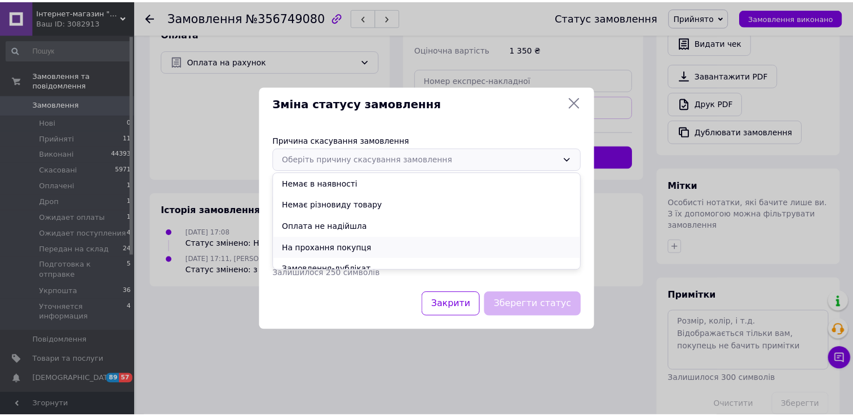
scroll to position [52, 0]
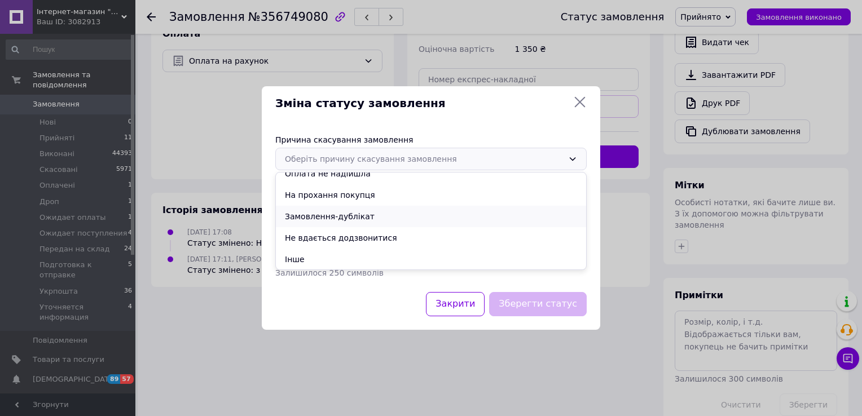
click at [330, 218] on li "Замовлення-дублікат" at bounding box center [431, 216] width 310 height 21
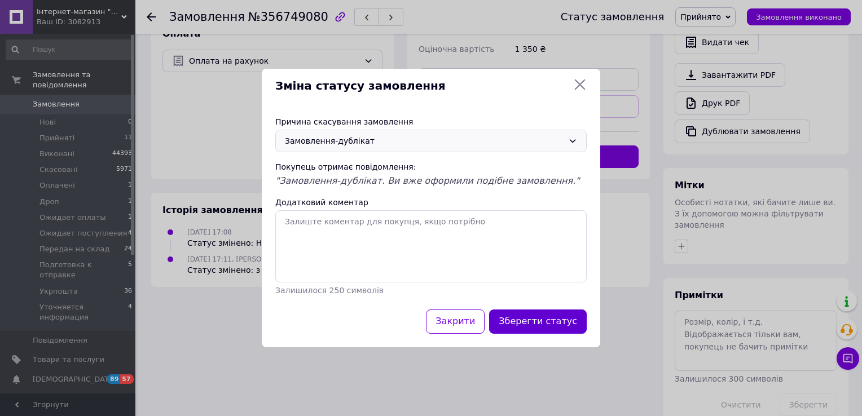
click at [549, 324] on button "Зберегти статус" at bounding box center [538, 322] width 98 height 24
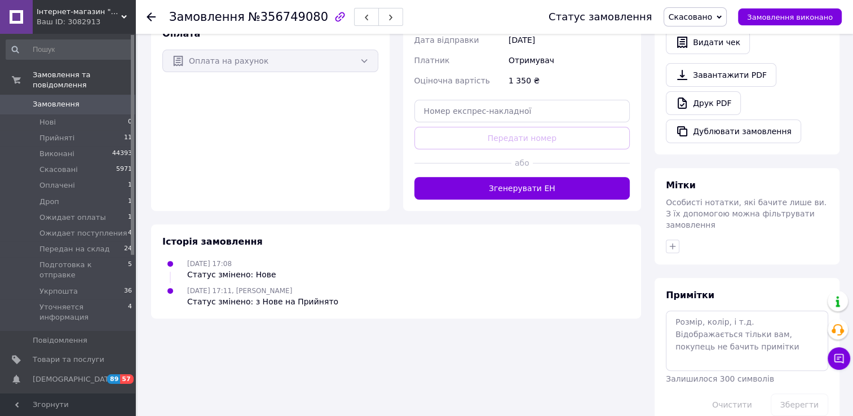
scroll to position [0, 0]
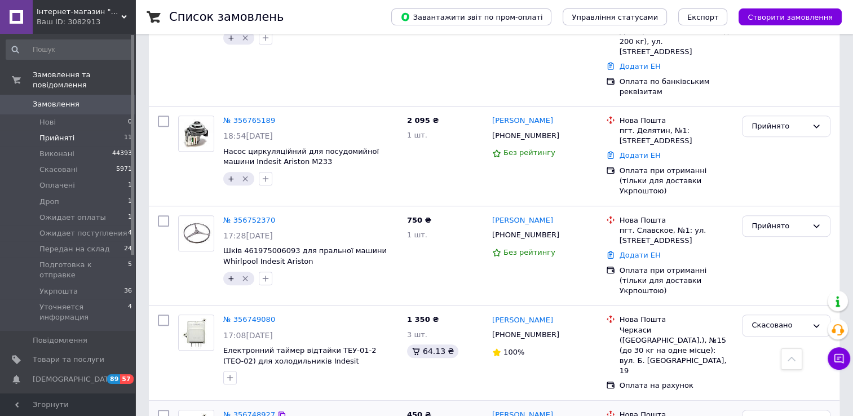
scroll to position [831, 0]
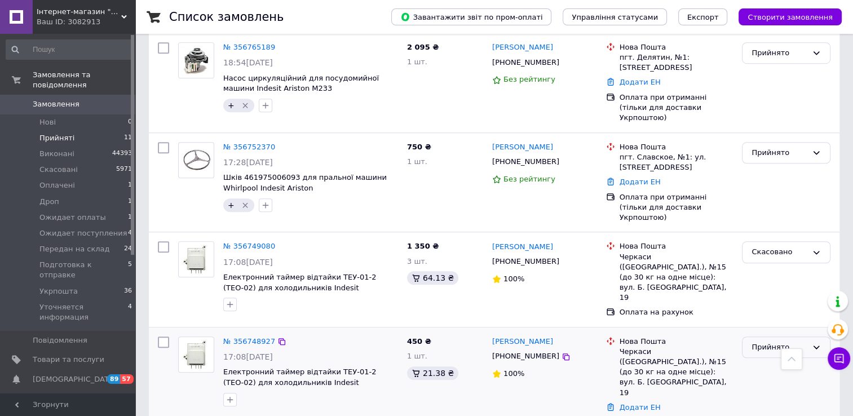
click at [750, 337] on div "Прийнято" at bounding box center [786, 348] width 89 height 22
click at [762, 387] on li "Ожидает оплаты" at bounding box center [786, 397] width 87 height 21
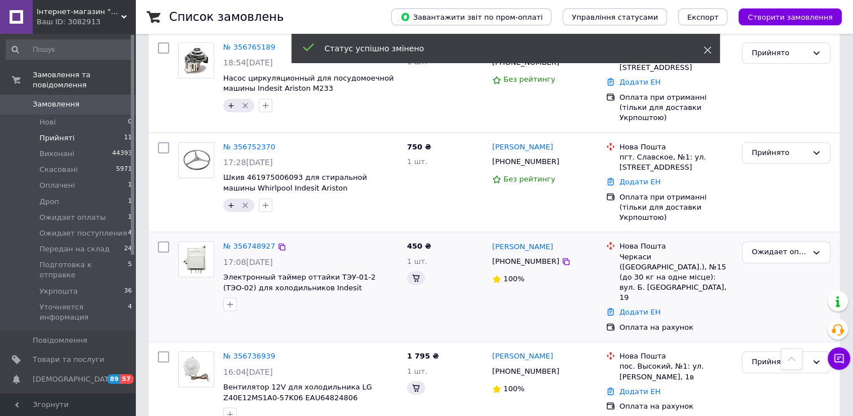
scroll to position [743, 0]
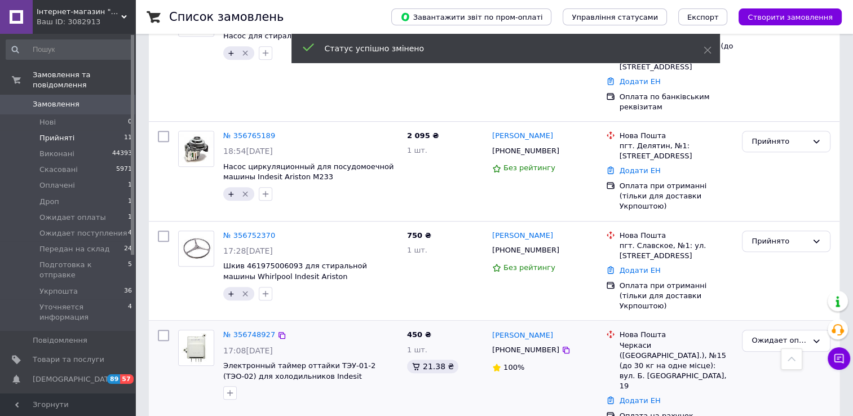
drag, startPoint x: 708, startPoint y: 51, endPoint x: 609, endPoint y: 64, distance: 100.2
click at [708, 51] on icon at bounding box center [708, 50] width 8 height 8
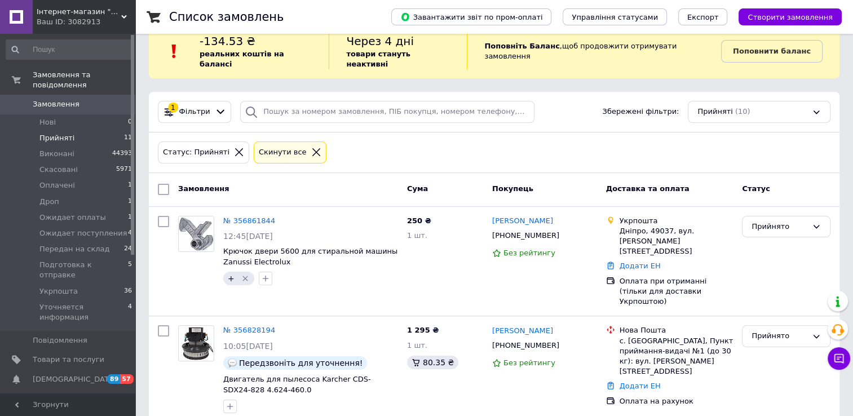
scroll to position [0, 0]
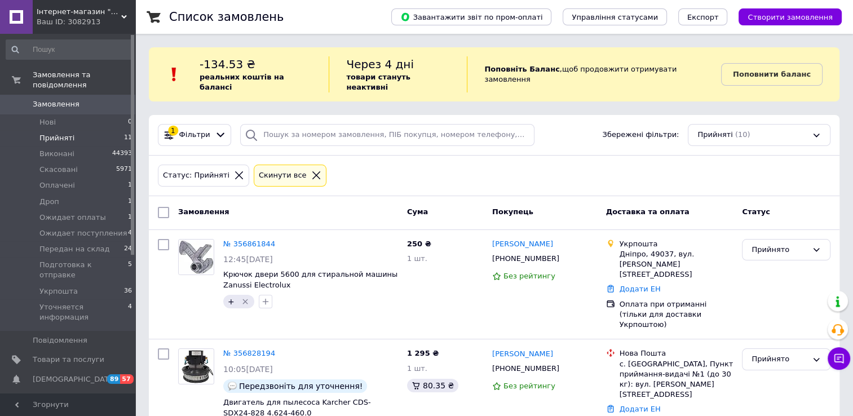
click at [311, 170] on icon at bounding box center [316, 175] width 10 height 10
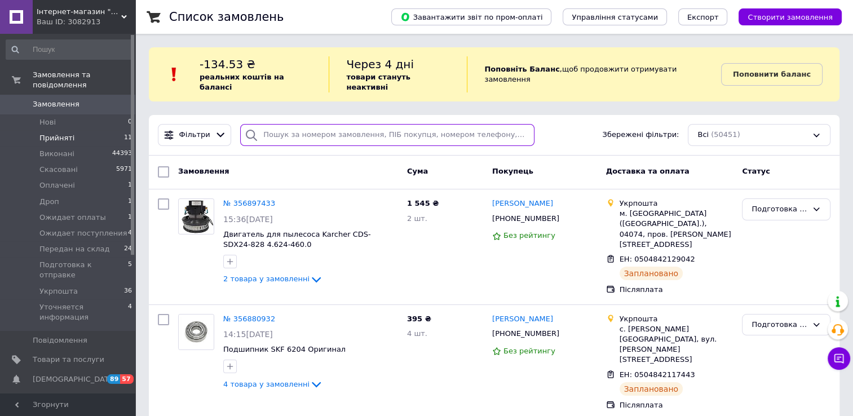
click at [301, 124] on input "search" at bounding box center [387, 135] width 294 height 22
paste input "0672765949"
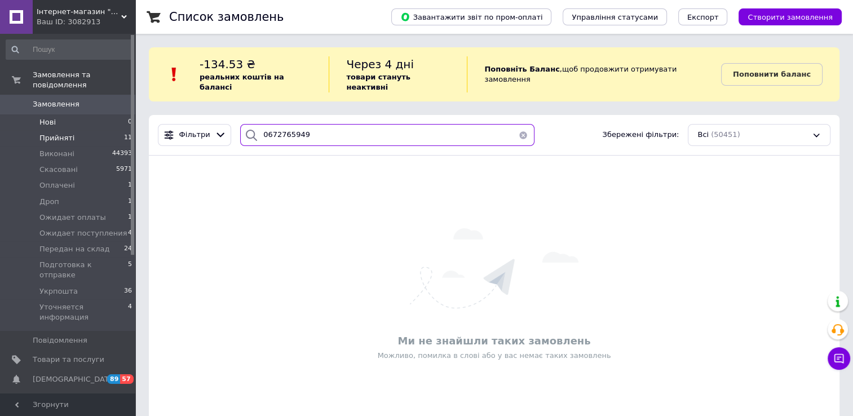
type input "0672765949"
click at [52, 117] on span "Нові" at bounding box center [47, 122] width 16 height 10
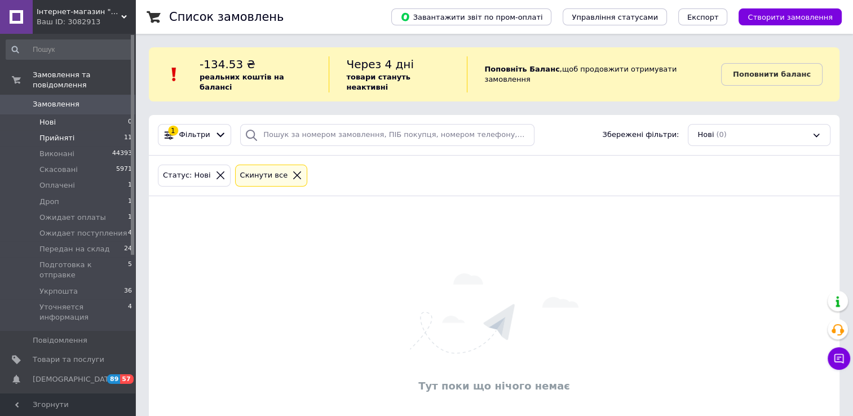
click at [60, 133] on span "Прийняті" at bounding box center [56, 138] width 35 height 10
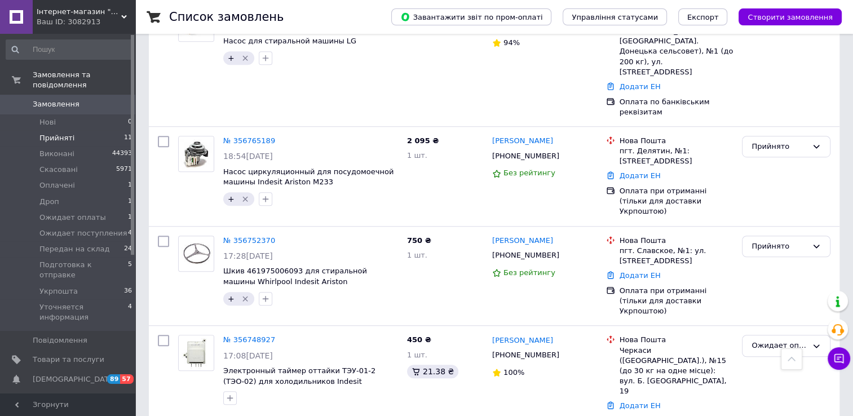
scroll to position [743, 0]
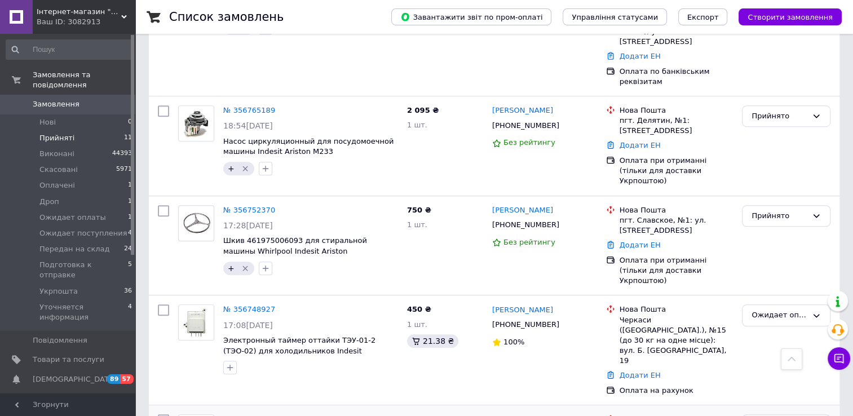
scroll to position [147, 0]
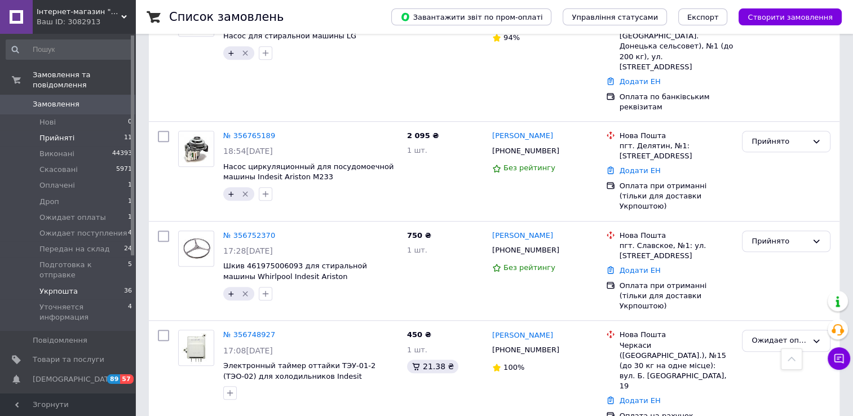
scroll to position [56, 0]
